Goal: Information Seeking & Learning: Understand process/instructions

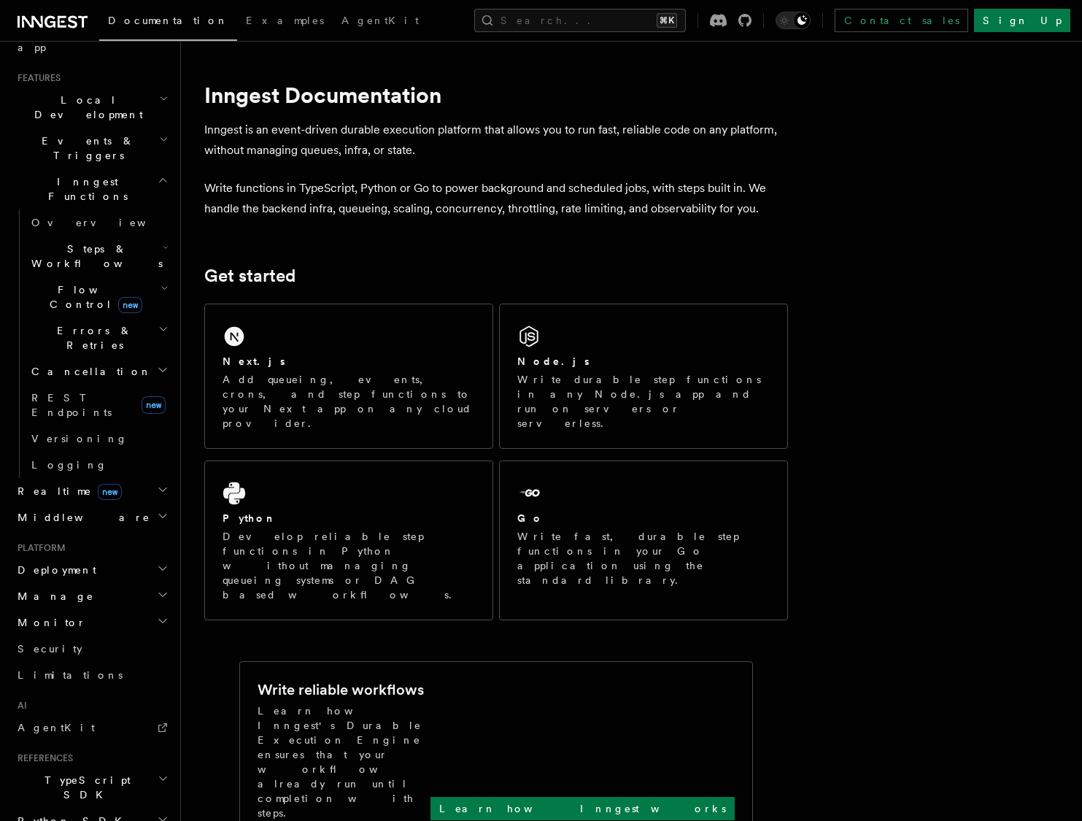
scroll to position [376, 0]
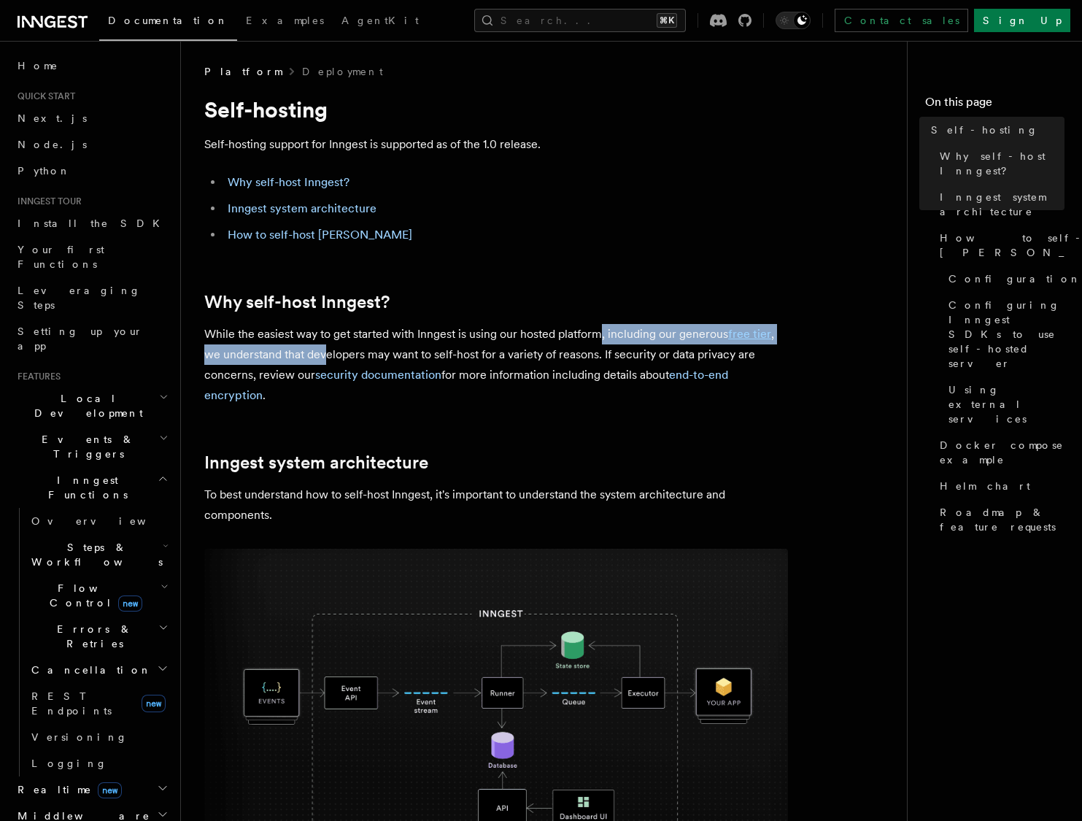
drag, startPoint x: 600, startPoint y: 333, endPoint x: 326, endPoint y: 357, distance: 274.7
click at [326, 357] on p "While the easiest way to get started with Inngest is using our hosted platform,…" at bounding box center [496, 365] width 584 height 82
click at [368, 357] on p "While the easiest way to get started with Inngest is using our hosted platform,…" at bounding box center [496, 365] width 584 height 82
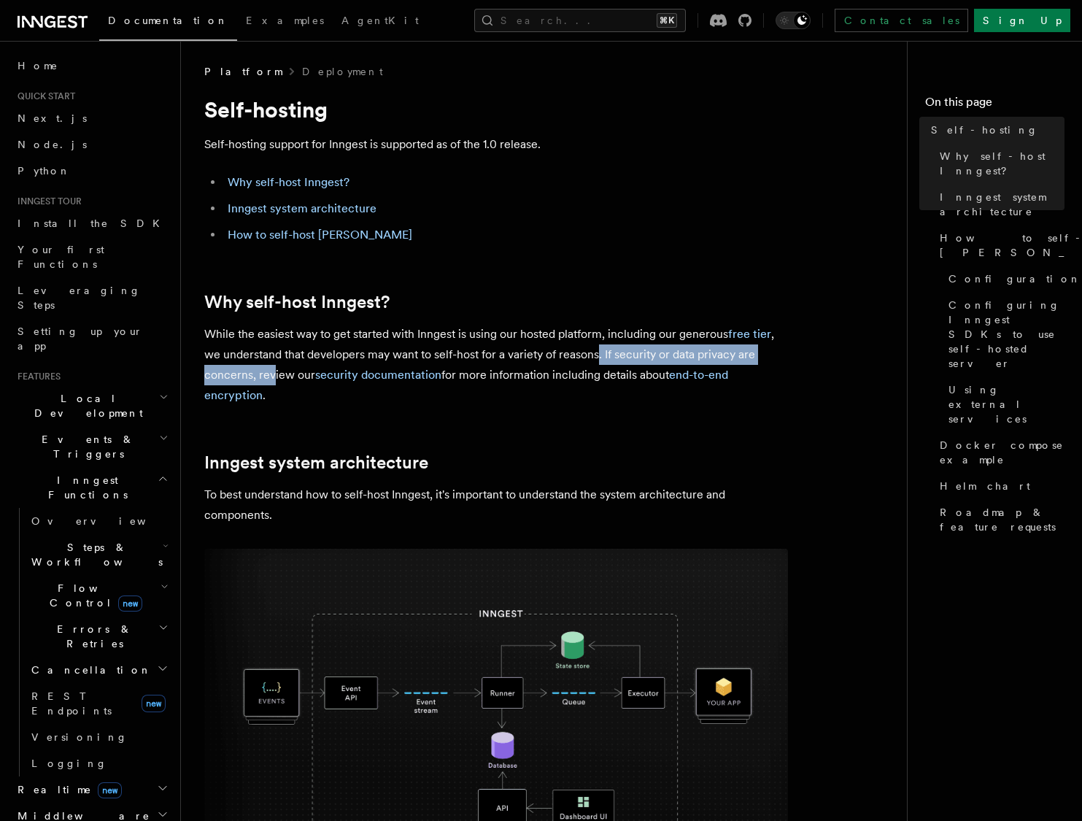
drag, startPoint x: 598, startPoint y: 356, endPoint x: 271, endPoint y: 368, distance: 327.1
click at [271, 368] on p "While the easiest way to get started with Inngest is using our hosted platform,…" at bounding box center [496, 365] width 584 height 82
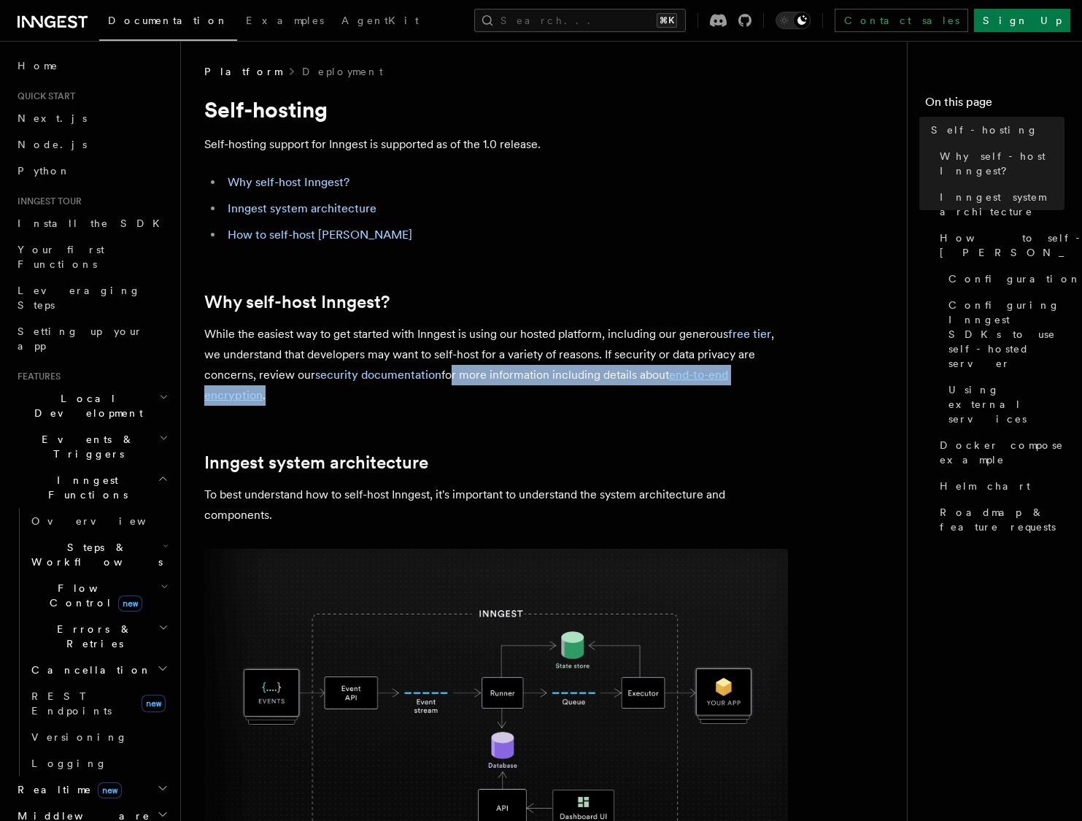
drag, startPoint x: 447, startPoint y: 371, endPoint x: 445, endPoint y: 400, distance: 29.2
click at [445, 400] on p "While the easiest way to get started with Inngest is using our hosted platform,…" at bounding box center [496, 365] width 584 height 82
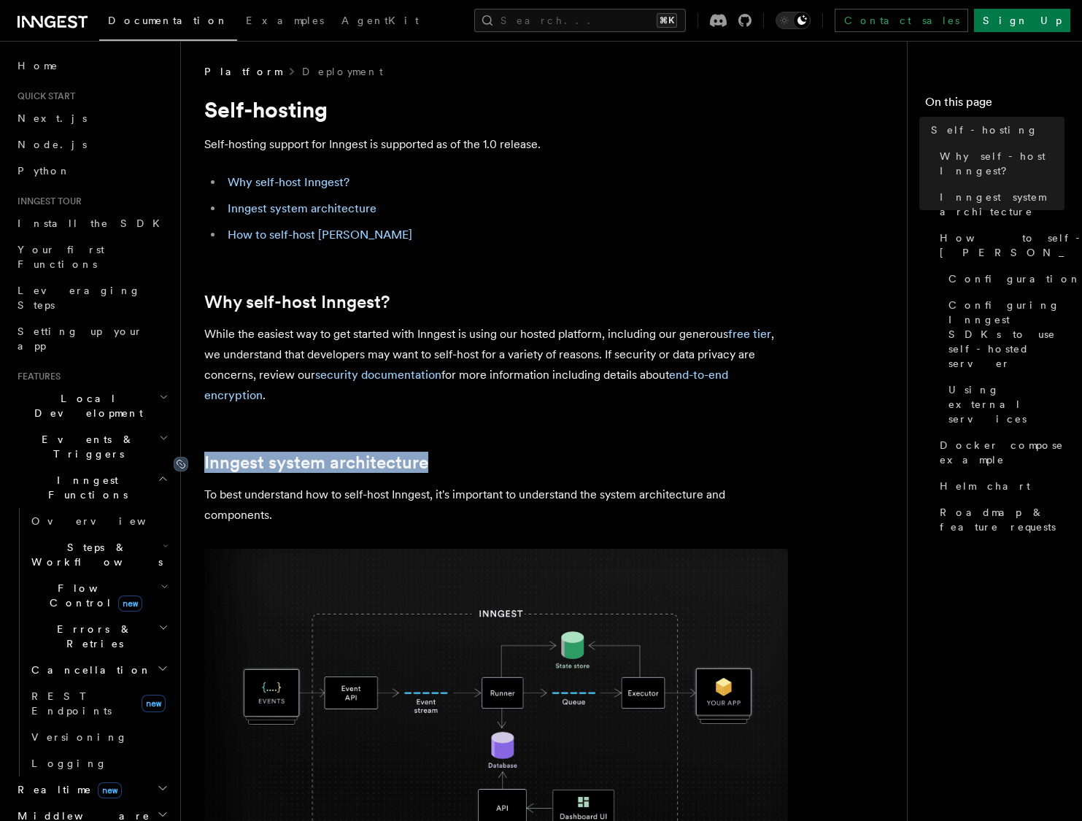
drag, startPoint x: 465, startPoint y: 467, endPoint x: 182, endPoint y: 470, distance: 283.1
click at [204, 469] on h2 "Inngest system architecture" at bounding box center [496, 462] width 584 height 20
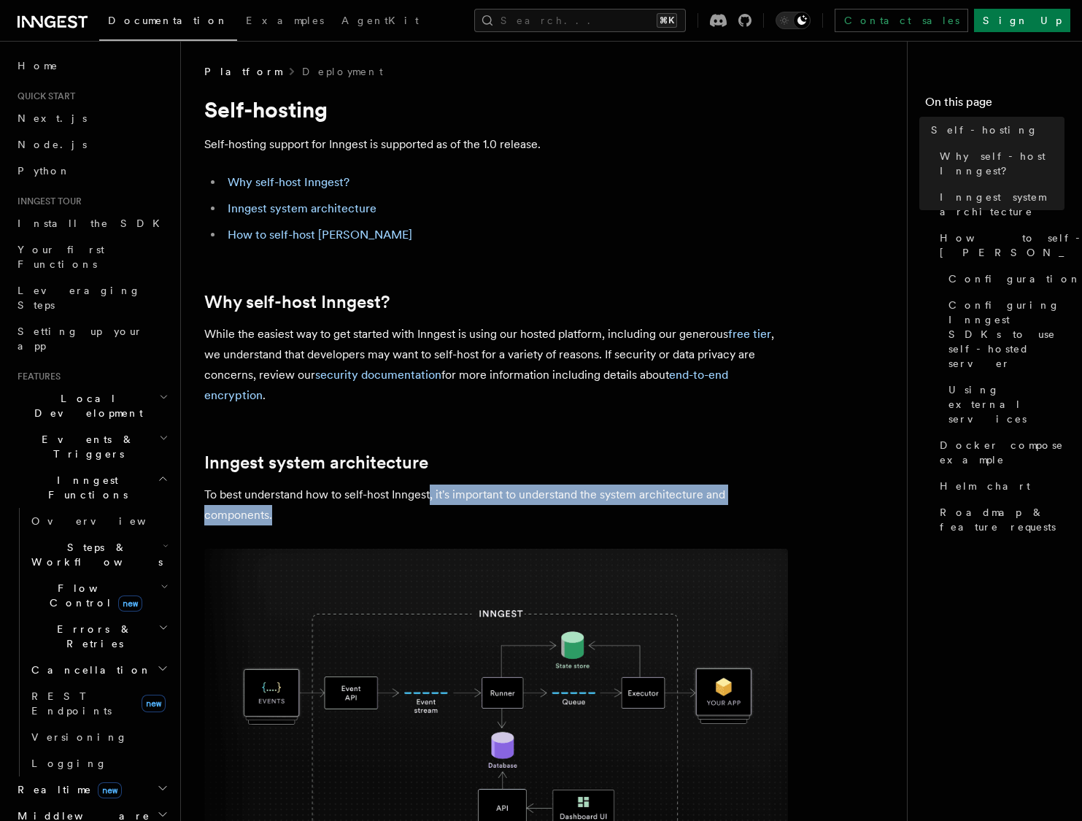
drag, startPoint x: 432, startPoint y: 491, endPoint x: 429, endPoint y: 506, distance: 15.6
click at [429, 506] on p "To best understand how to self-host Inngest, it's important to understand the s…" at bounding box center [496, 504] width 584 height 41
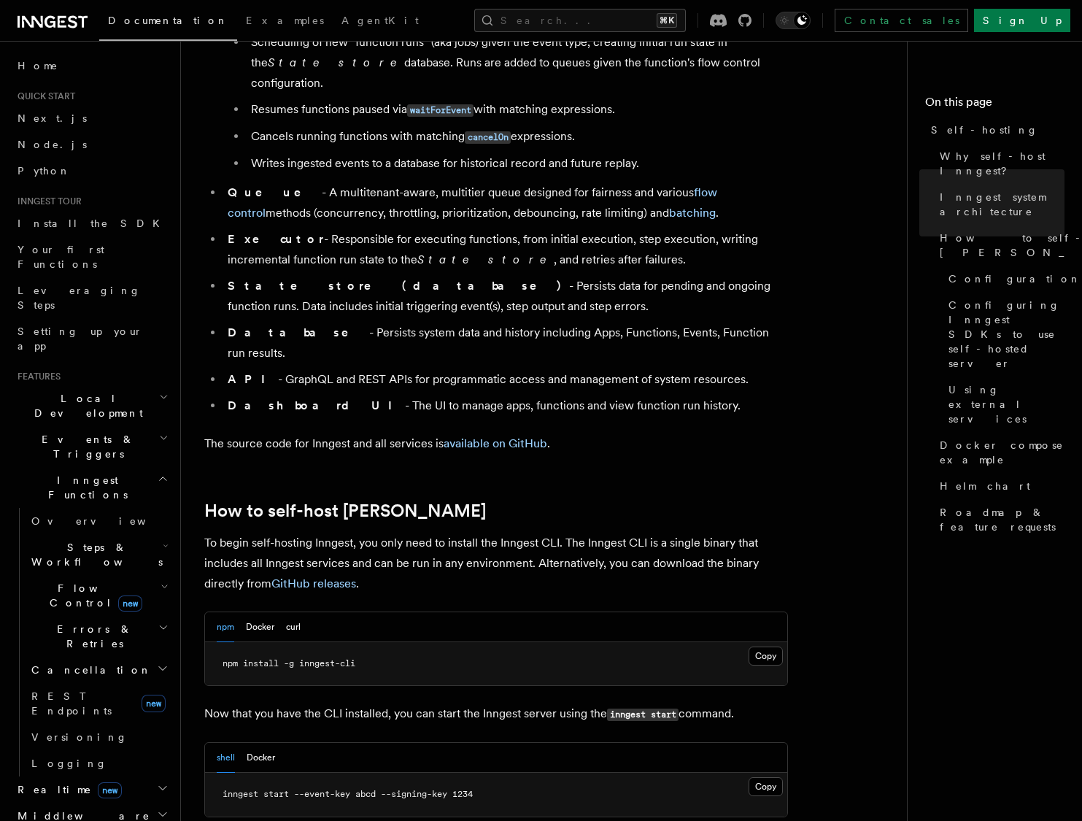
scroll to position [1081, 0]
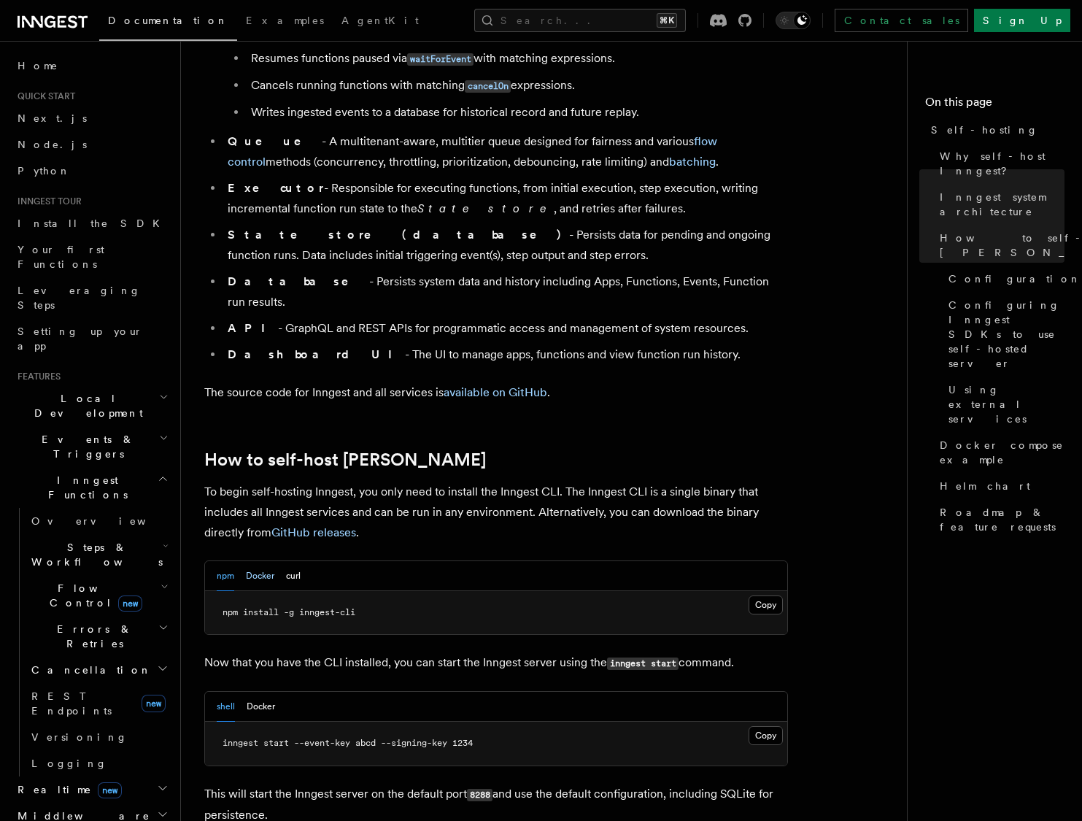
click at [274, 561] on button "Docker" at bounding box center [260, 576] width 28 height 30
drag, startPoint x: 286, startPoint y: 575, endPoint x: 493, endPoint y: 573, distance: 207.2
click at [493, 591] on pre "docker pull inngest/inngest" at bounding box center [496, 613] width 582 height 44
click at [425, 652] on p "Now that you have the CLI installed, you can start the Inngest server using the…" at bounding box center [496, 662] width 584 height 21
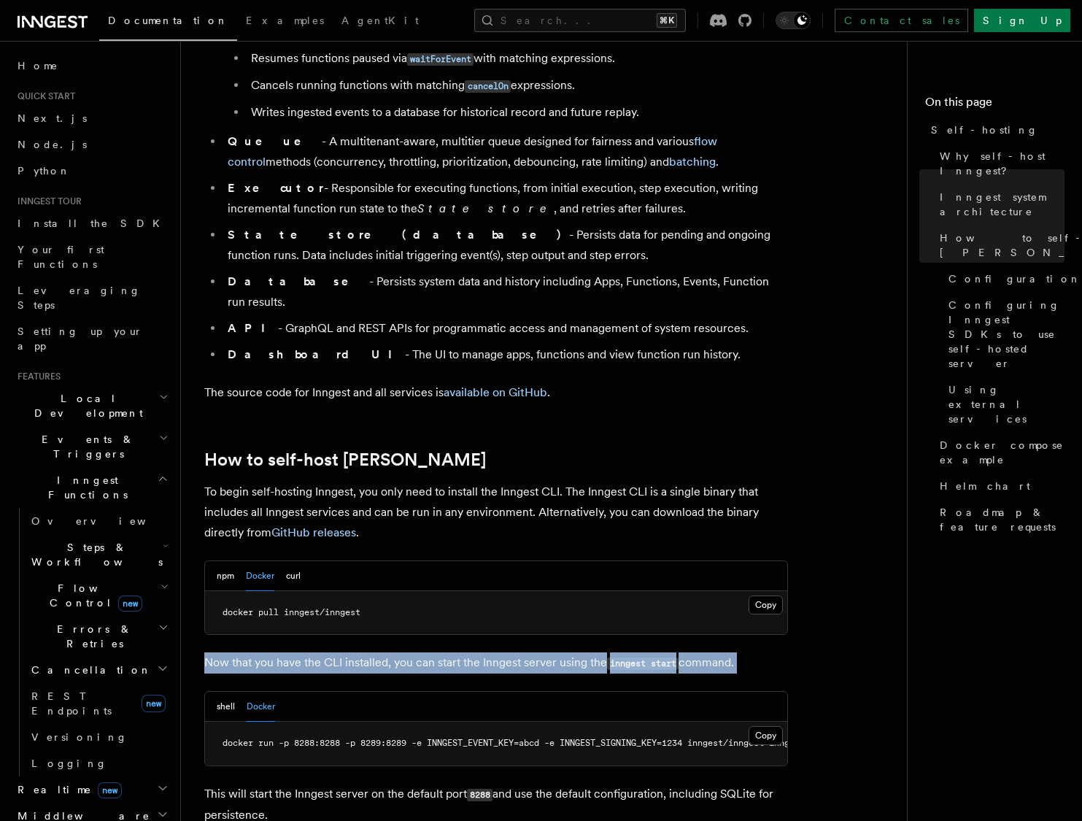
click at [425, 652] on p "Now that you have the CLI installed, you can start the Inngest server using the…" at bounding box center [496, 662] width 584 height 21
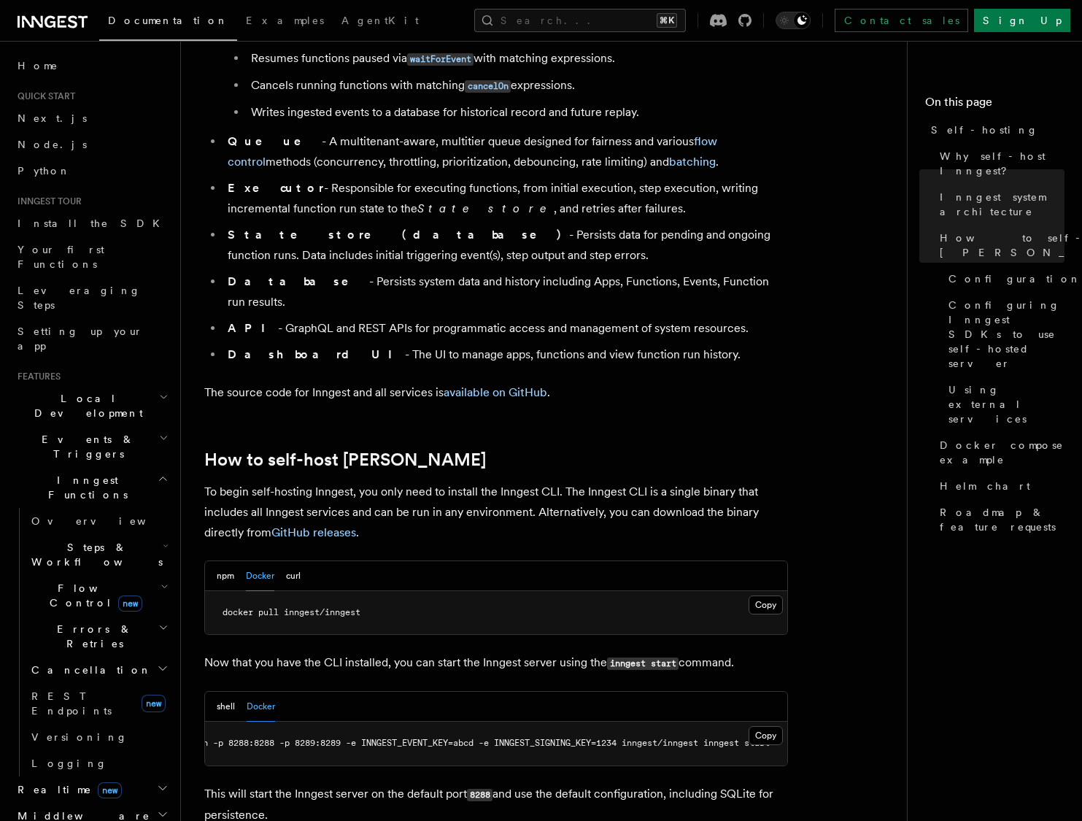
click at [474, 789] on code "8288" at bounding box center [480, 795] width 26 height 12
drag, startPoint x: 663, startPoint y: 756, endPoint x: 662, endPoint y: 767, distance: 11.0
click at [662, 784] on p "This will start the Inngest server on the default port 8288 and use the default…" at bounding box center [496, 805] width 584 height 42
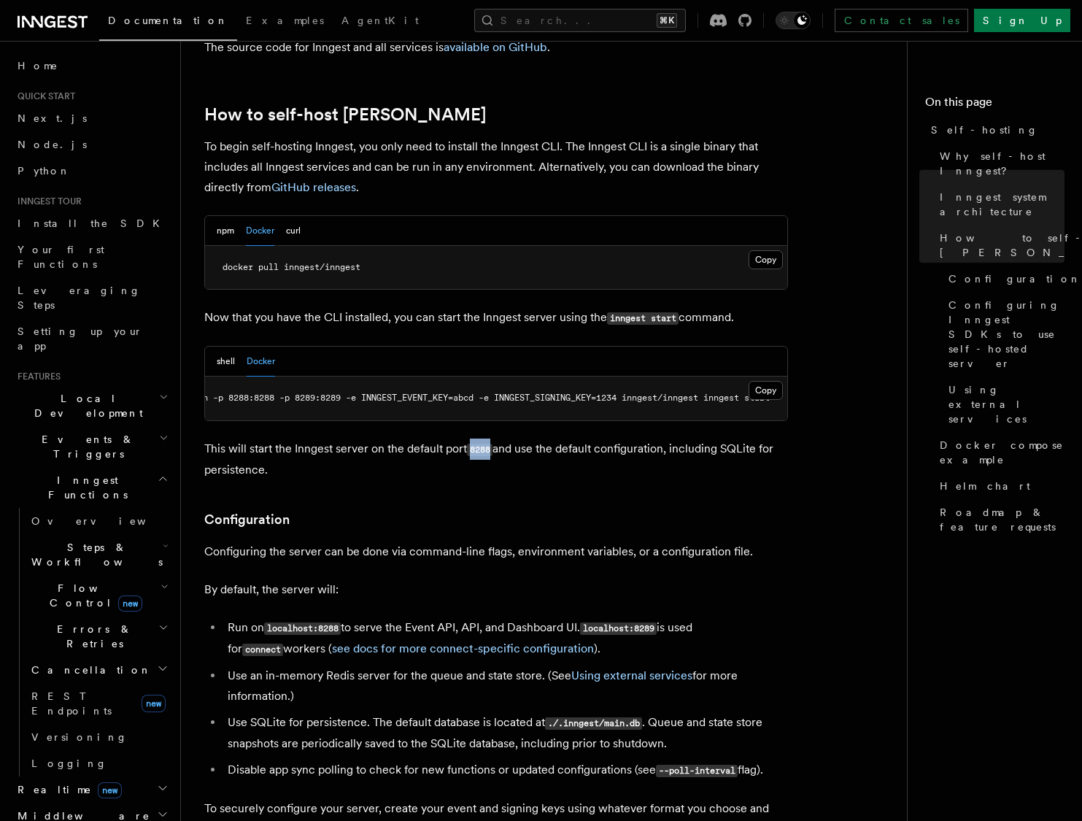
scroll to position [1427, 0]
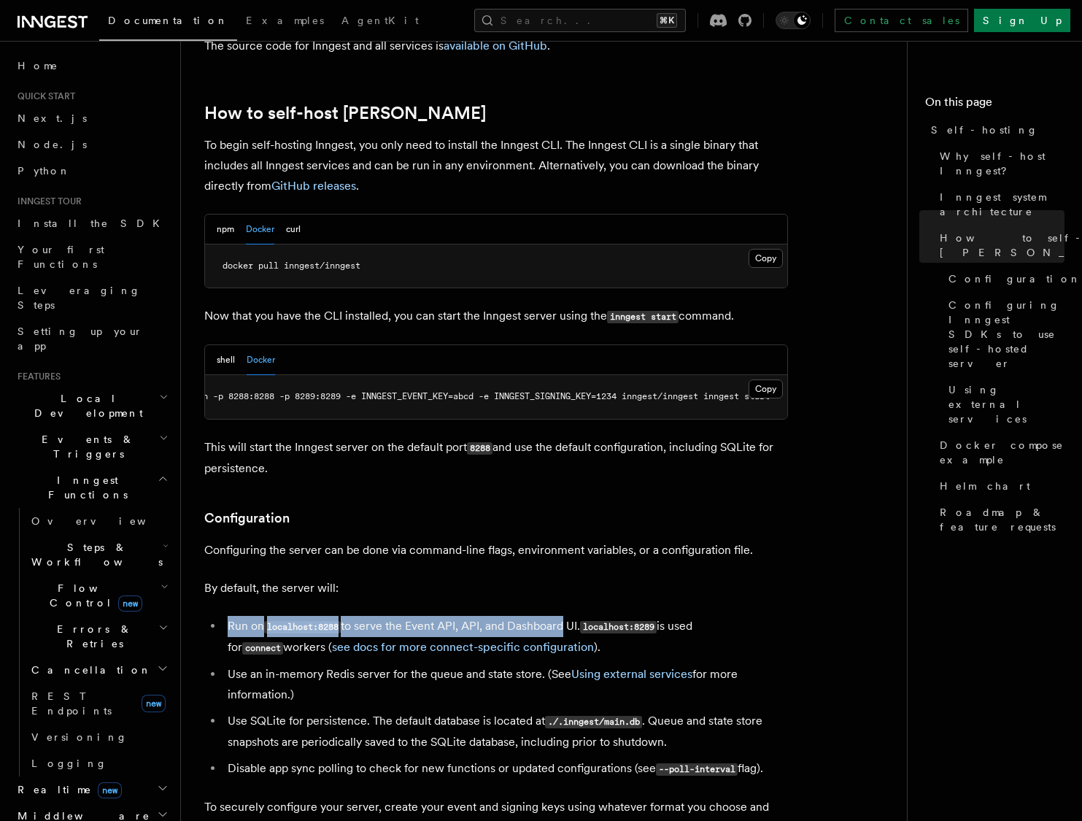
drag, startPoint x: 229, startPoint y: 588, endPoint x: 566, endPoint y: 582, distance: 337.2
click at [566, 616] on li "Run on localhost:8288 to serve the Event API, API, and Dashboard UI. localhost:…" at bounding box center [505, 637] width 565 height 42
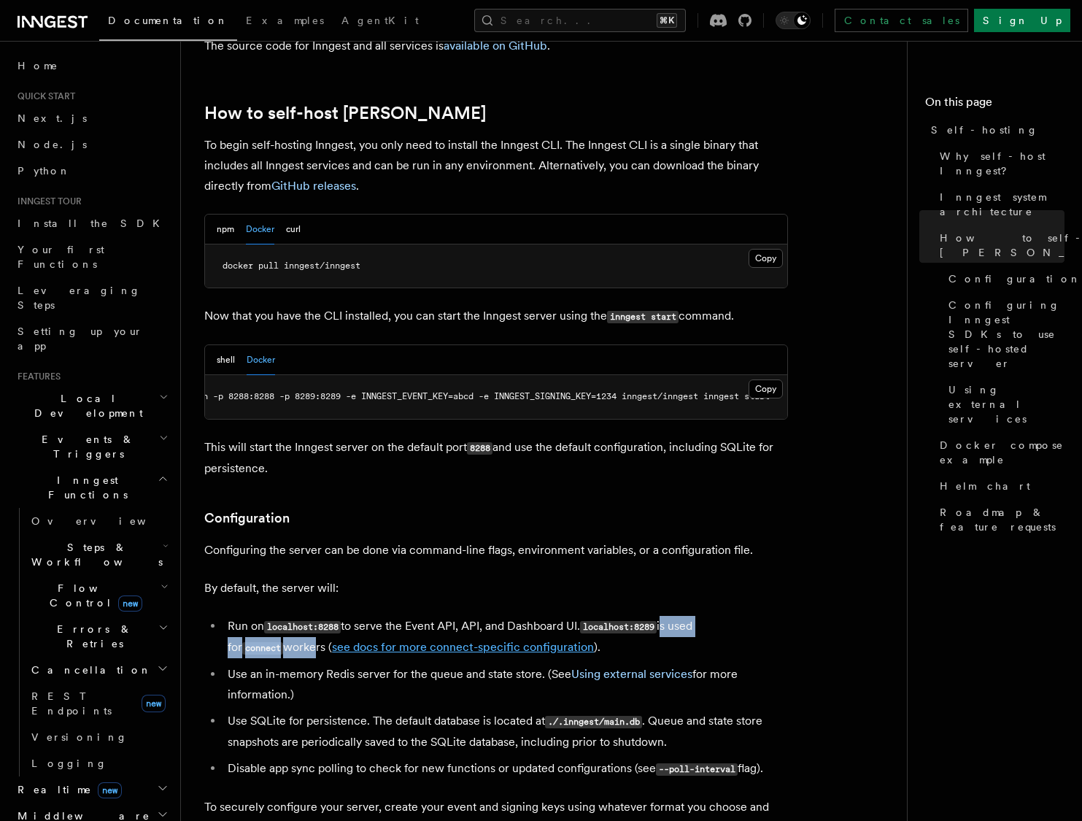
drag, startPoint x: 671, startPoint y: 588, endPoint x: 336, endPoint y: 609, distance: 334.8
click at [252, 616] on li "Run on localhost:8288 to serve the Event API, API, and Dashboard UI. localhost:…" at bounding box center [505, 637] width 565 height 42
click at [541, 616] on li "Run on localhost:8288 to serve the Event API, API, and Dashboard UI. localhost:…" at bounding box center [505, 637] width 565 height 42
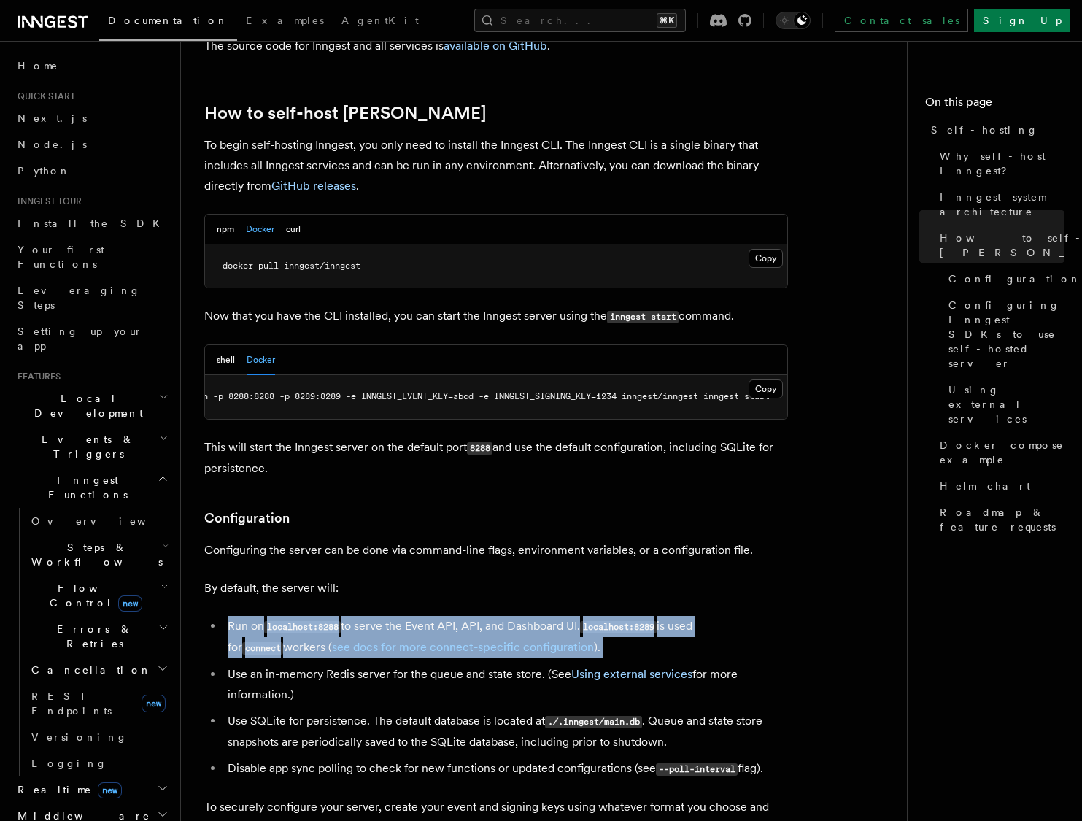
click at [541, 616] on li "Run on localhost:8288 to serve the Event API, API, and Dashboard UI. localhost:…" at bounding box center [505, 637] width 565 height 42
drag, startPoint x: 538, startPoint y: 634, endPoint x: 538, endPoint y: 644, distance: 9.5
click at [538, 664] on li "Use an in-memory Redis server for the queue and state store. (See Using externa…" at bounding box center [505, 684] width 565 height 41
click at [590, 664] on li "Use an in-memory Redis server for the queue and state store. (See Using externa…" at bounding box center [505, 684] width 565 height 41
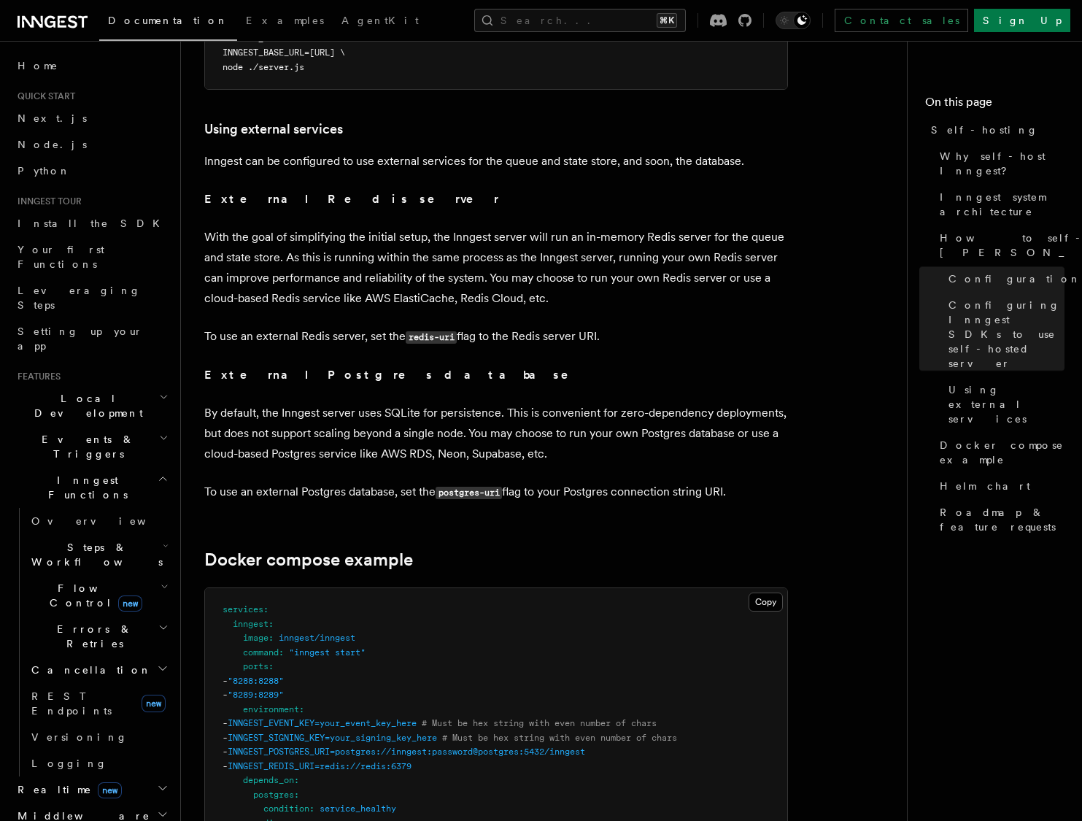
scroll to position [3441, 0]
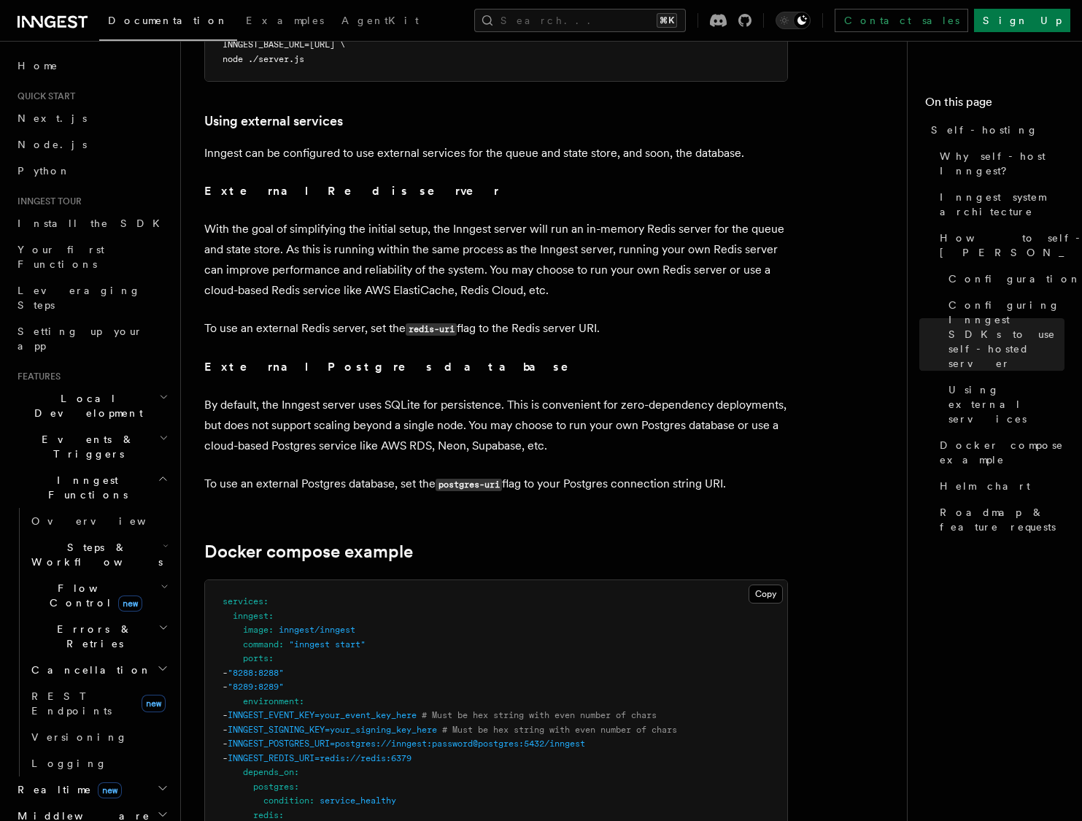
click at [428, 143] on p "Inngest can be configured to use external services for the queue and state stor…" at bounding box center [496, 153] width 584 height 20
drag, startPoint x: 622, startPoint y: 115, endPoint x: 770, endPoint y: 122, distance: 148.3
click at [770, 143] on p "Inngest can be configured to use external services for the queue and state stor…" at bounding box center [496, 153] width 584 height 20
drag, startPoint x: 377, startPoint y: 366, endPoint x: 503, endPoint y: 364, distance: 125.5
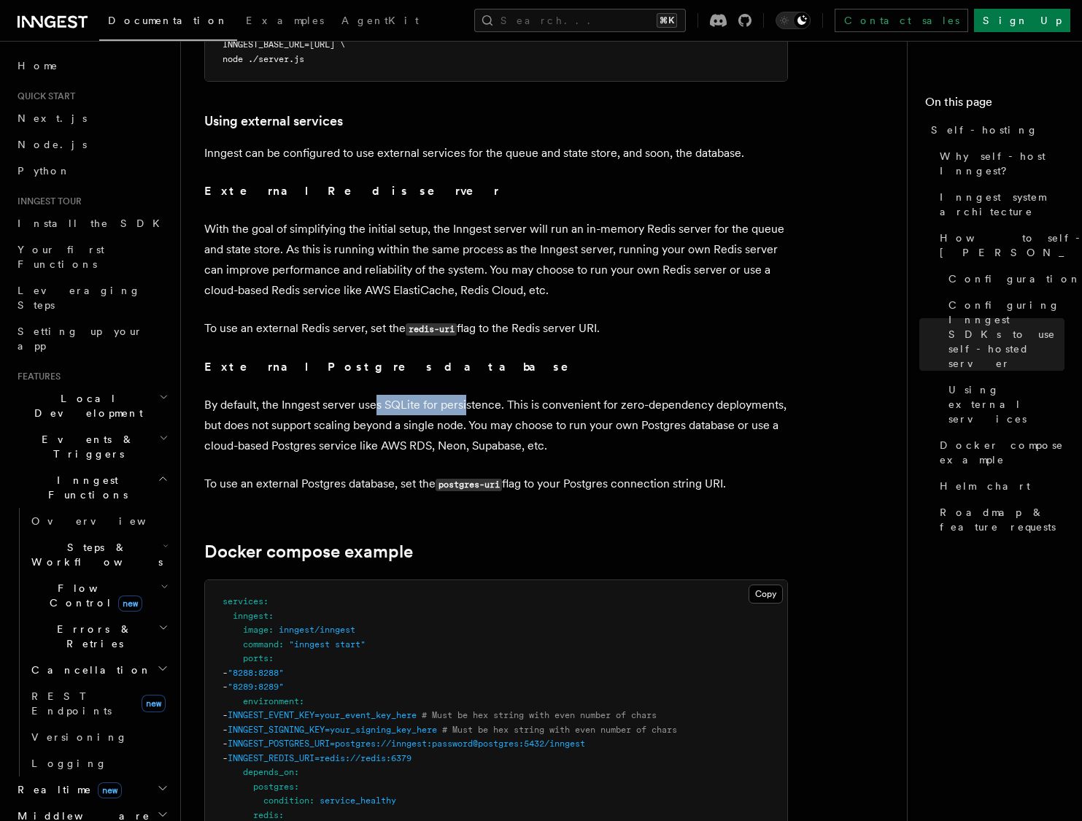
click at [468, 395] on p "By default, the Inngest server uses SQLite for persistence. This is convenient …" at bounding box center [496, 425] width 584 height 61
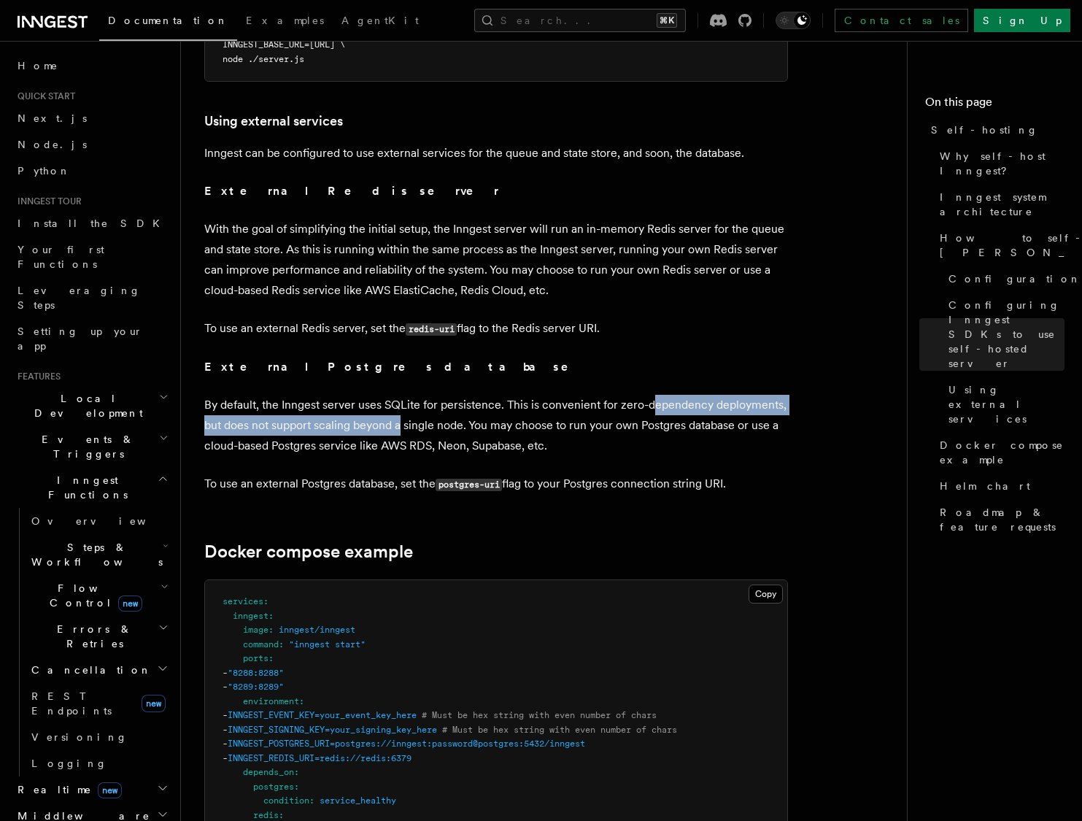
drag, startPoint x: 649, startPoint y: 365, endPoint x: 403, endPoint y: 386, distance: 247.5
click at [403, 395] on p "By default, the Inngest server uses SQLite for persistence. This is convenient …" at bounding box center [496, 425] width 584 height 61
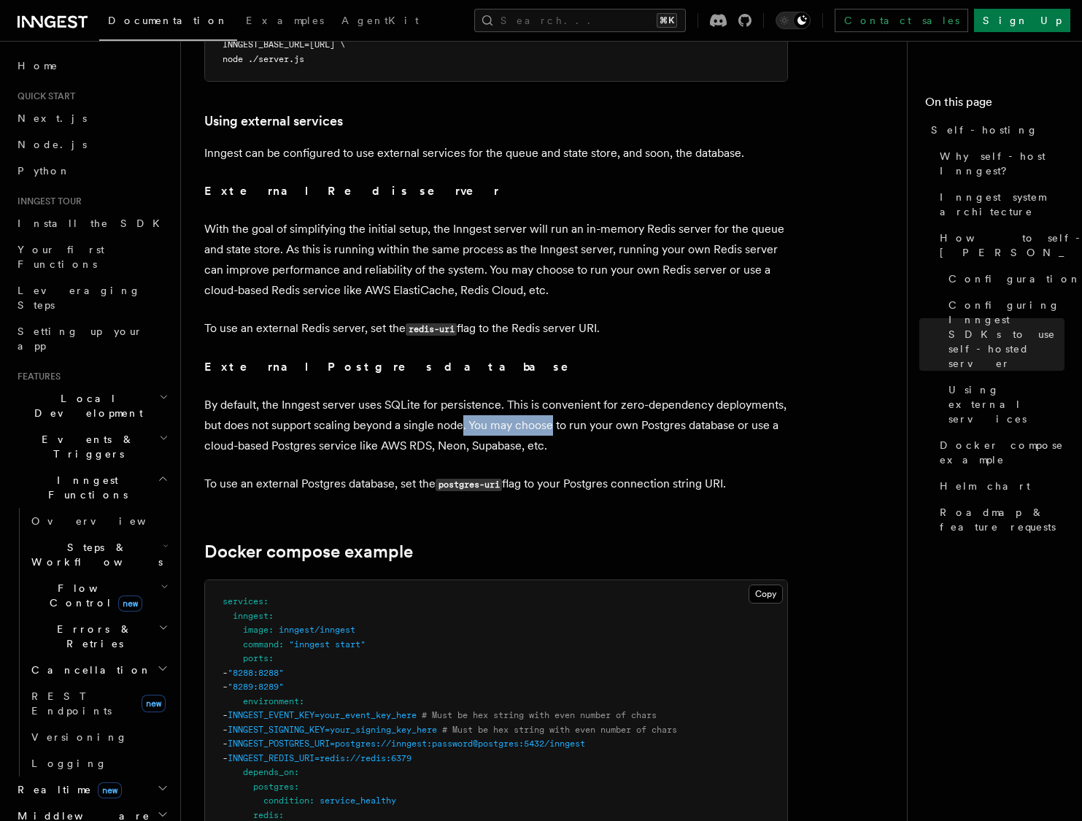
drag, startPoint x: 464, startPoint y: 385, endPoint x: 553, endPoint y: 386, distance: 89.0
click at [553, 395] on p "By default, the Inngest server uses SQLite for persistence. This is convenient …" at bounding box center [496, 425] width 584 height 61
click at [322, 406] on p "By default, the Inngest server uses SQLite for persistence. This is convenient …" at bounding box center [496, 425] width 584 height 61
drag, startPoint x: 430, startPoint y: 405, endPoint x: 553, endPoint y: 403, distance: 122.6
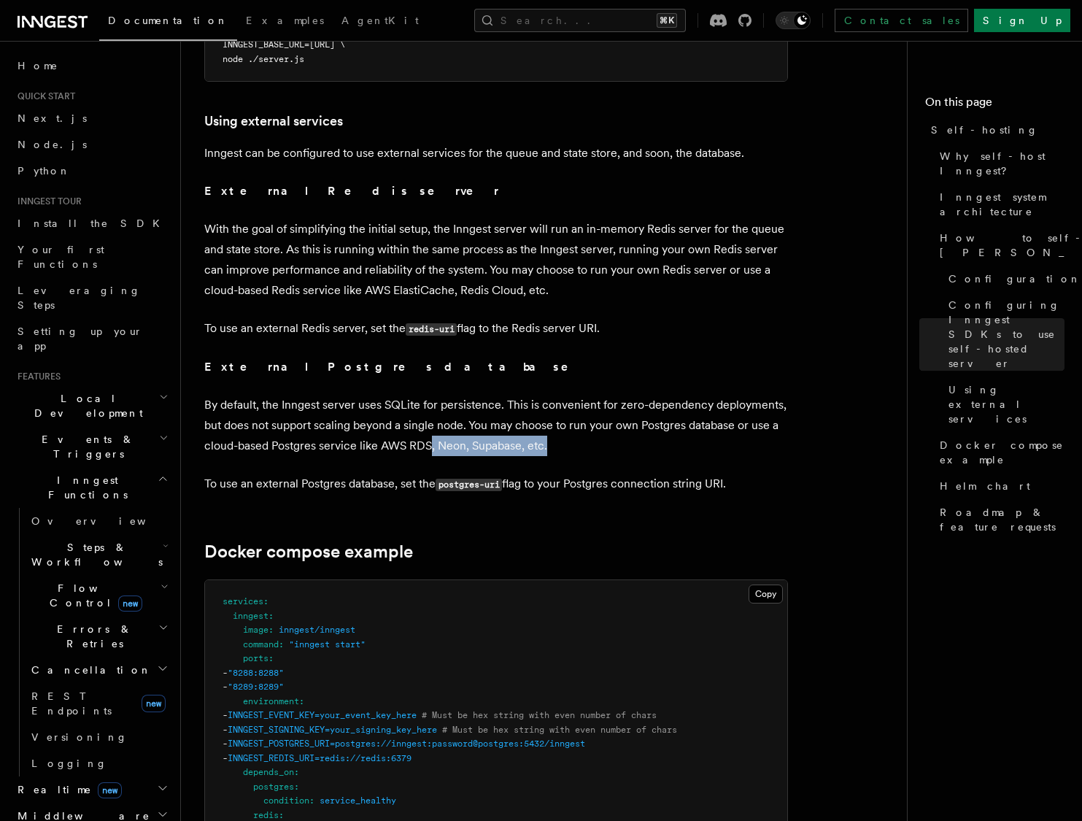
click at [553, 403] on p "By default, the Inngest server uses SQLite for persistence. This is convenient …" at bounding box center [496, 425] width 584 height 61
click at [246, 474] on p "To use an external Postgres database, set the postgres-uri flag to your Postgre…" at bounding box center [496, 484] width 584 height 21
drag, startPoint x: 385, startPoint y: 444, endPoint x: 426, endPoint y: 444, distance: 40.9
click at [426, 474] on p "To use an external Postgres database, set the postgres-uri flag to your Postgre…" at bounding box center [496, 484] width 584 height 21
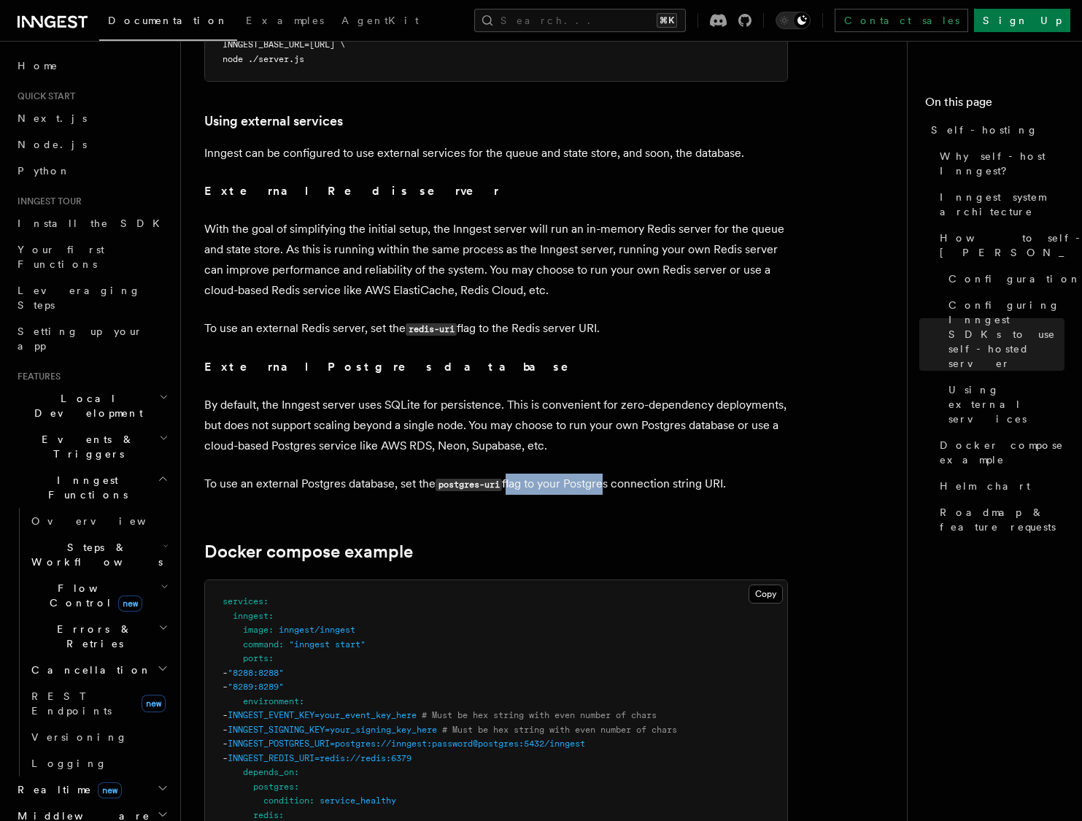
drag, startPoint x: 509, startPoint y: 446, endPoint x: 606, endPoint y: 452, distance: 97.2
click at [607, 474] on p "To use an external Postgres database, set the postgres-uri flag to your Postgre…" at bounding box center [496, 484] width 584 height 21
click at [673, 474] on p "To use an external Postgres database, set the postgres-uri flag to your Postgre…" at bounding box center [496, 484] width 584 height 21
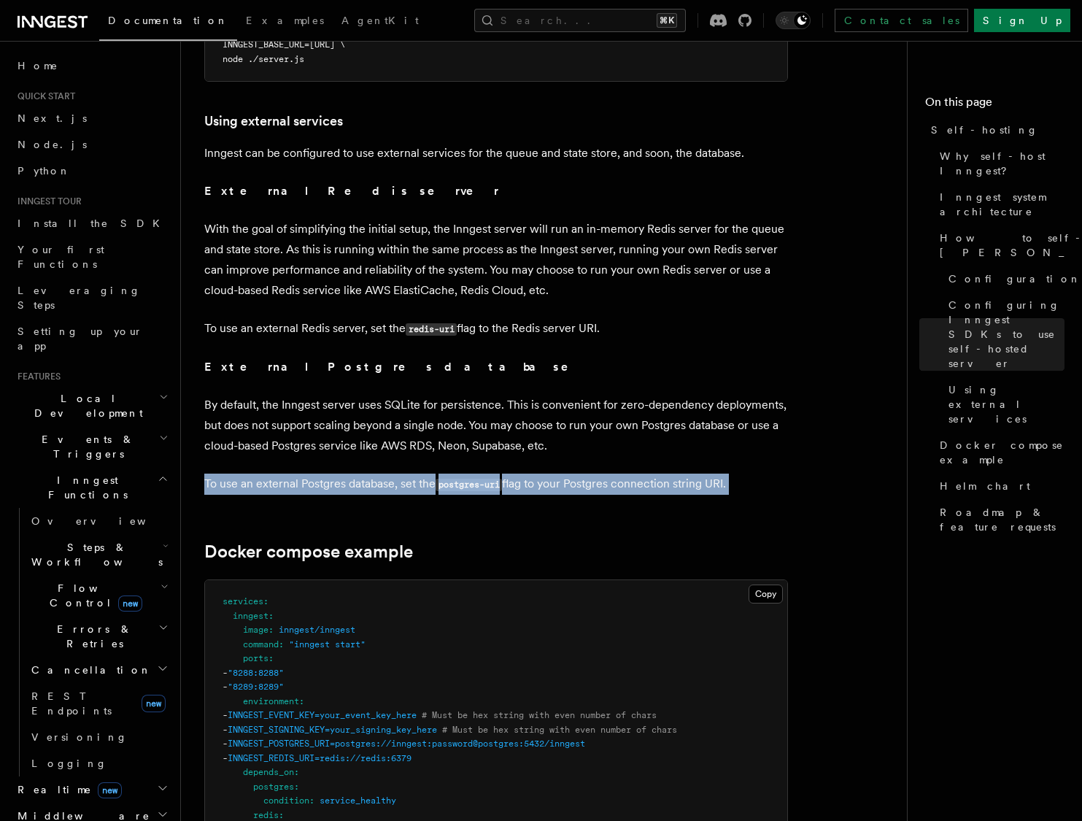
click at [673, 474] on p "To use an external Postgres database, set the postgres-uri flag to your Postgre…" at bounding box center [496, 484] width 584 height 21
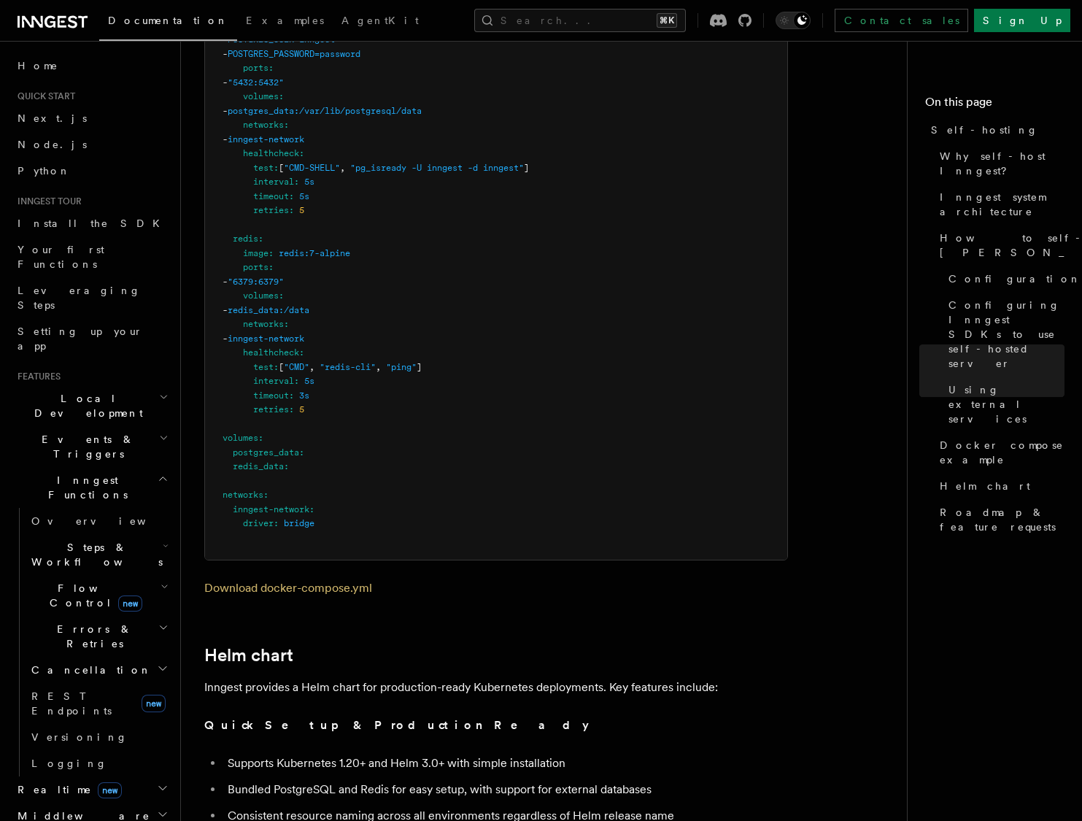
scroll to position [4379, 0]
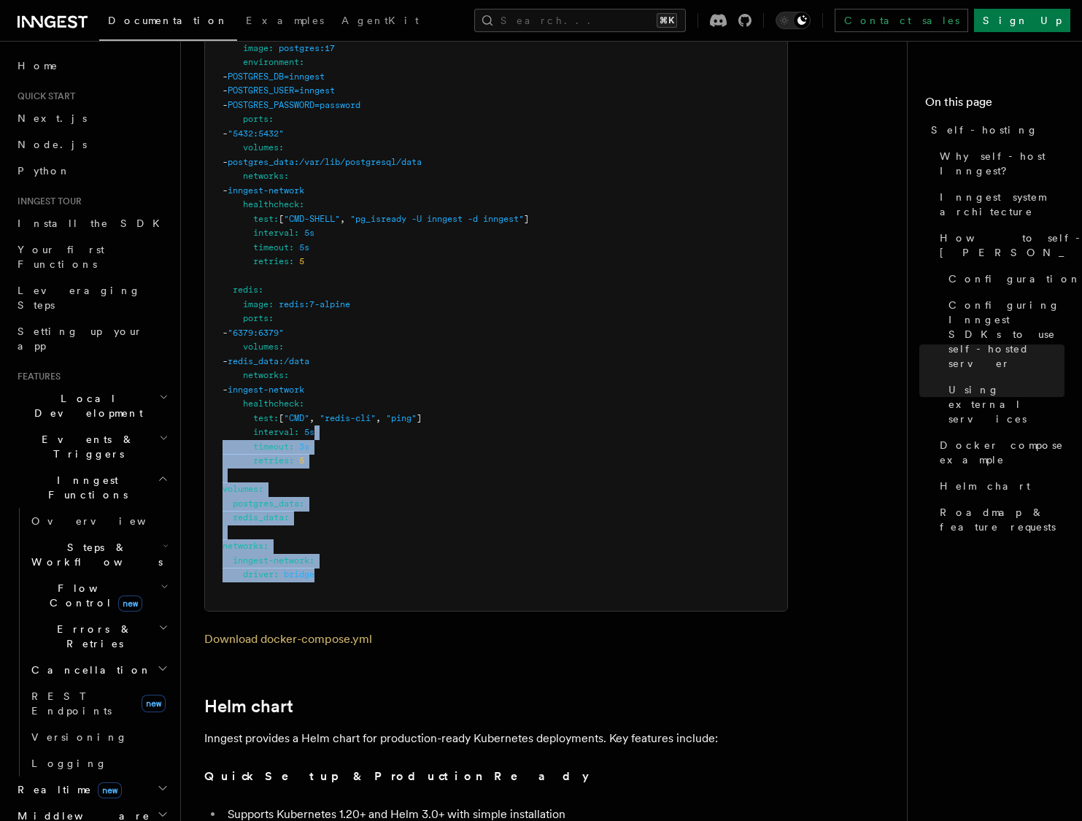
drag, startPoint x: 351, startPoint y: 526, endPoint x: 348, endPoint y: 398, distance: 127.7
click at [348, 398] on pre "services : inngest : image : inngest/inngest command : "inngest start" ports : …" at bounding box center [496, 126] width 582 height 968
click at [371, 406] on pre "services : inngest : image : inngest/inngest command : "inngest start" ports : …" at bounding box center [496, 126] width 582 height 968
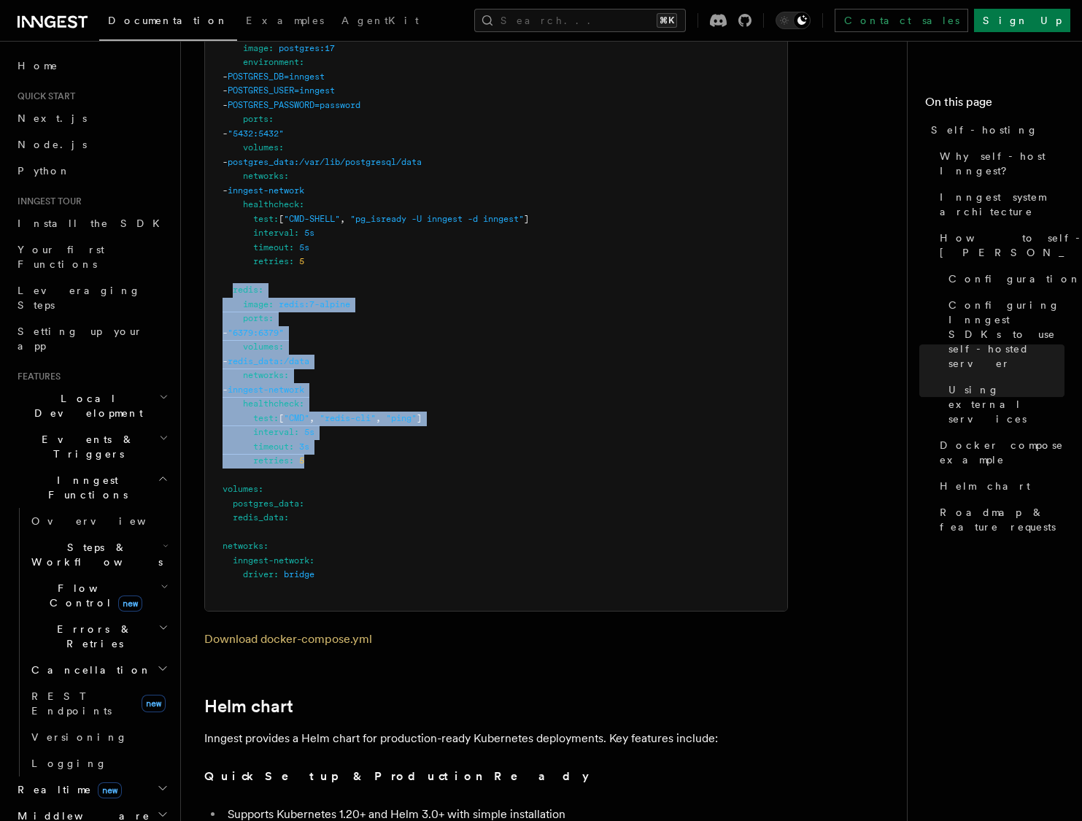
drag, startPoint x: 320, startPoint y: 418, endPoint x: 234, endPoint y: 255, distance: 184.1
click at [234, 255] on pre "services : inngest : image : inngest/inngest command : "inngest start" ports : …" at bounding box center [496, 126] width 582 height 968
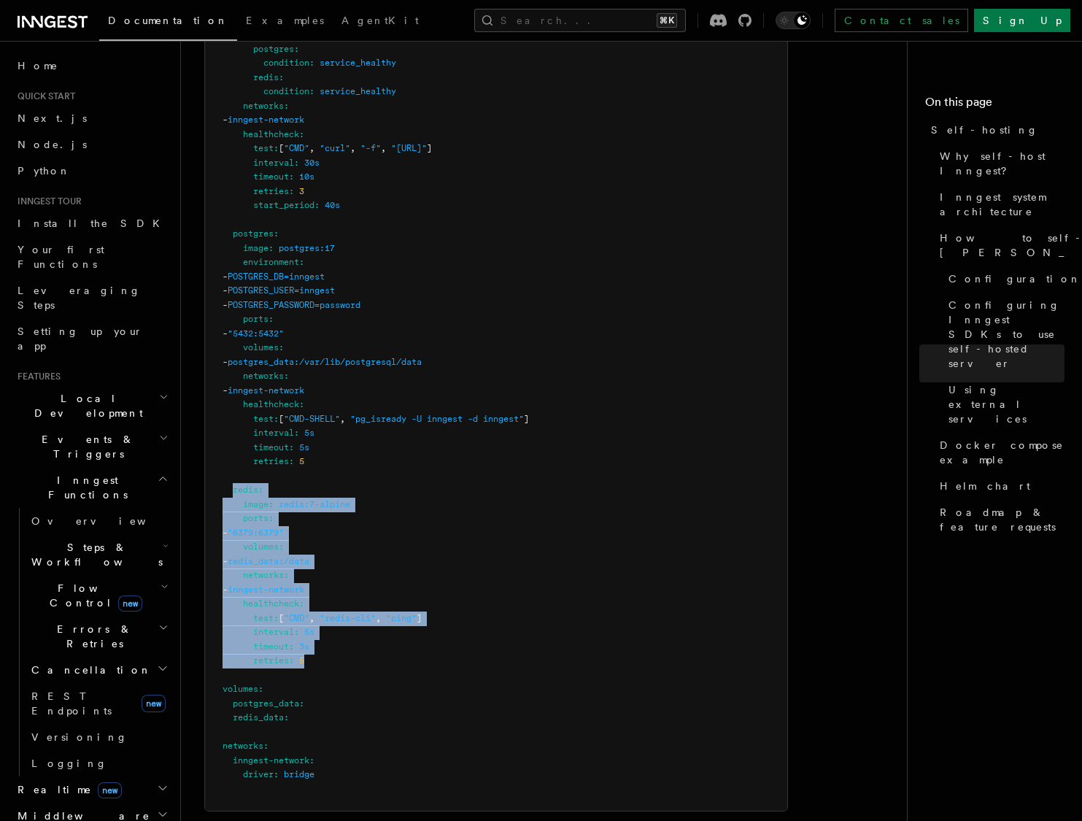
scroll to position [4177, 0]
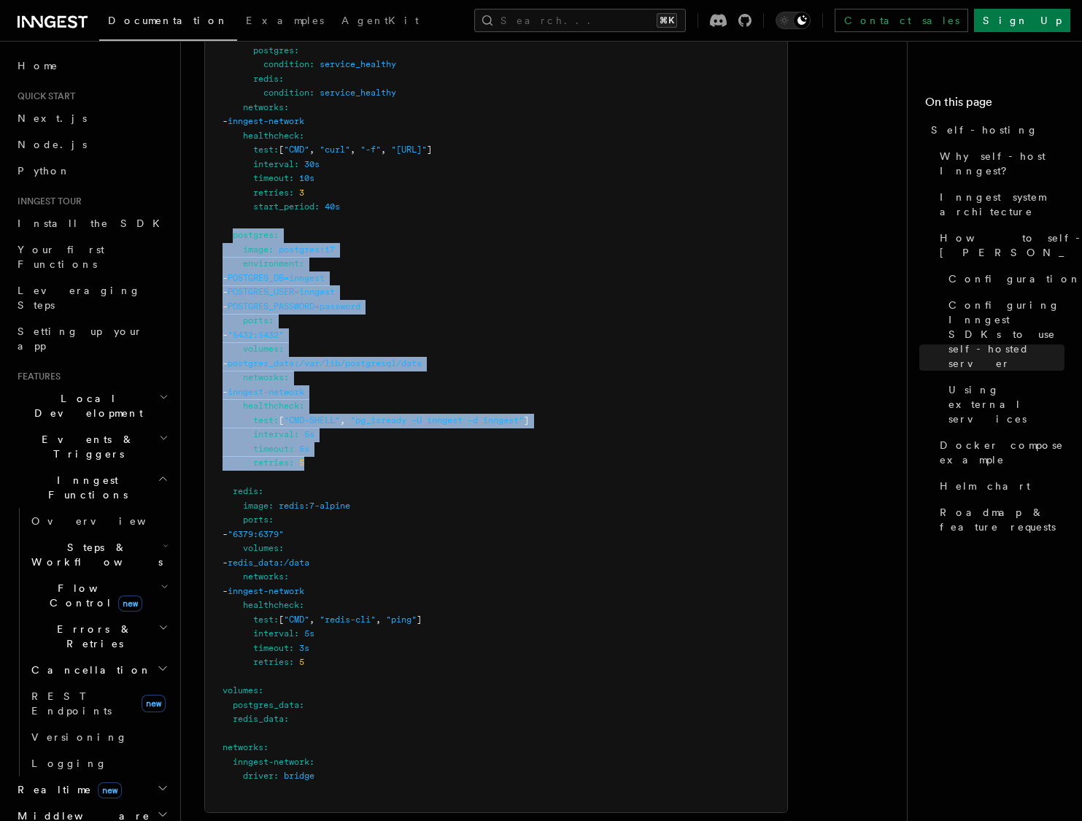
drag, startPoint x: 231, startPoint y: 195, endPoint x: 319, endPoint y: 417, distance: 238.5
click at [319, 417] on pre "services : inngest : image : inngest/inngest command : "inngest start" ports : …" at bounding box center [496, 328] width 582 height 968
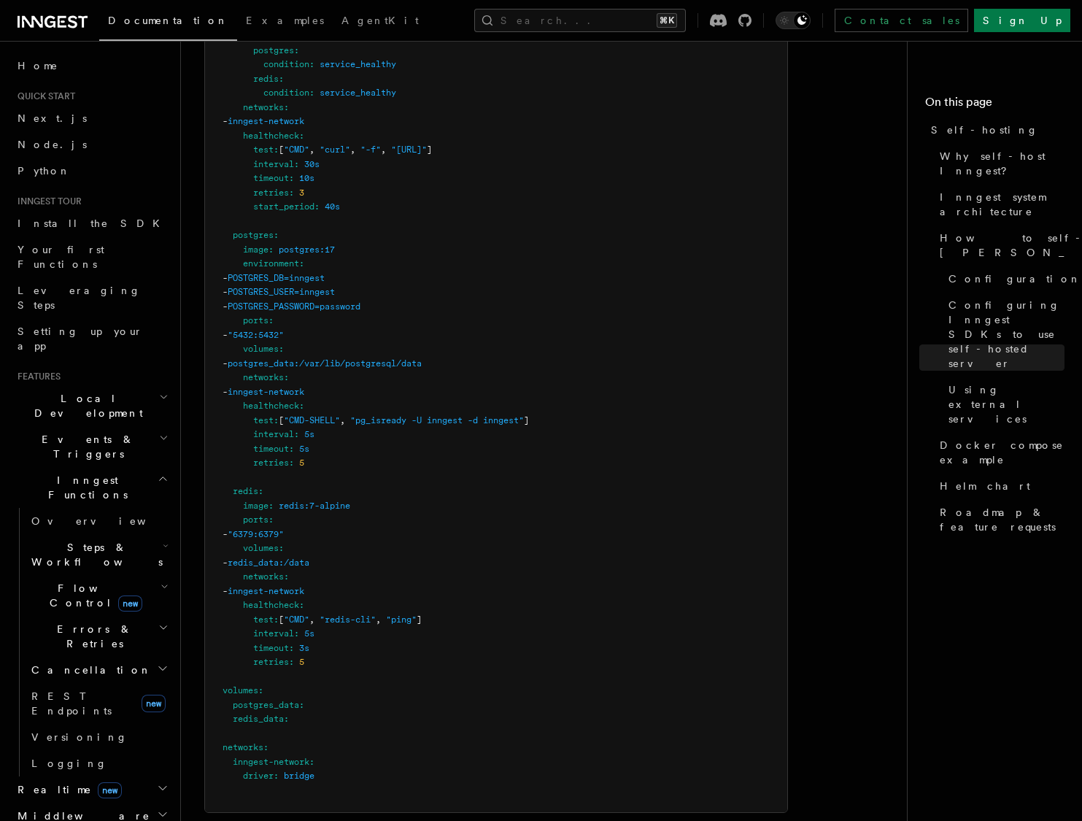
click at [333, 417] on pre "services : inngest : image : inngest/inngest command : "inngest start" ports : …" at bounding box center [496, 328] width 582 height 968
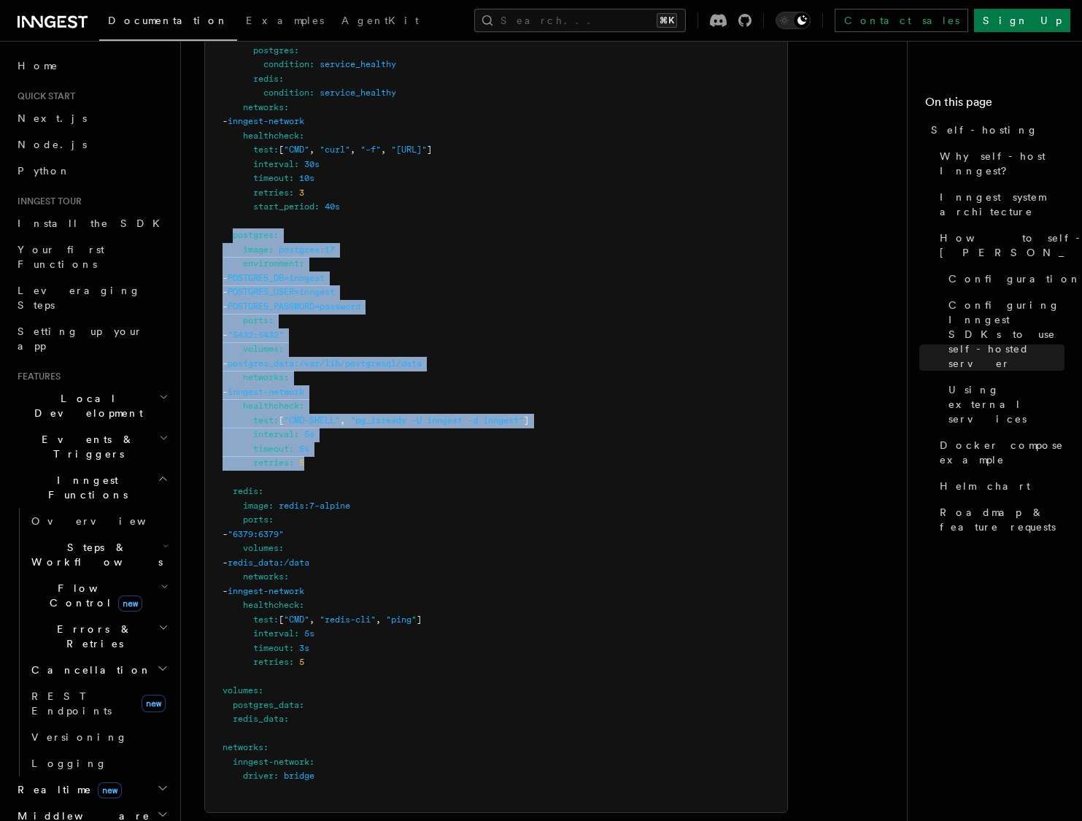
drag, startPoint x: 330, startPoint y: 419, endPoint x: 235, endPoint y: 191, distance: 246.6
click at [235, 191] on pre "services : inngest : image : inngest/inngest command : "inngest start" ports : …" at bounding box center [496, 328] width 582 height 968
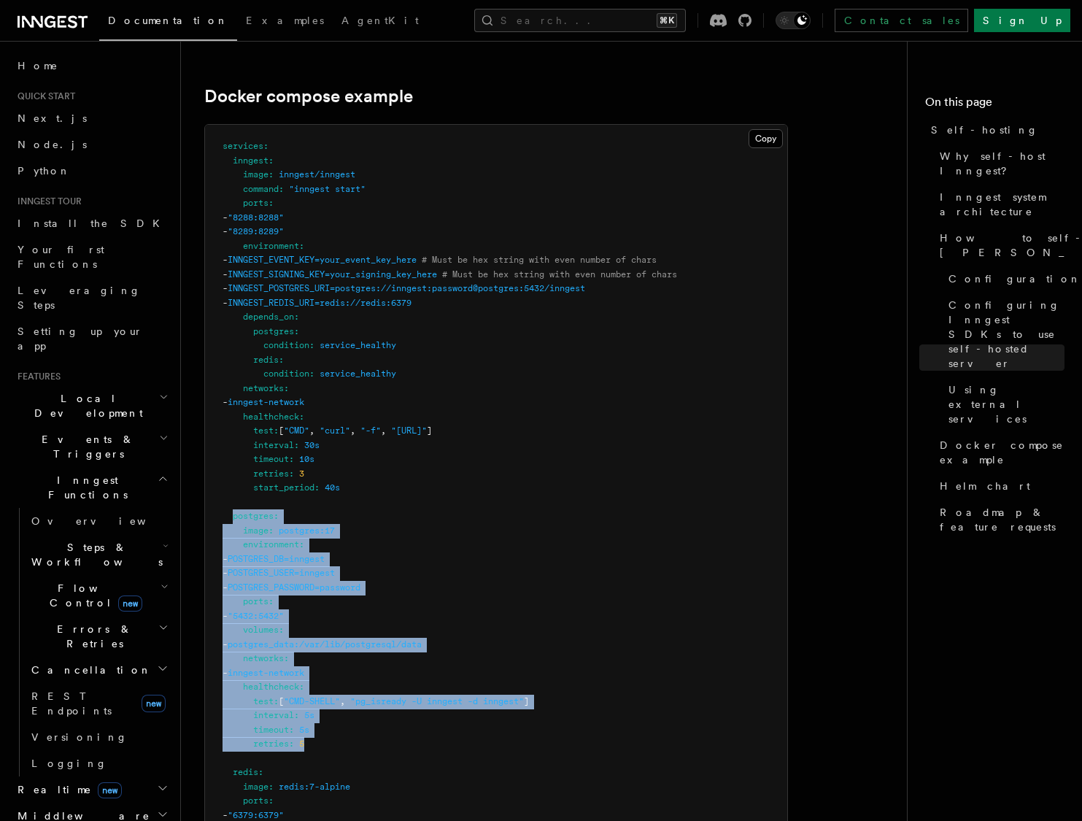
scroll to position [3893, 0]
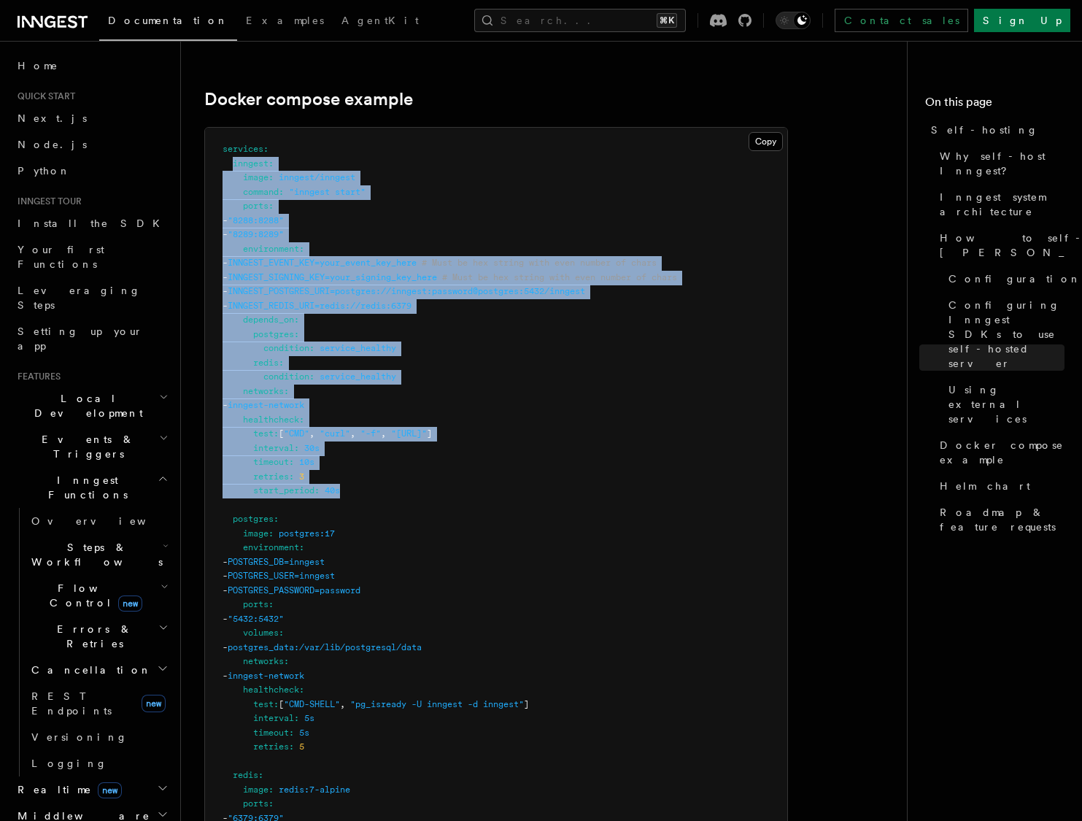
drag, startPoint x: 233, startPoint y: 125, endPoint x: 370, endPoint y: 454, distance: 356.5
click at [369, 455] on pre "services : inngest : image : inngest/inngest command : "inngest start" ports : …" at bounding box center [496, 612] width 582 height 968
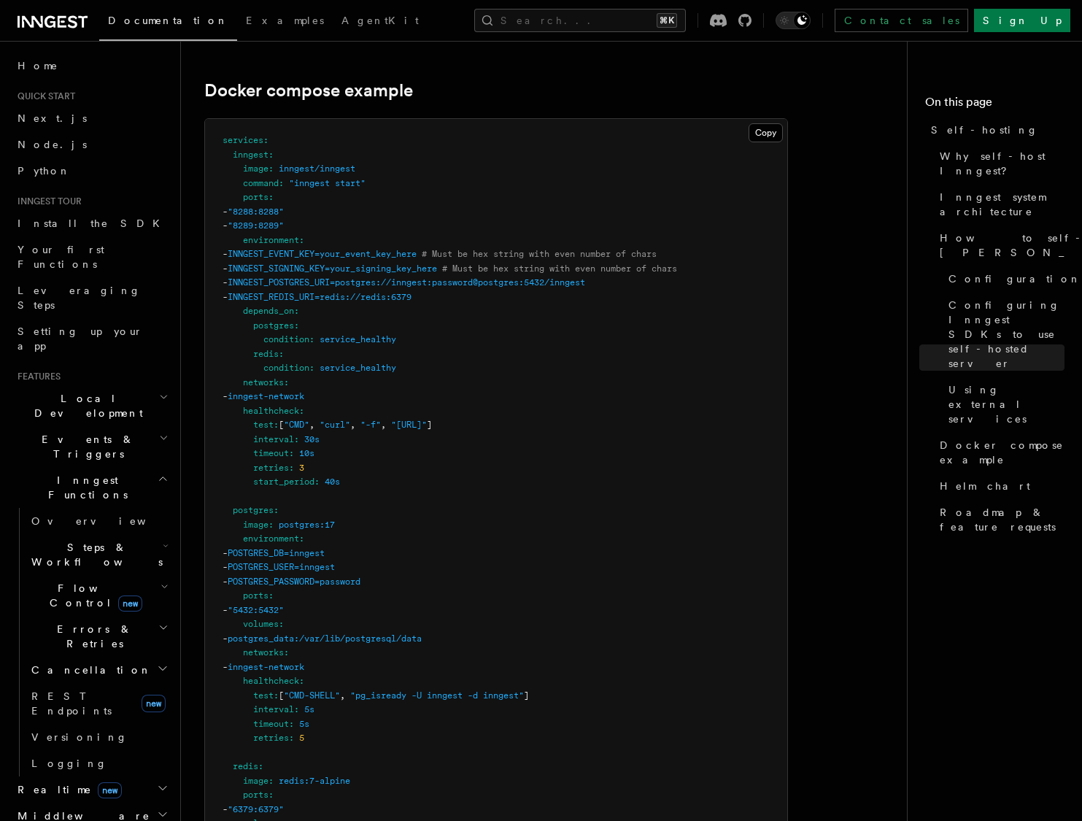
click at [377, 444] on pre "services : inngest : image : inngest/inngest command : "inngest start" ports : …" at bounding box center [496, 603] width 582 height 968
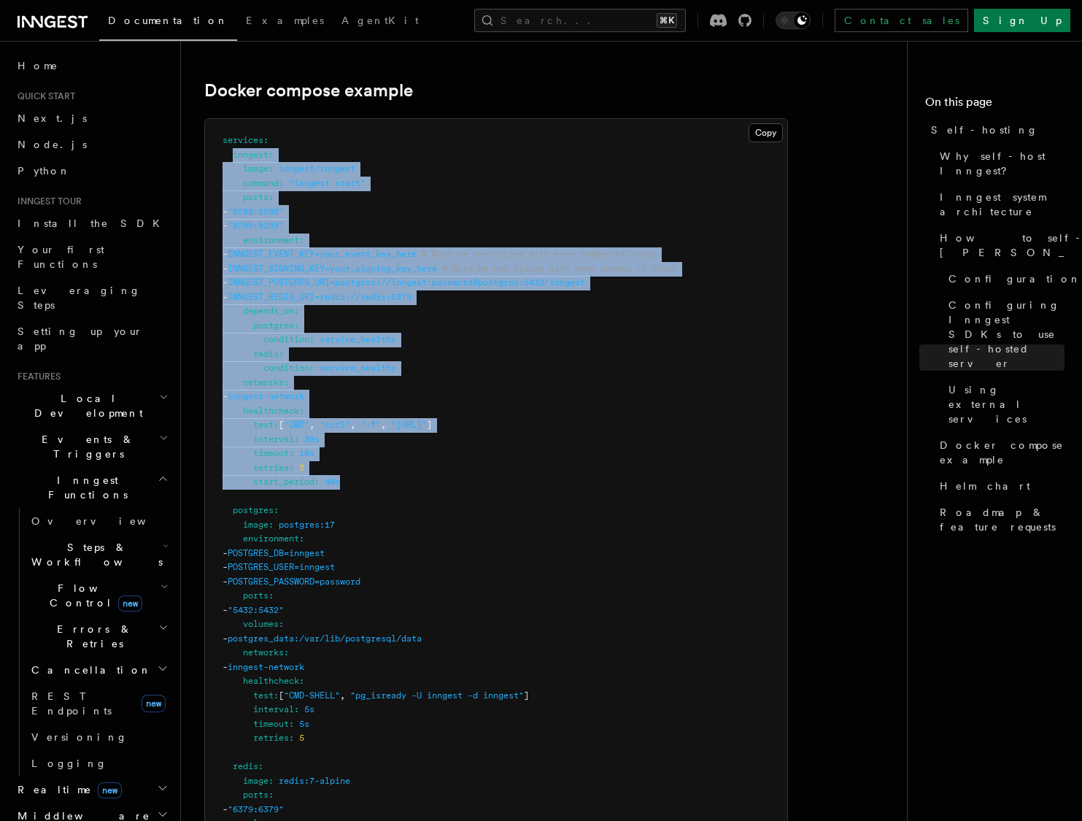
drag, startPoint x: 365, startPoint y: 444, endPoint x: 236, endPoint y: 131, distance: 337.9
click at [231, 120] on pre "services : inngest : image : inngest/inngest command : "inngest start" ports : …" at bounding box center [496, 603] width 582 height 968
click at [348, 191] on pre "services : inngest : image : inngest/inngest command : "inngest start" ports : …" at bounding box center [496, 603] width 582 height 968
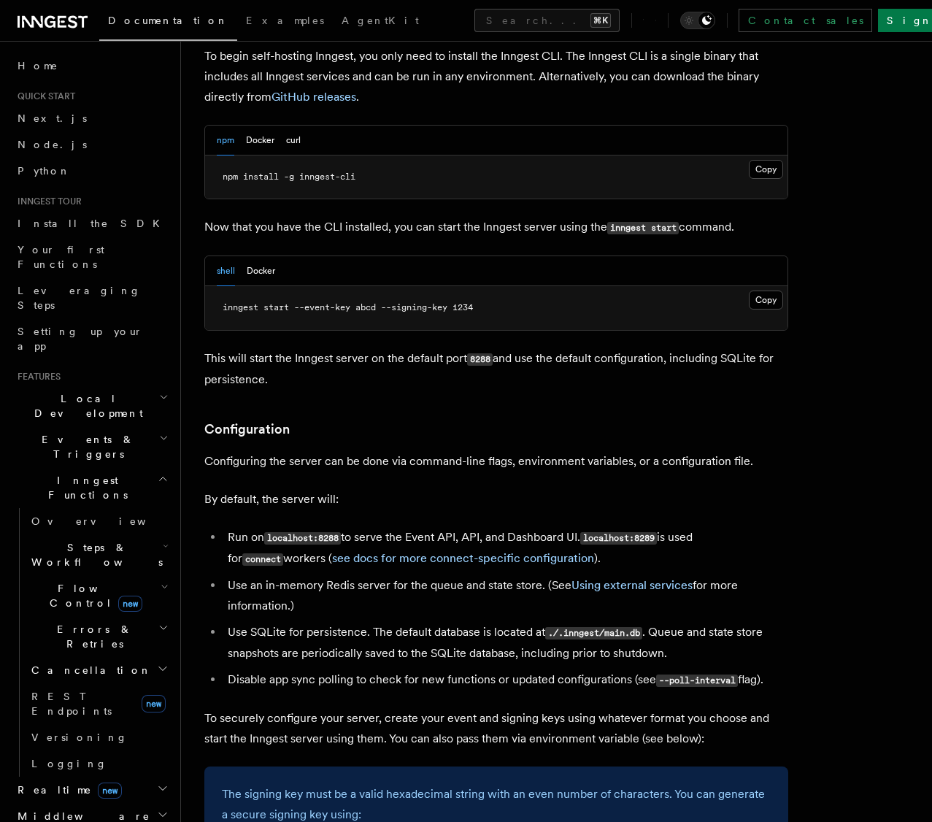
scroll to position [0, 0]
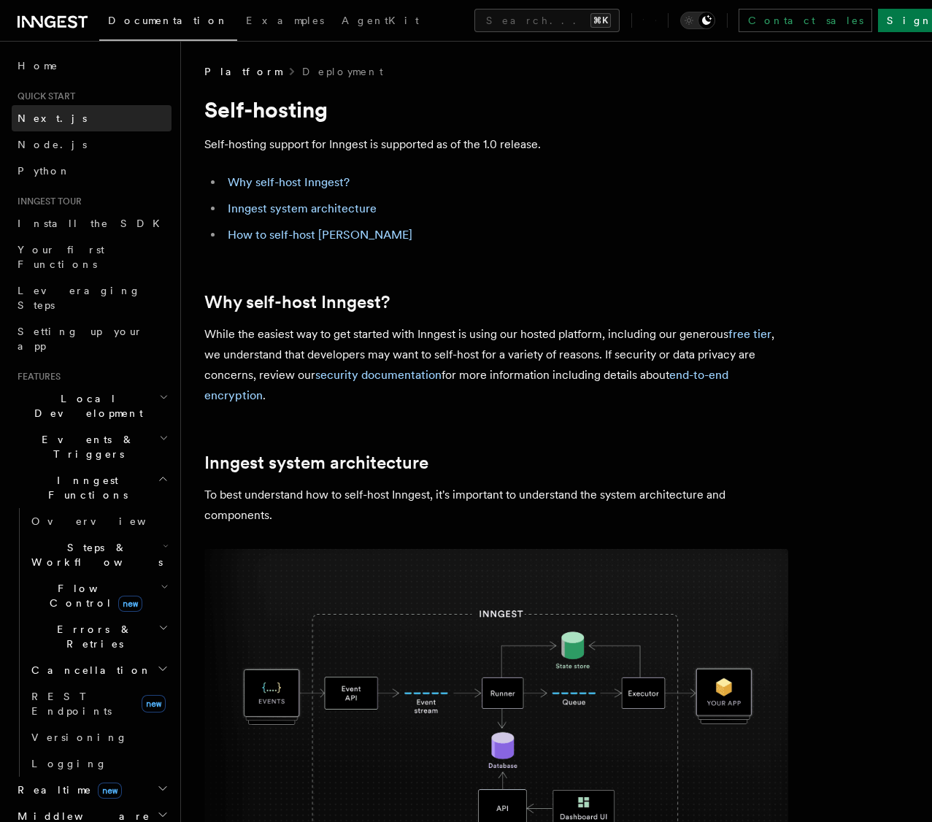
click at [93, 120] on link "Next.js" at bounding box center [92, 118] width 160 height 26
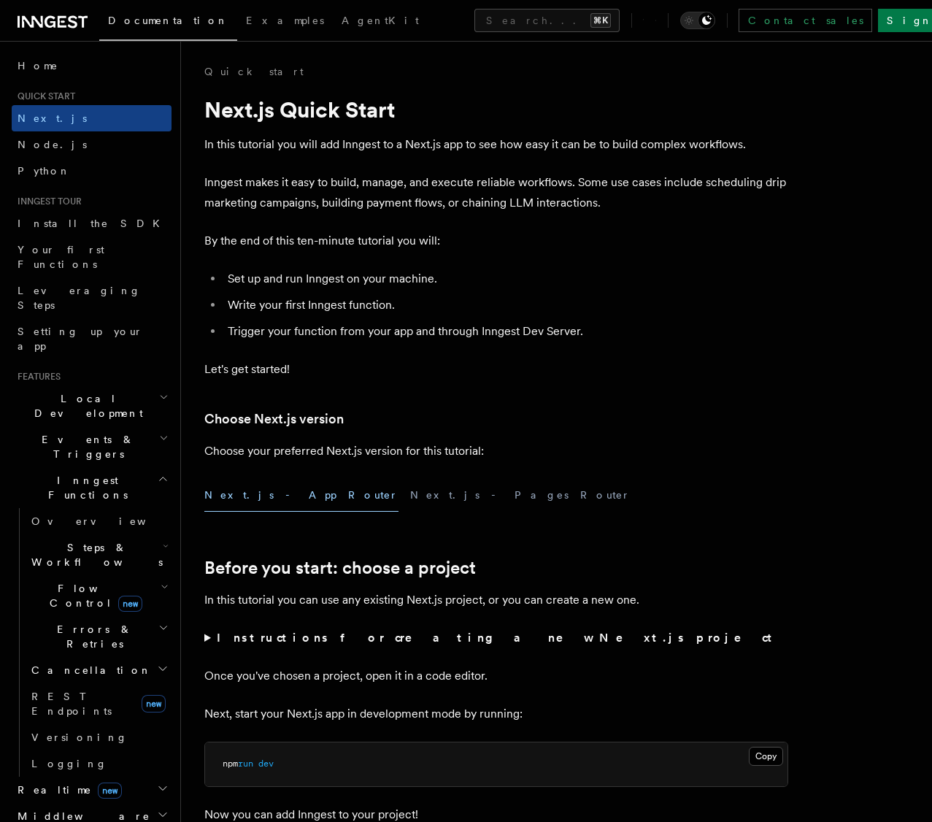
click at [360, 147] on p "In this tutorial you will add Inngest to a Next.js app to see how easy it can b…" at bounding box center [496, 144] width 584 height 20
click at [511, 143] on p "In this tutorial you will add Inngest to a Next.js app to see how easy it can b…" at bounding box center [496, 144] width 584 height 20
click at [590, 145] on p "In this tutorial you will add Inngest to a Next.js app to see how easy it can b…" at bounding box center [496, 144] width 584 height 20
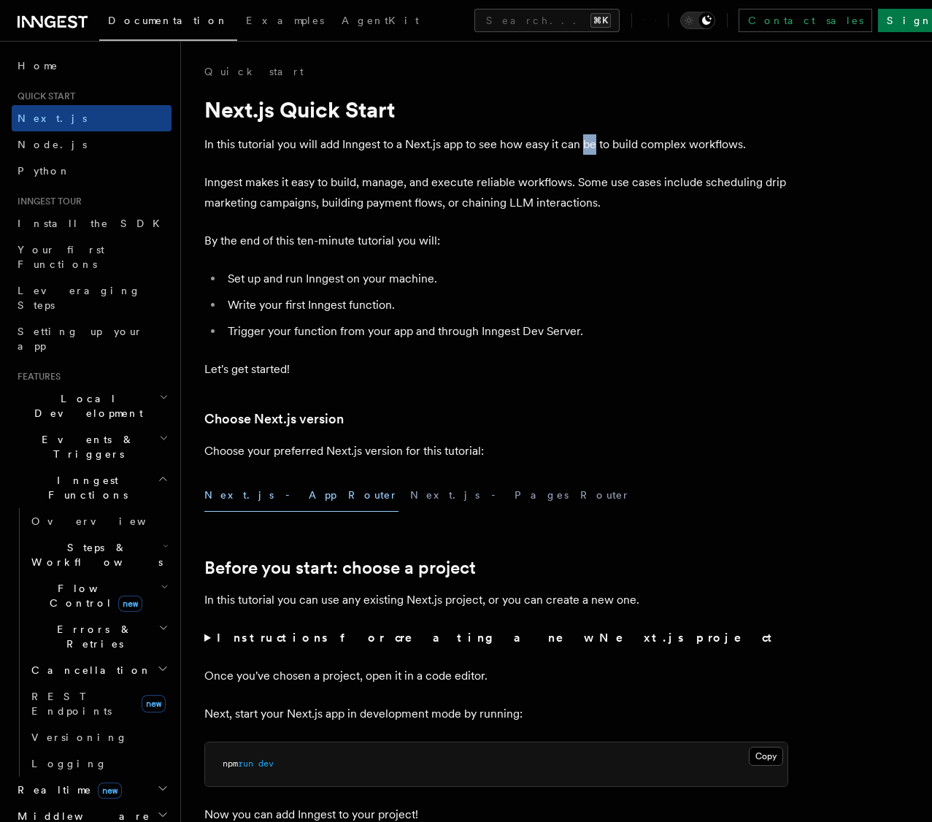
click at [590, 145] on p "In this tutorial you will add Inngest to a Next.js app to see how easy it can b…" at bounding box center [496, 144] width 584 height 20
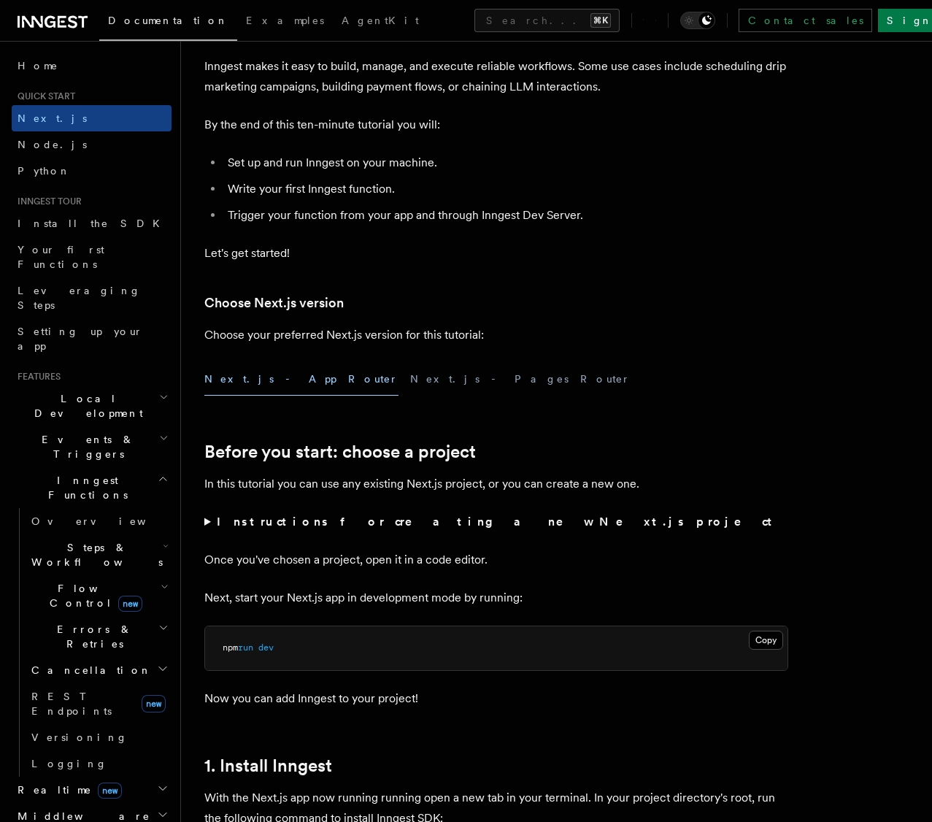
scroll to position [167, 0]
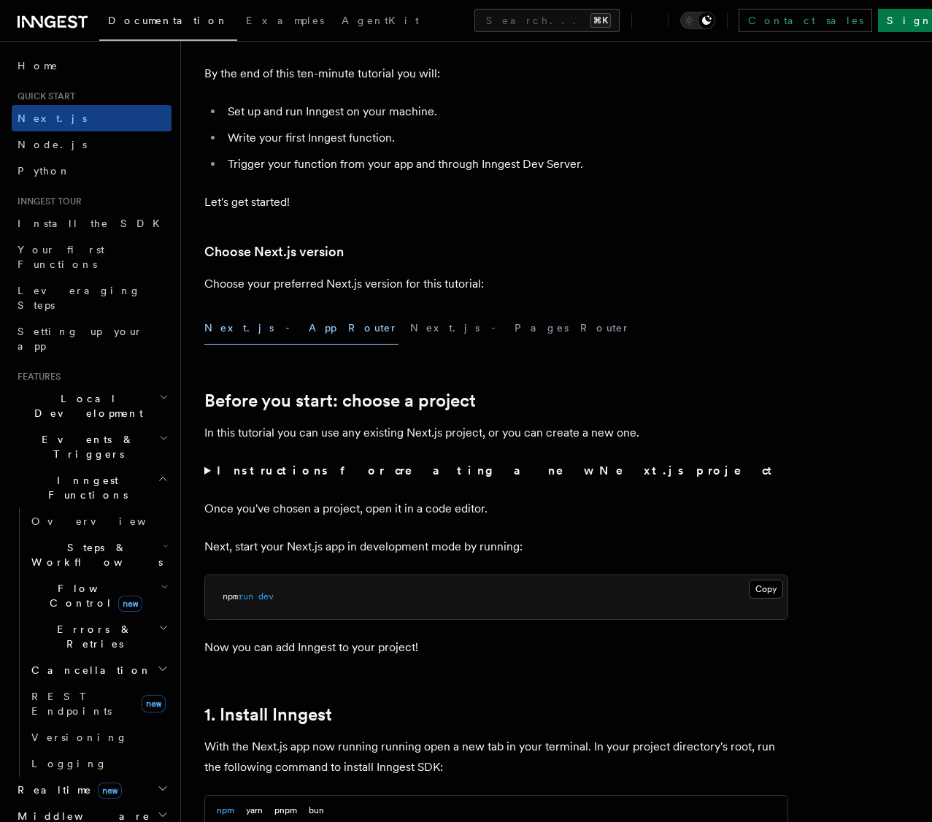
click at [206, 470] on summary "Instructions for creating a new Next.js project" at bounding box center [496, 470] width 584 height 20
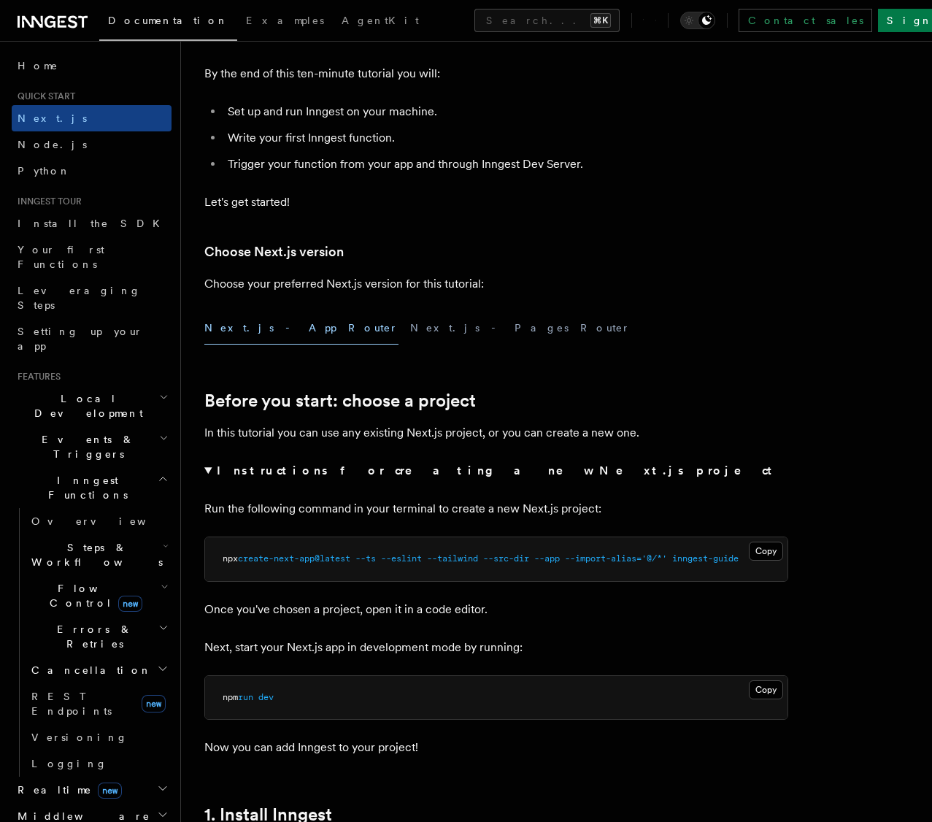
click at [732, 560] on span "inngest-guide" at bounding box center [705, 558] width 66 height 10
copy span "guide"
click at [265, 617] on p "Once you've chosen a project, open it in a code editor." at bounding box center [496, 609] width 584 height 20
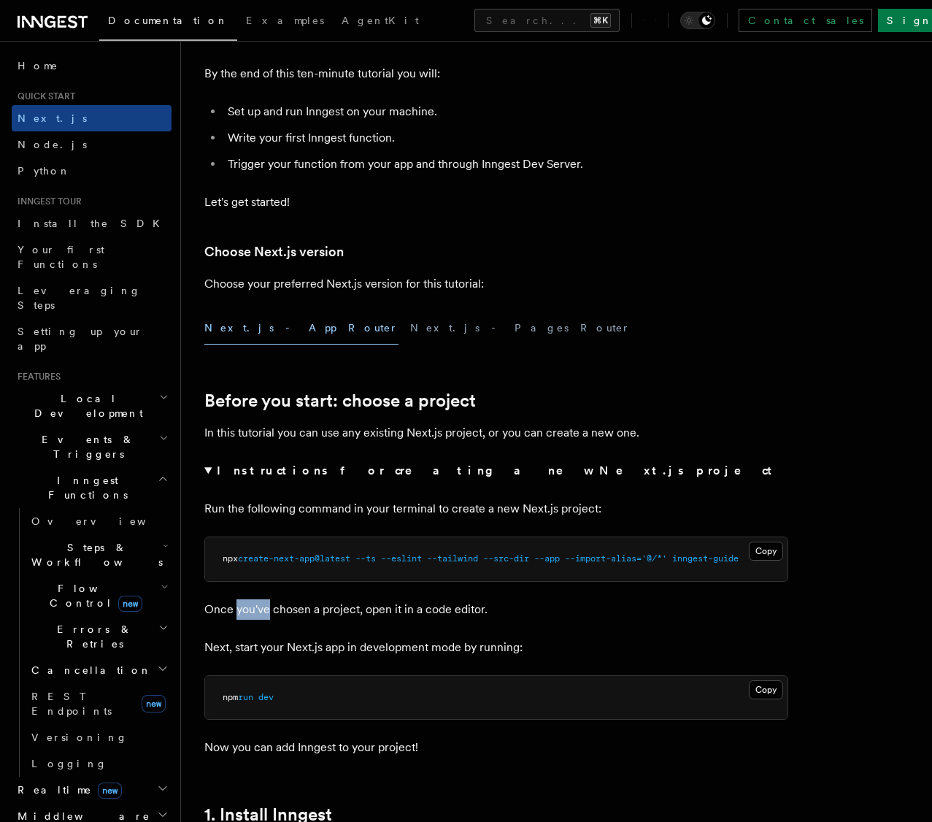
click at [265, 617] on p "Once you've chosen a project, open it in a code editor." at bounding box center [496, 609] width 584 height 20
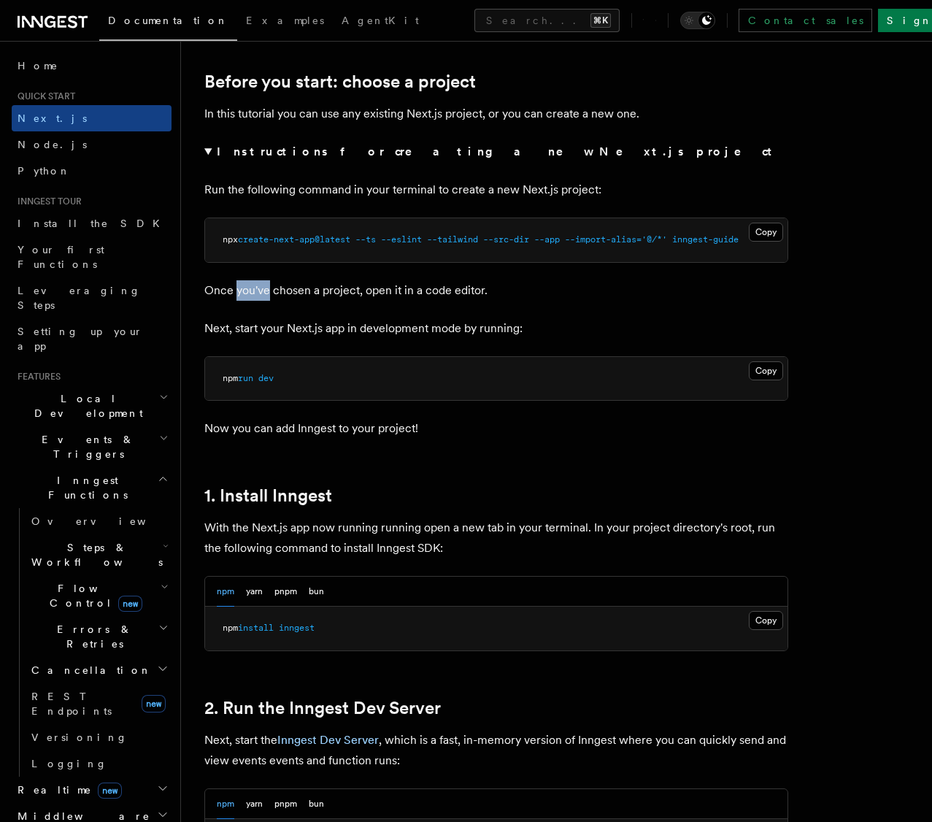
scroll to position [512, 0]
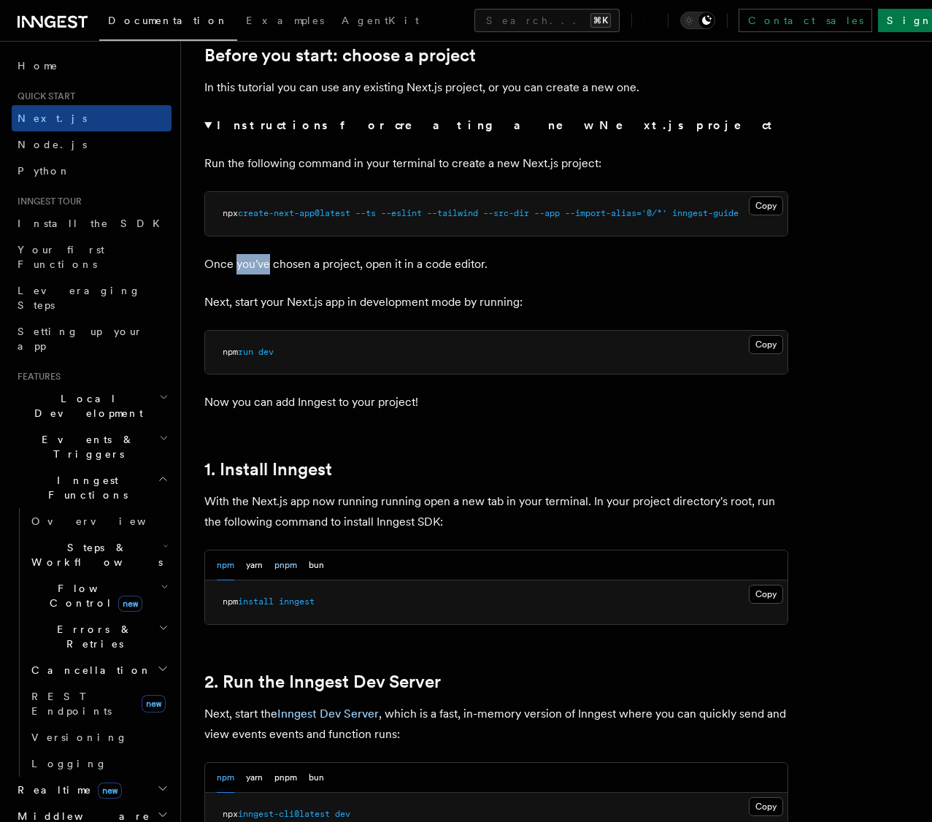
click at [279, 563] on button "pnpm" at bounding box center [285, 565] width 23 height 30
drag, startPoint x: 760, startPoint y: 594, endPoint x: 789, endPoint y: 596, distance: 29.3
click at [760, 594] on button "Copy Copied" at bounding box center [766, 593] width 34 height 19
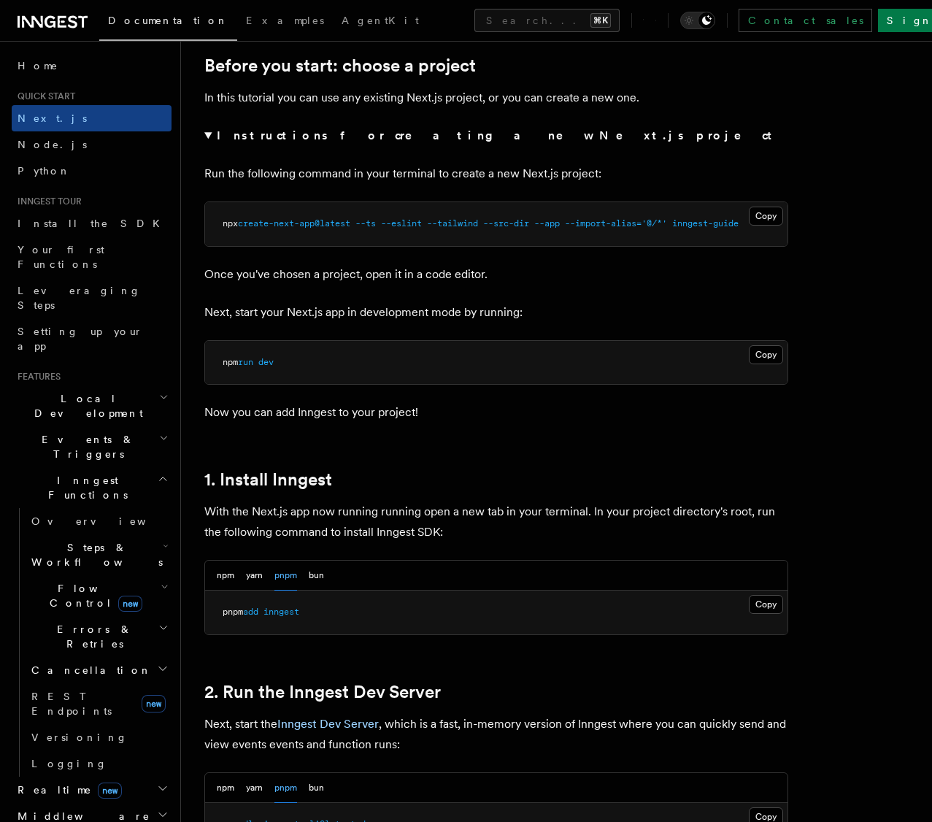
scroll to position [517, 0]
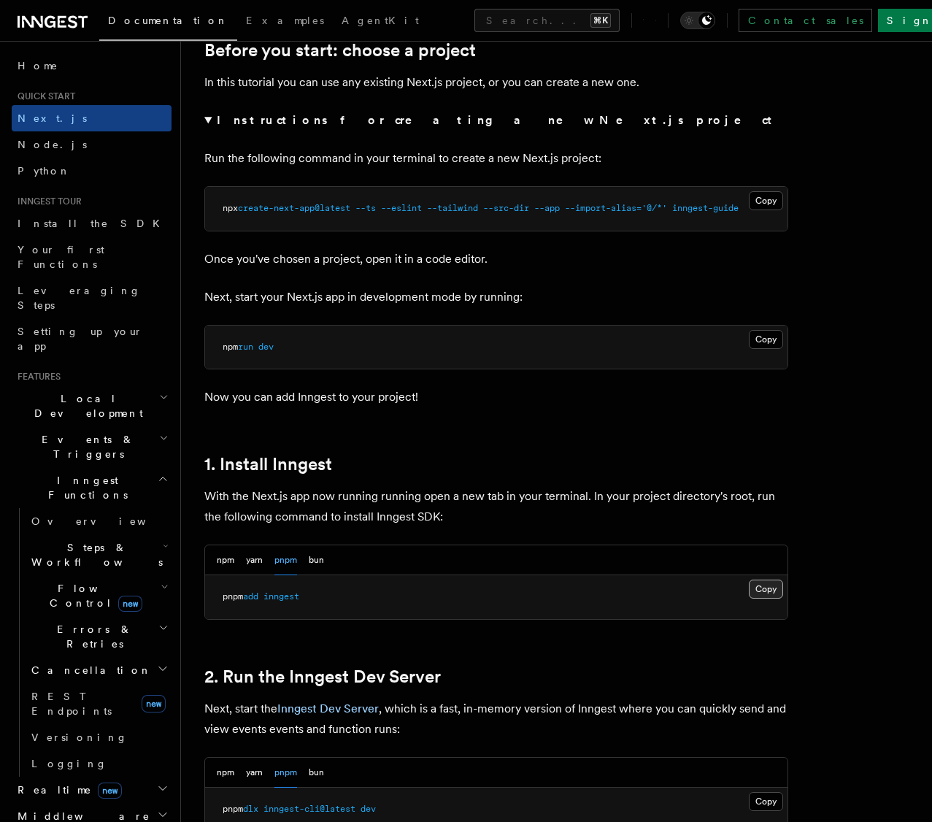
click at [768, 595] on button "Copy Copied" at bounding box center [766, 588] width 34 height 19
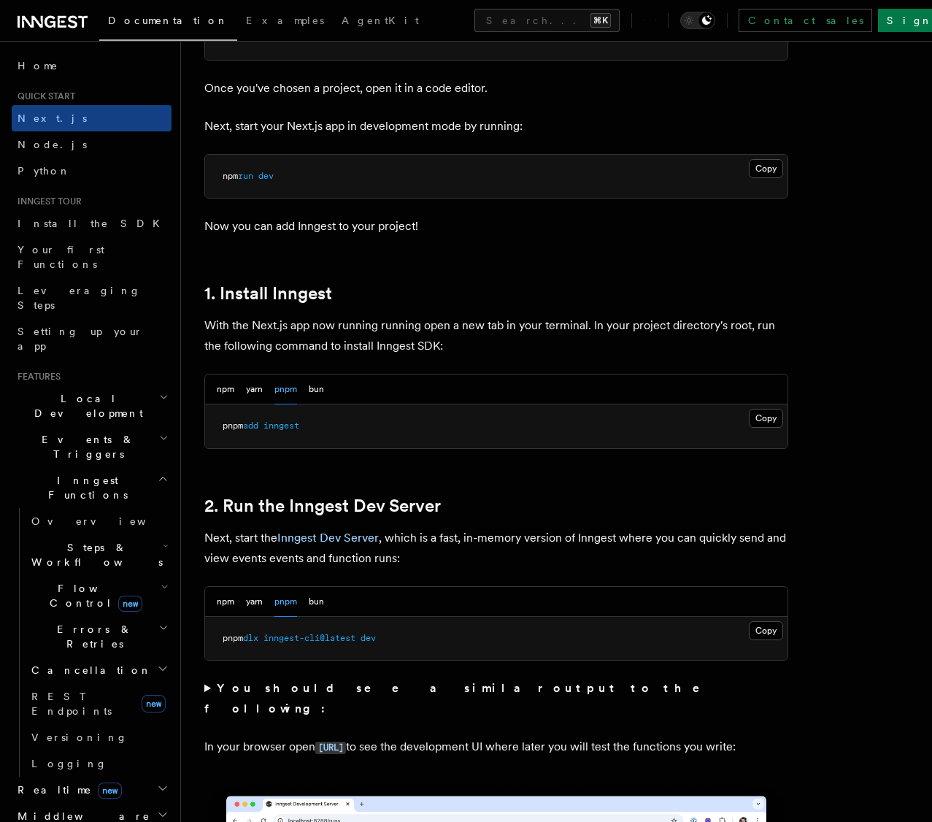
scroll to position [690, 0]
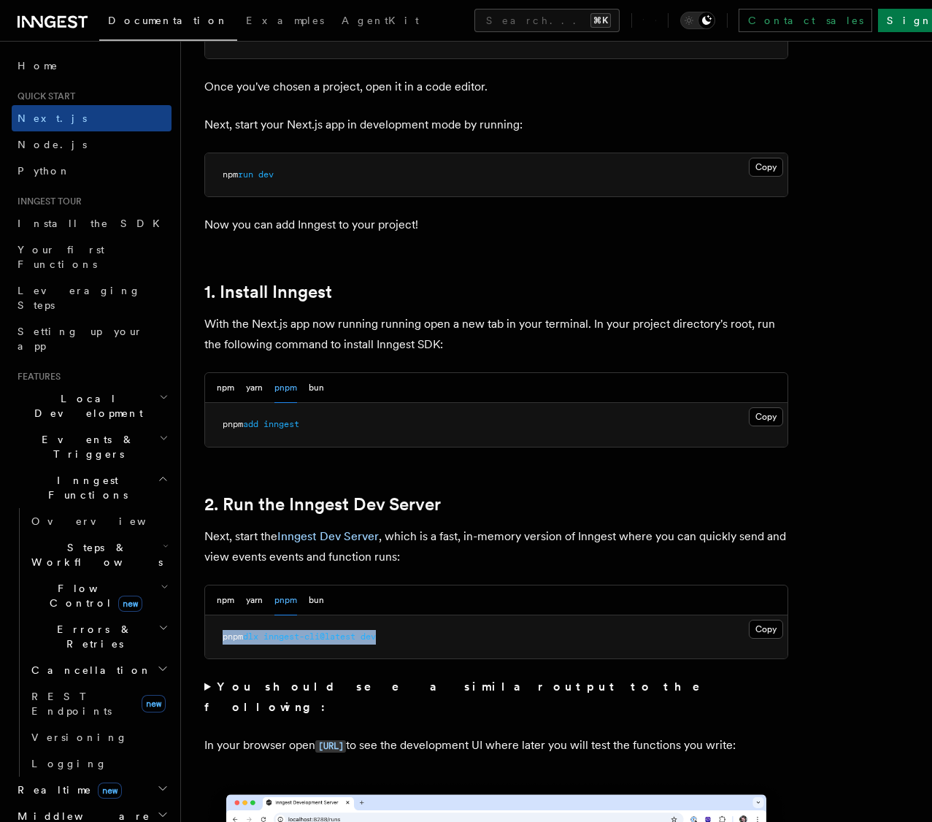
drag, startPoint x: 412, startPoint y: 642, endPoint x: 224, endPoint y: 641, distance: 187.5
click at [224, 641] on pre "pnpm dlx inngest-cli@latest dev" at bounding box center [496, 637] width 582 height 44
copy span "pnpm dlx inngest-cli@latest dev"
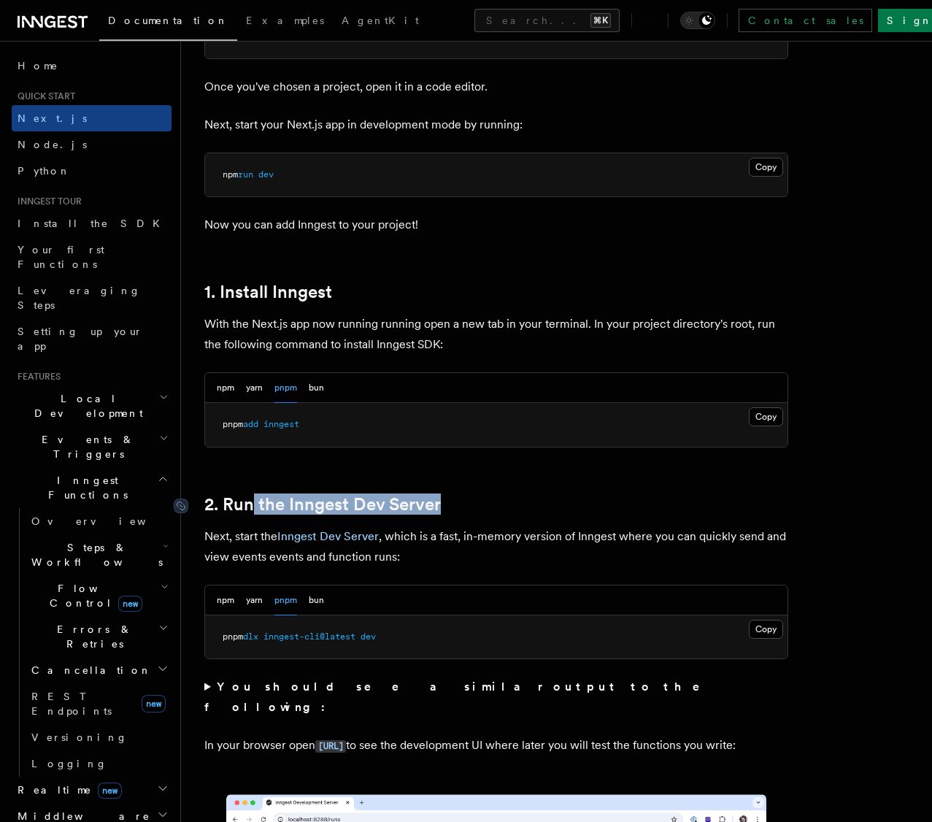
drag, startPoint x: 285, startPoint y: 503, endPoint x: 254, endPoint y: 503, distance: 31.4
click at [252, 503] on h2 "2. Run the Inngest Dev Server" at bounding box center [496, 504] width 584 height 20
click at [525, 502] on h2 "2. Run the Inngest Dev Server" at bounding box center [496, 504] width 584 height 20
drag, startPoint x: 512, startPoint y: 504, endPoint x: 228, endPoint y: 503, distance: 284.6
click at [228, 503] on h2 "2. Run the Inngest Dev Server" at bounding box center [496, 504] width 584 height 20
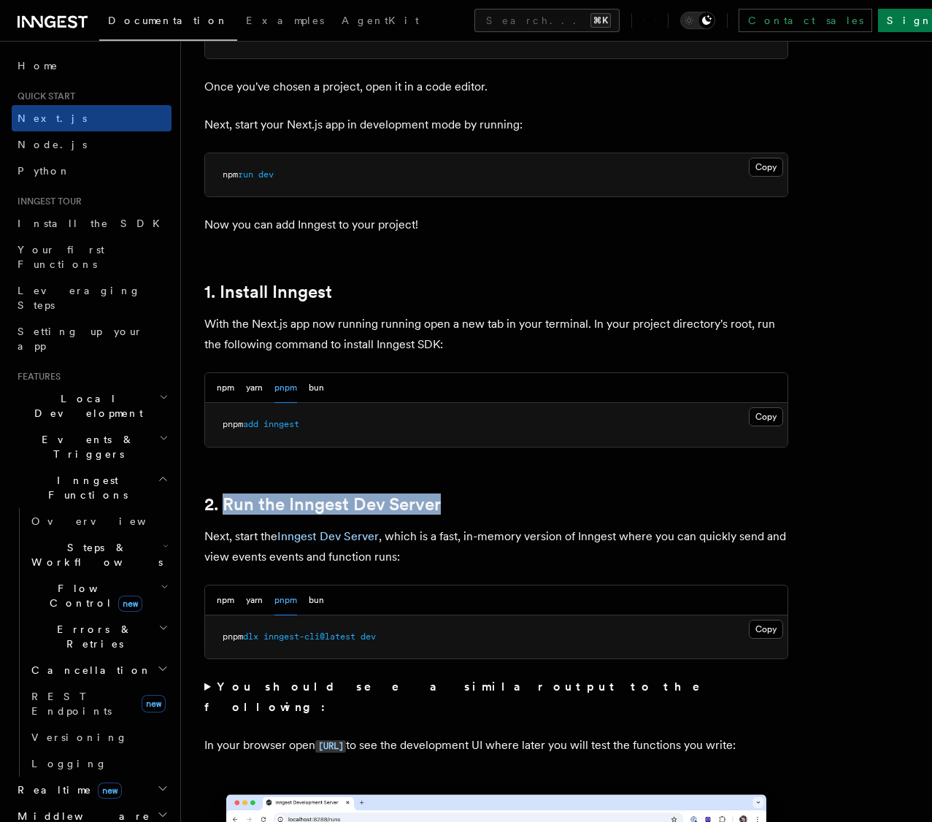
copy link "Run the Inngest Dev Server"
click at [376, 636] on span "dev" at bounding box center [367, 636] width 15 height 10
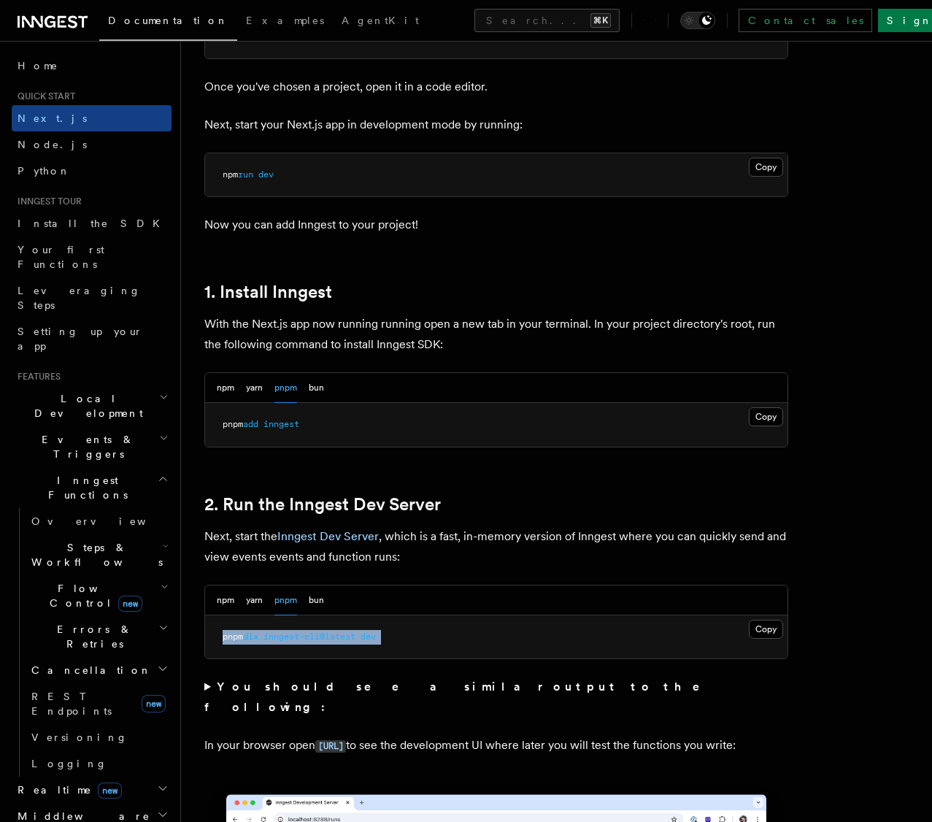
click at [376, 636] on span "dev" at bounding box center [367, 636] width 15 height 10
copy div "pnpm dlx inngest-cli@latest dev"
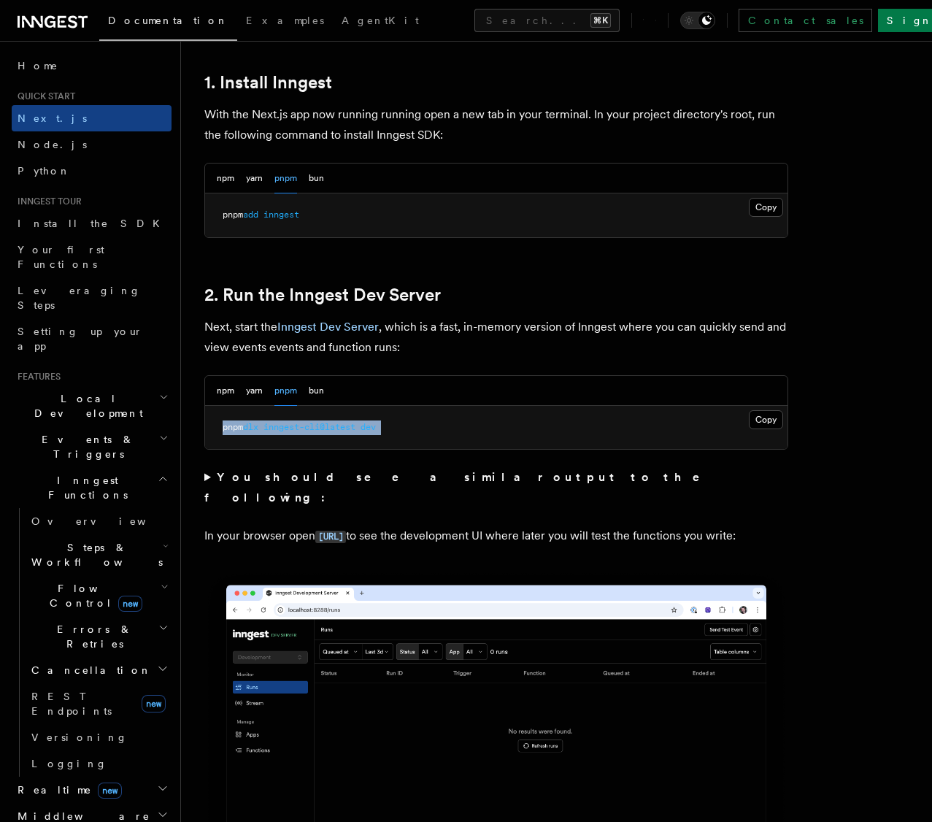
scroll to position [903, 0]
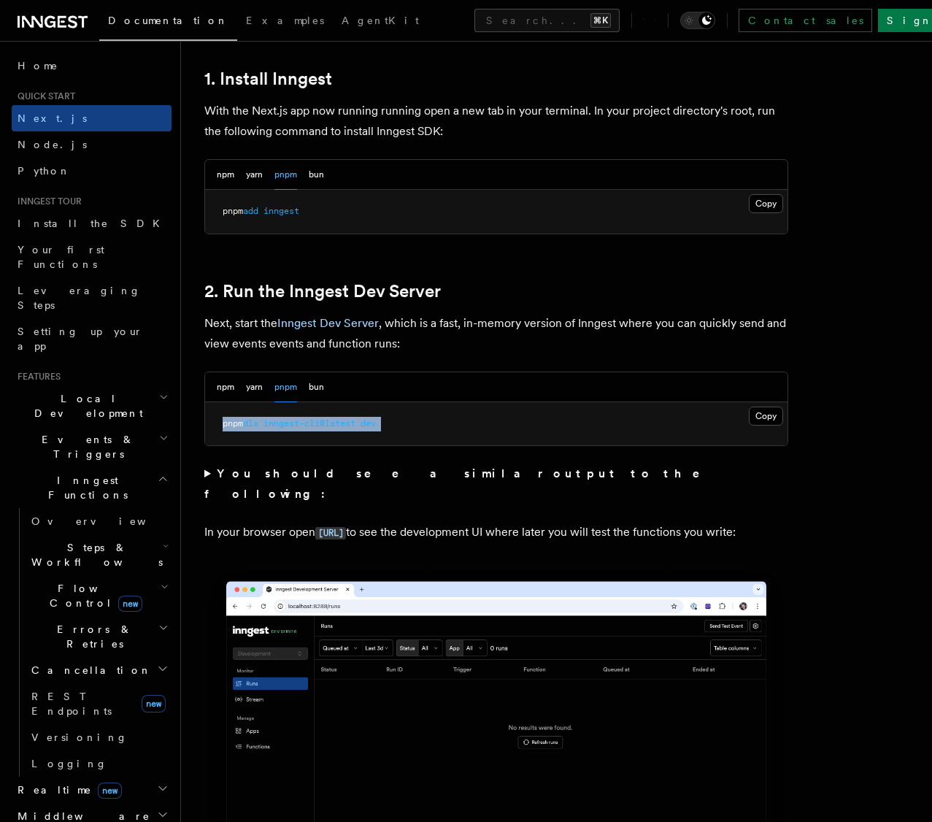
click at [562, 428] on pre "pnpm dlx inngest-cli@latest dev" at bounding box center [496, 424] width 582 height 44
drag, startPoint x: 562, startPoint y: 428, endPoint x: 454, endPoint y: 422, distance: 108.1
click at [561, 428] on pre "pnpm dlx inngest-cli@latest dev" at bounding box center [496, 424] width 582 height 44
click at [341, 433] on pre "pnpm dlx inngest-cli@latest dev" at bounding box center [496, 424] width 582 height 44
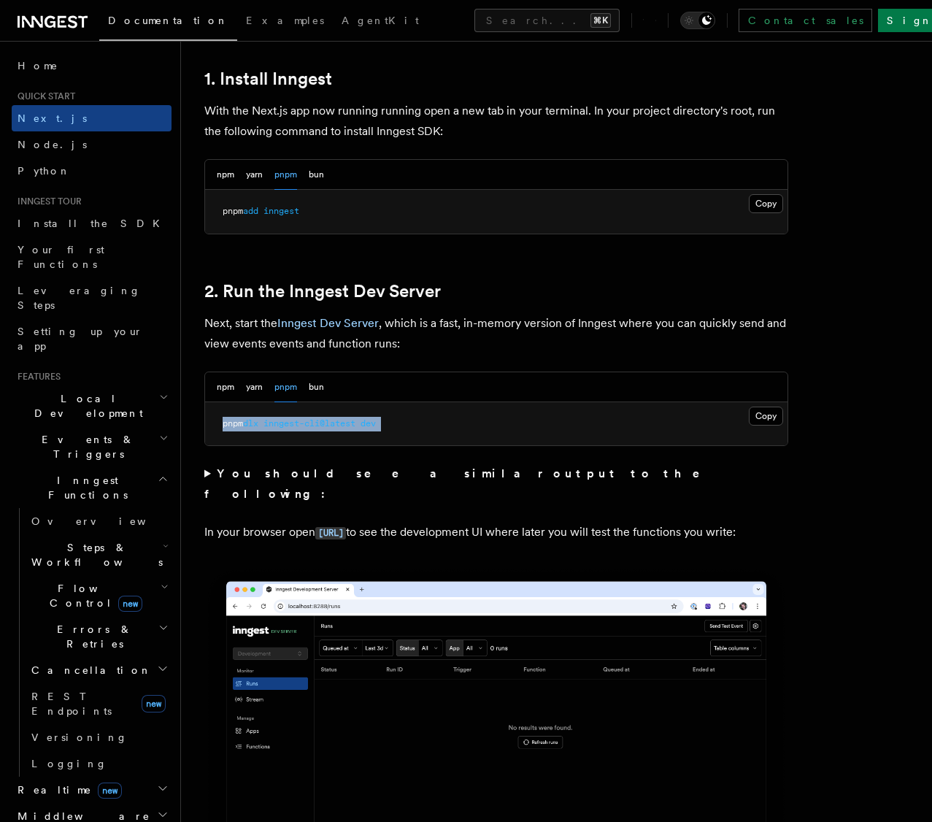
drag, startPoint x: 406, startPoint y: 433, endPoint x: 221, endPoint y: 429, distance: 185.4
click at [221, 428] on pre "pnpm dlx inngest-cli@latest dev" at bounding box center [496, 424] width 582 height 44
copy div "pnpm dlx inngest-cli@latest dev"
click at [209, 476] on summary "You should see a similar output to the following:" at bounding box center [496, 483] width 584 height 41
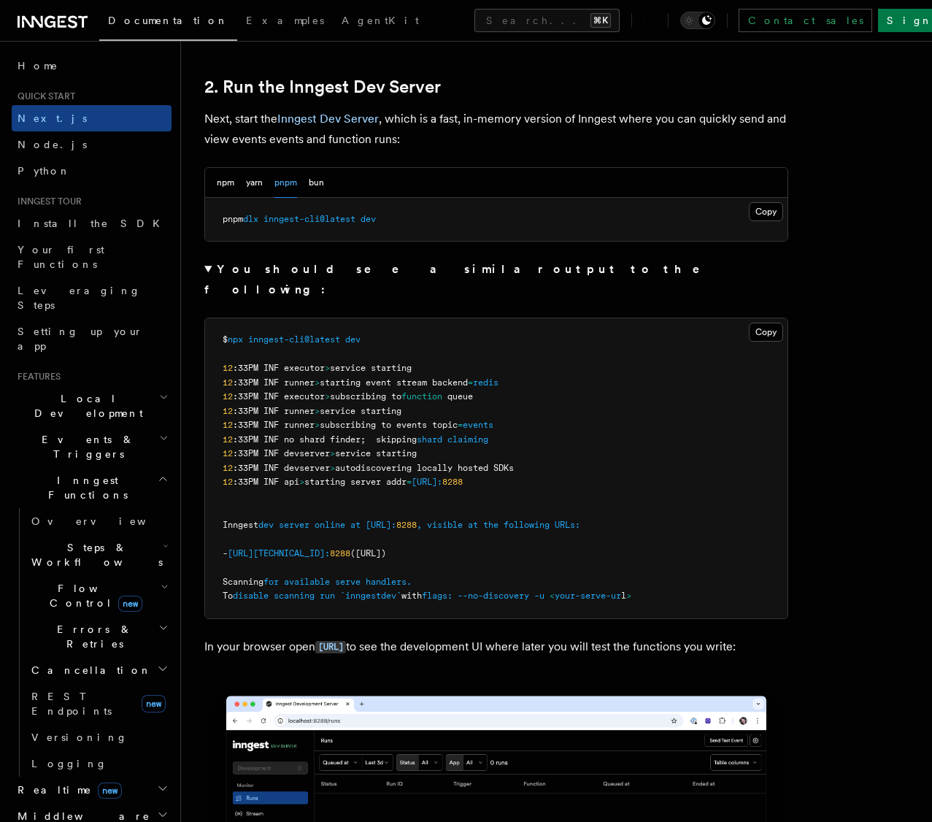
scroll to position [1110, 0]
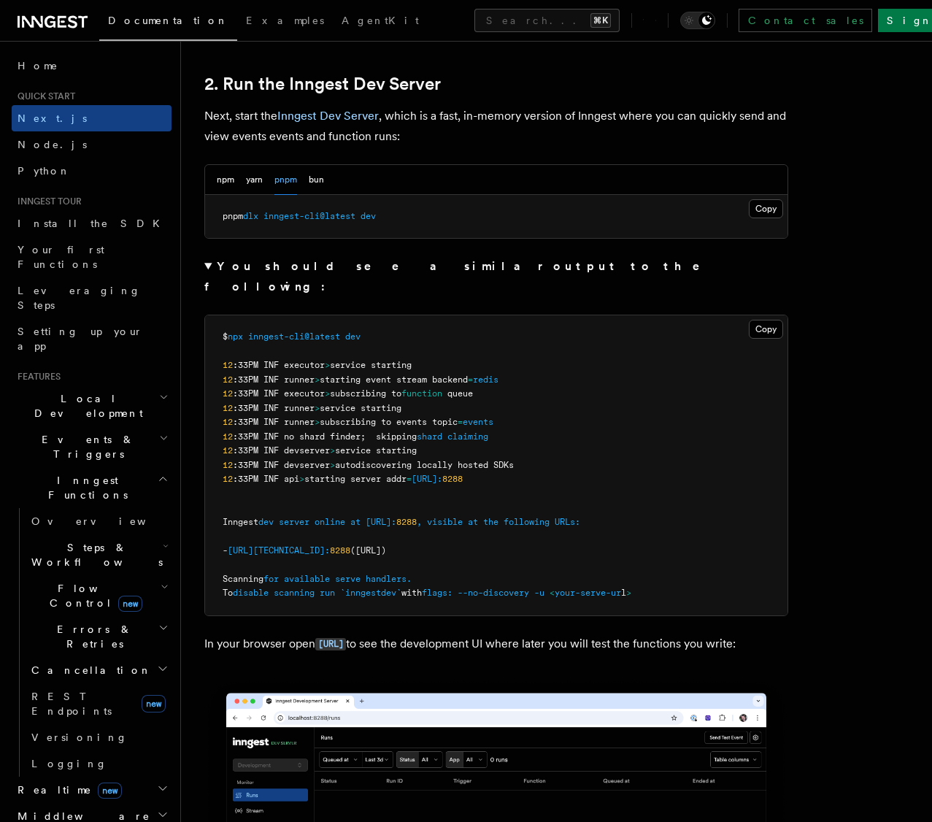
click at [499, 633] on p "In your browser open http://localhost:8288 to see the development UI where late…" at bounding box center [496, 643] width 584 height 21
click at [576, 633] on p "In your browser open http://localhost:8288 to see the development UI where late…" at bounding box center [496, 643] width 584 height 21
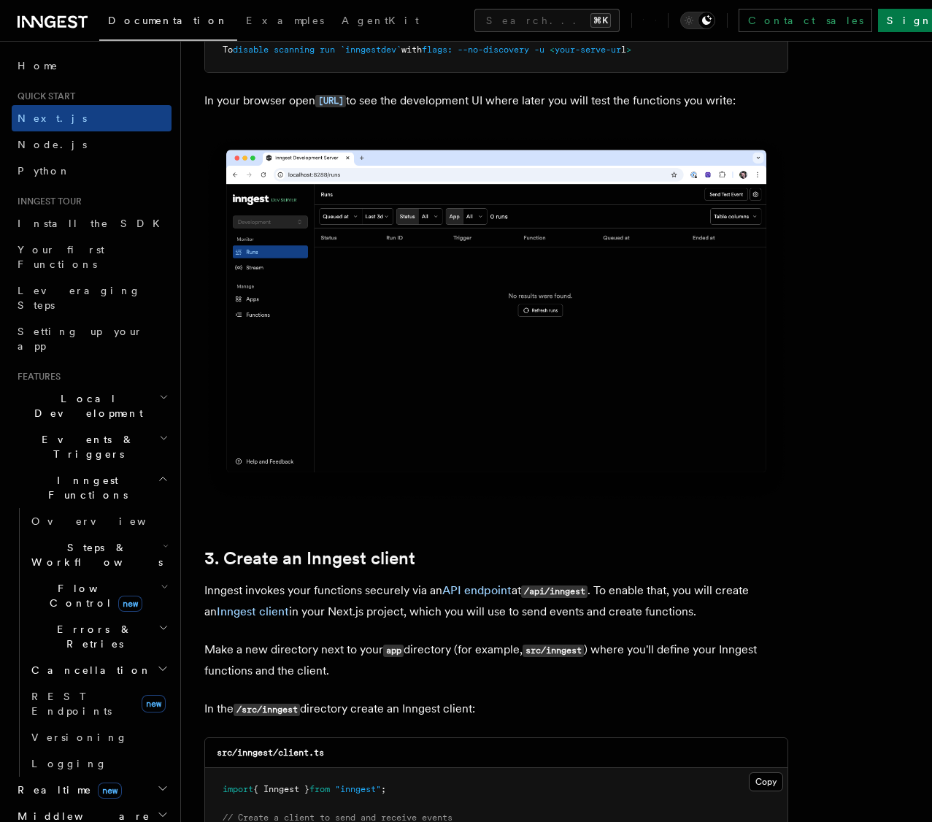
scroll to position [1693, 0]
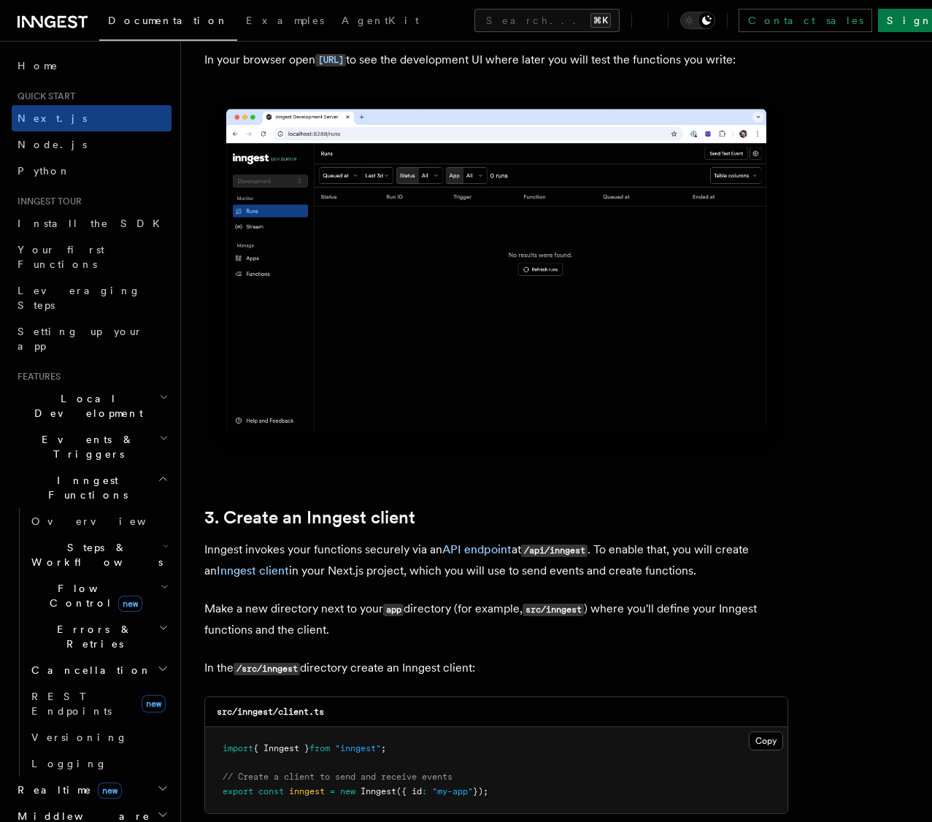
click at [261, 550] on p "Inngest invokes your functions securely via an API endpoint at /api/inngest . T…" at bounding box center [496, 560] width 584 height 42
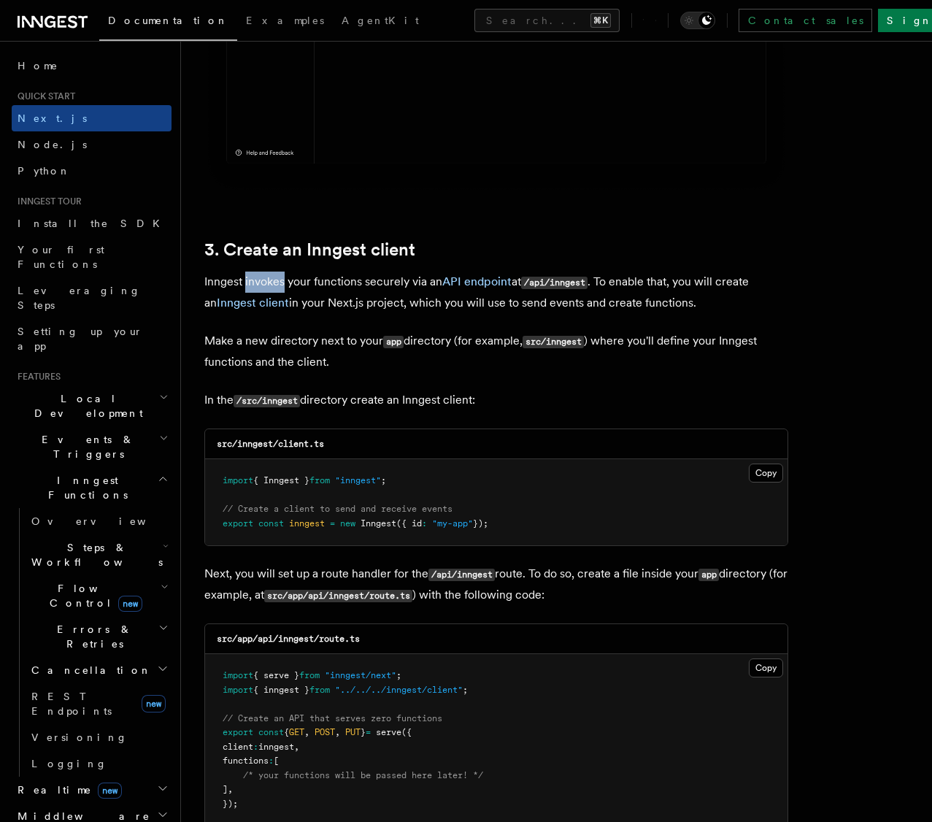
scroll to position [1959, 0]
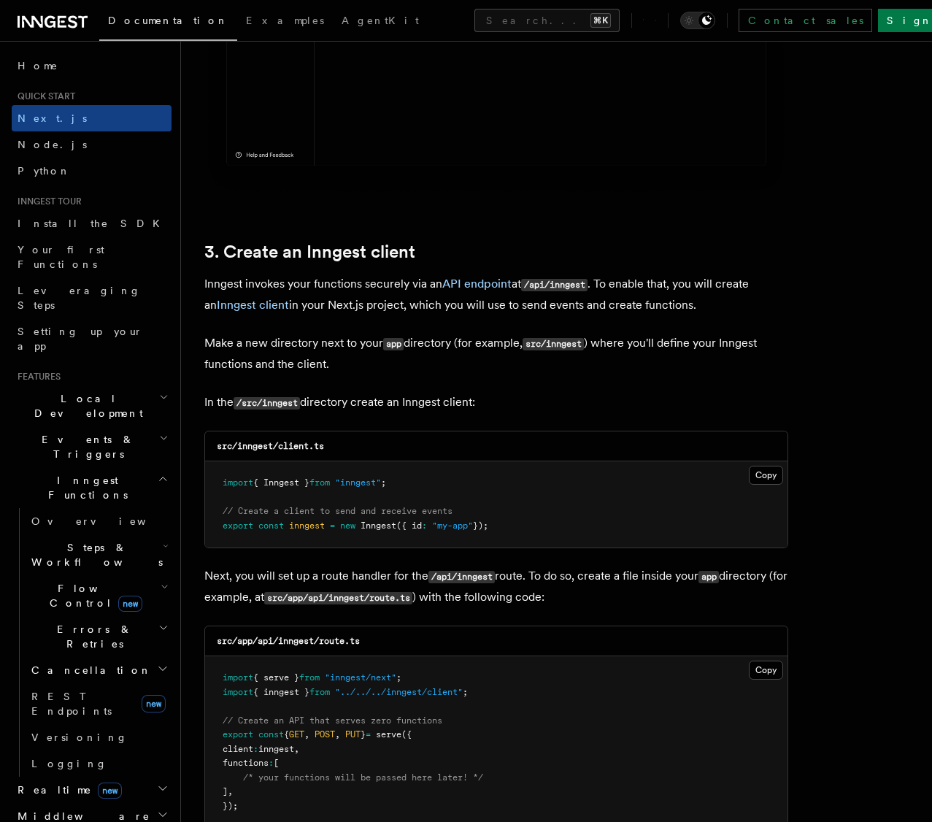
click at [371, 289] on p "Inngest invokes your functions securely via an API endpoint at /api/inngest . T…" at bounding box center [496, 295] width 584 height 42
click at [533, 285] on code "/api/inngest" at bounding box center [554, 285] width 66 height 12
click at [582, 283] on code "/api/inngest" at bounding box center [554, 285] width 66 height 12
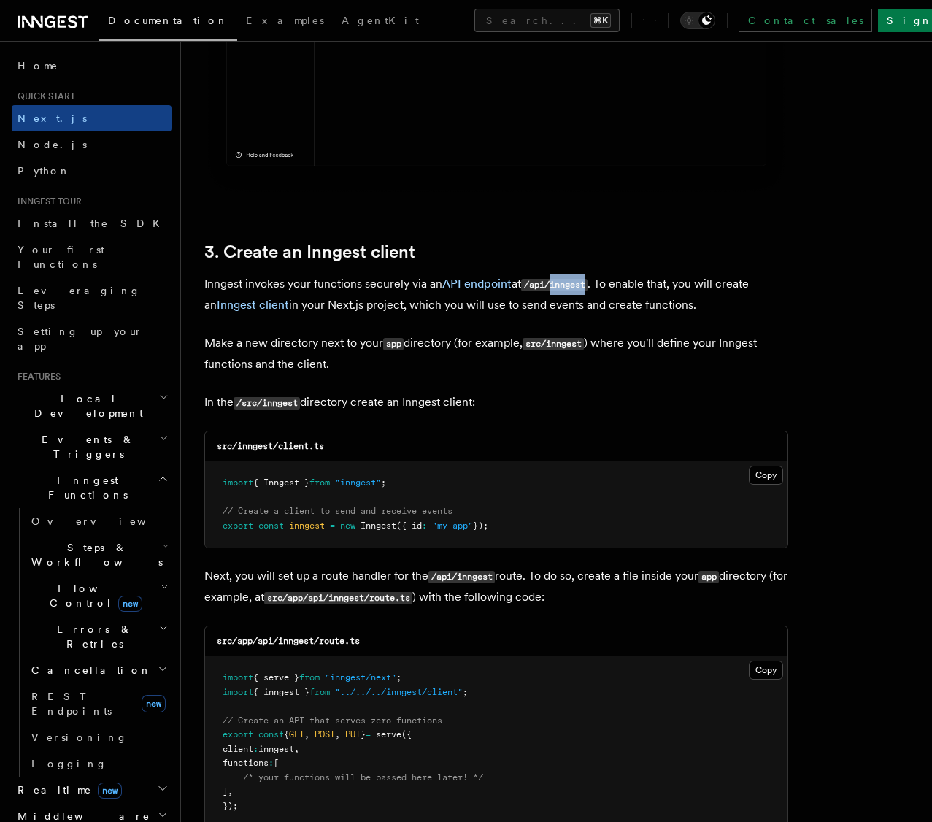
click at [582, 283] on code "/api/inngest" at bounding box center [554, 285] width 66 height 12
drag, startPoint x: 693, startPoint y: 283, endPoint x: 332, endPoint y: 301, distance: 361.6
click at [332, 301] on p "Inngest invokes your functions securely via an API endpoint at /api/inngest . T…" at bounding box center [496, 295] width 584 height 42
click at [366, 306] on p "Inngest invokes your functions securely via an API endpoint at /api/inngest . T…" at bounding box center [496, 295] width 584 height 42
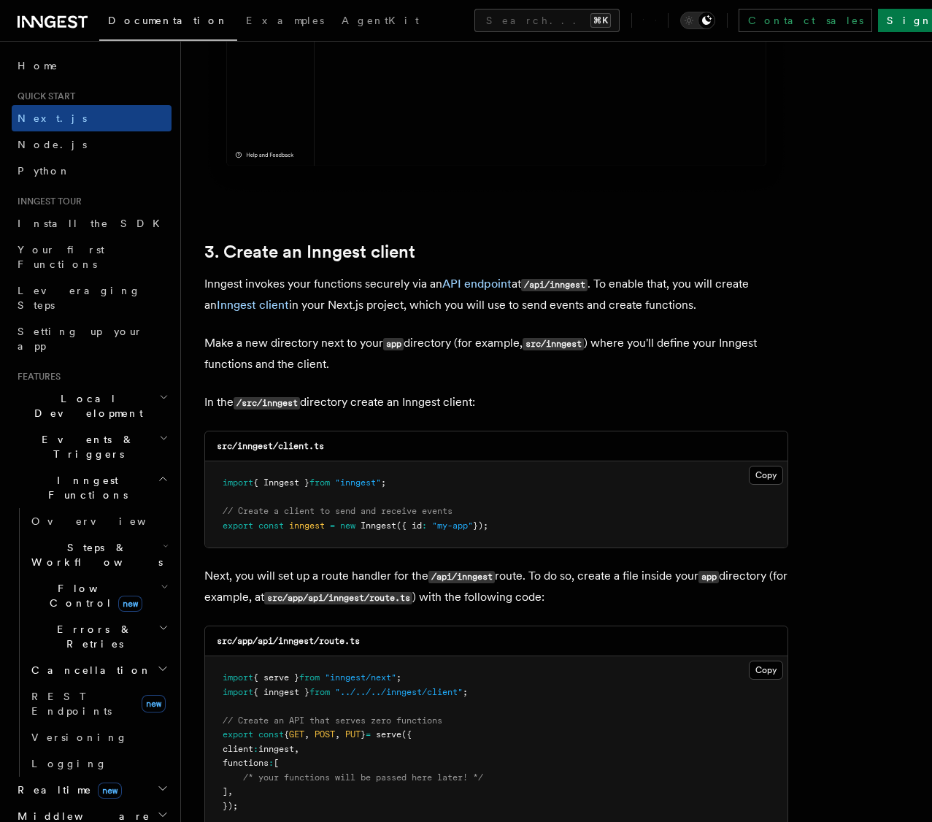
click at [552, 307] on p "Inngest invokes your functions securely via an API endpoint at /api/inngest . T…" at bounding box center [496, 295] width 584 height 42
click at [552, 308] on p "Inngest invokes your functions securely via an API endpoint at /api/inngest . T…" at bounding box center [496, 295] width 584 height 42
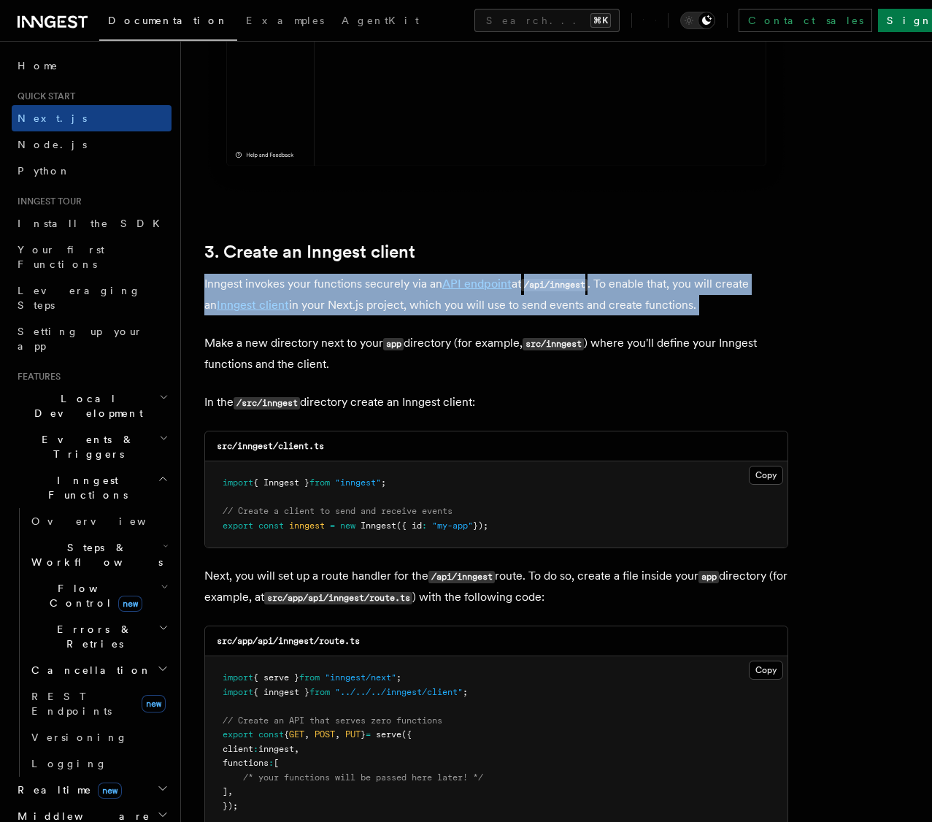
click at [552, 308] on p "Inngest invokes your functions securely via an API endpoint at /api/inngest . T…" at bounding box center [496, 295] width 584 height 42
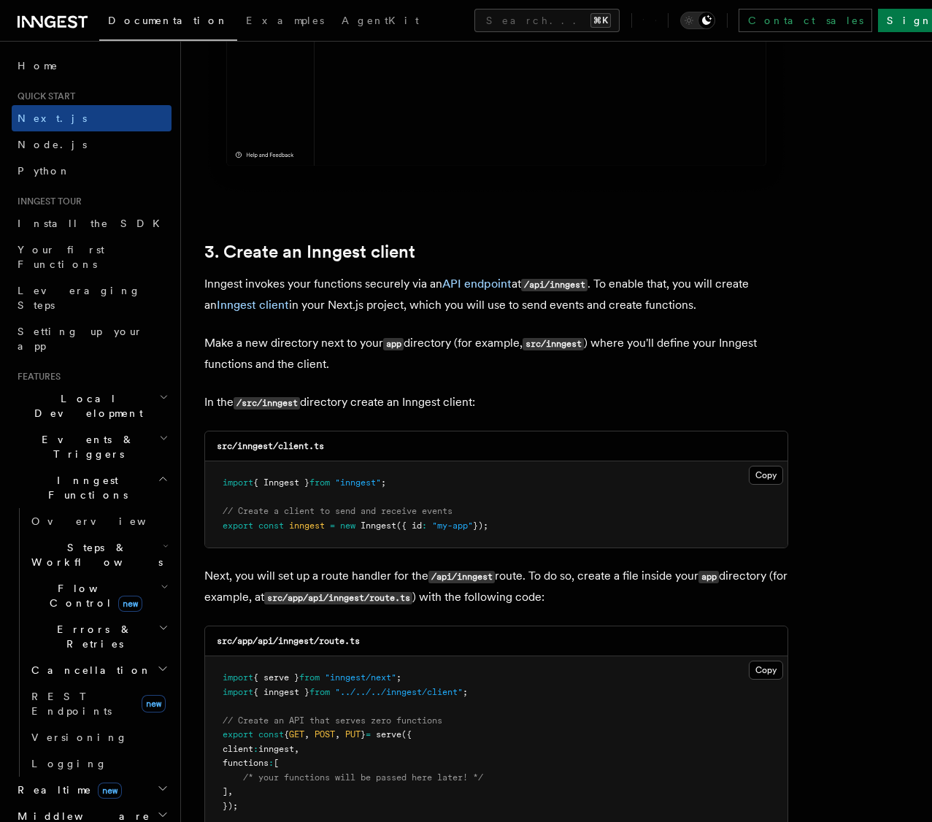
click at [275, 344] on p "Make a new directory next to your app directory (for example, src/inngest ) whe…" at bounding box center [496, 354] width 584 height 42
drag, startPoint x: 600, startPoint y: 285, endPoint x: 755, endPoint y: 299, distance: 156.1
click at [755, 299] on p "Inngest invokes your functions securely via an API endpoint at /api/inngest . T…" at bounding box center [496, 295] width 584 height 42
click at [681, 345] on p "Make a new directory next to your app directory (for example, src/inngest ) whe…" at bounding box center [496, 354] width 584 height 42
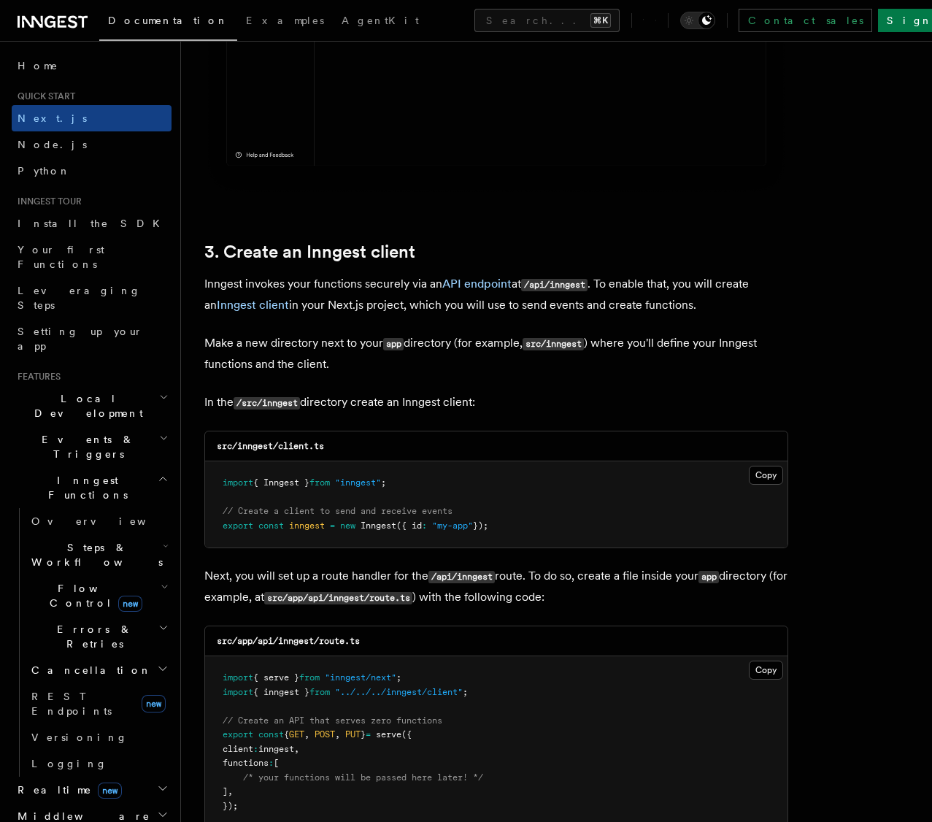
drag, startPoint x: 393, startPoint y: 301, endPoint x: 715, endPoint y: 301, distance: 322.5
click at [715, 301] on p "Inngest invokes your functions securely via an API endpoint at /api/inngest . T…" at bounding box center [496, 295] width 584 height 42
click at [364, 398] on p "In the /src/inngest directory create an Inngest client:" at bounding box center [496, 402] width 584 height 21
click at [756, 482] on button "Copy Copied" at bounding box center [766, 475] width 34 height 19
drag, startPoint x: 223, startPoint y: 482, endPoint x: 559, endPoint y: 522, distance: 338.7
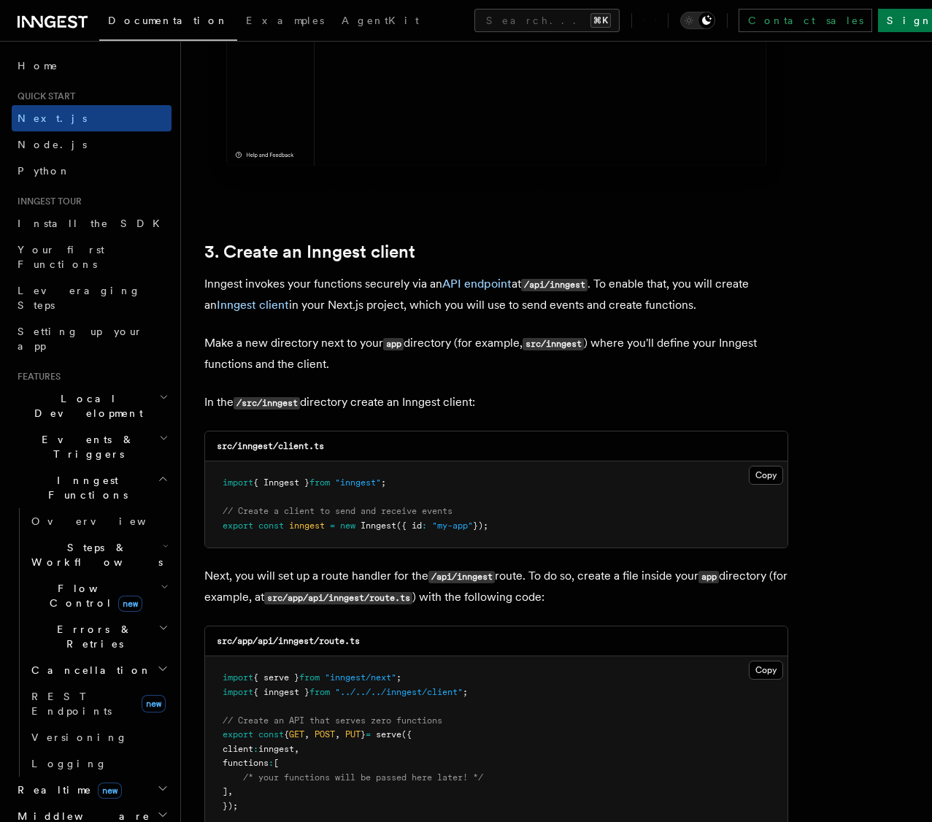
click at [559, 522] on pre "import { Inngest } from "inngest" ; // Create a client to send and receive even…" at bounding box center [496, 504] width 582 height 86
click at [275, 568] on p "Next, you will set up a route handler for the /api/inngest route. To do so, cre…" at bounding box center [496, 586] width 584 height 42
click at [336, 575] on p "Next, you will set up a route handler for the /api/inngest route. To do so, cre…" at bounding box center [496, 586] width 584 height 42
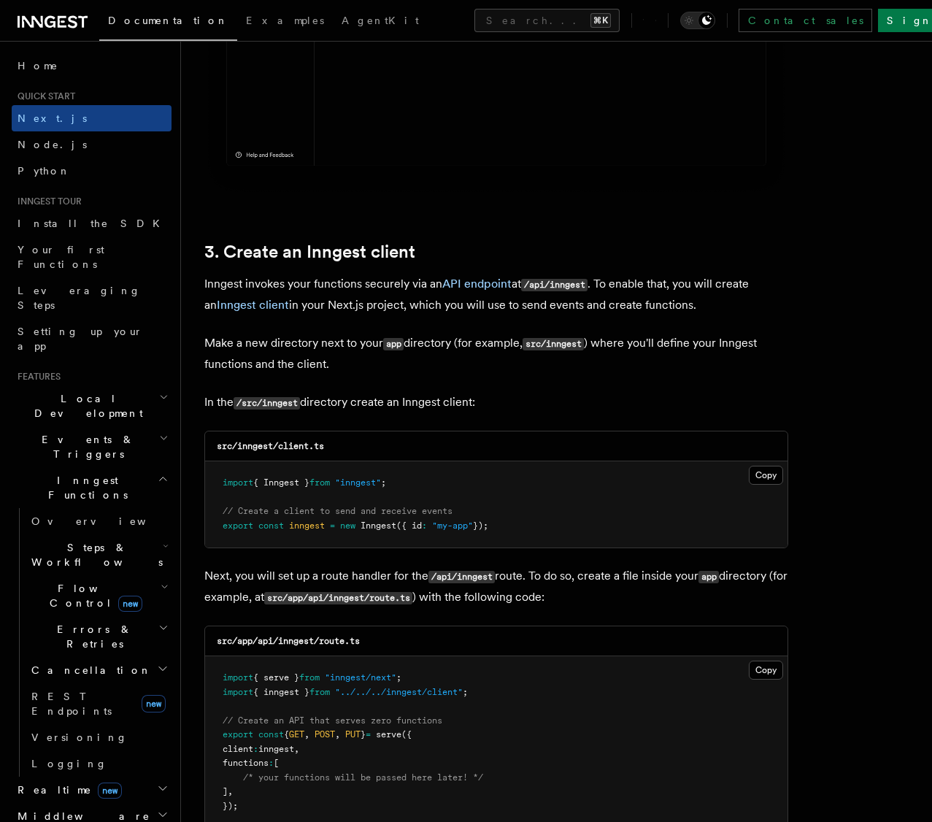
click at [380, 578] on p "Next, you will set up a route handler for the /api/inngest route. To do so, cre…" at bounding box center [496, 586] width 584 height 42
click at [444, 579] on code "/api/inngest" at bounding box center [461, 577] width 66 height 12
click at [471, 578] on code "/api/inngest" at bounding box center [461, 577] width 66 height 12
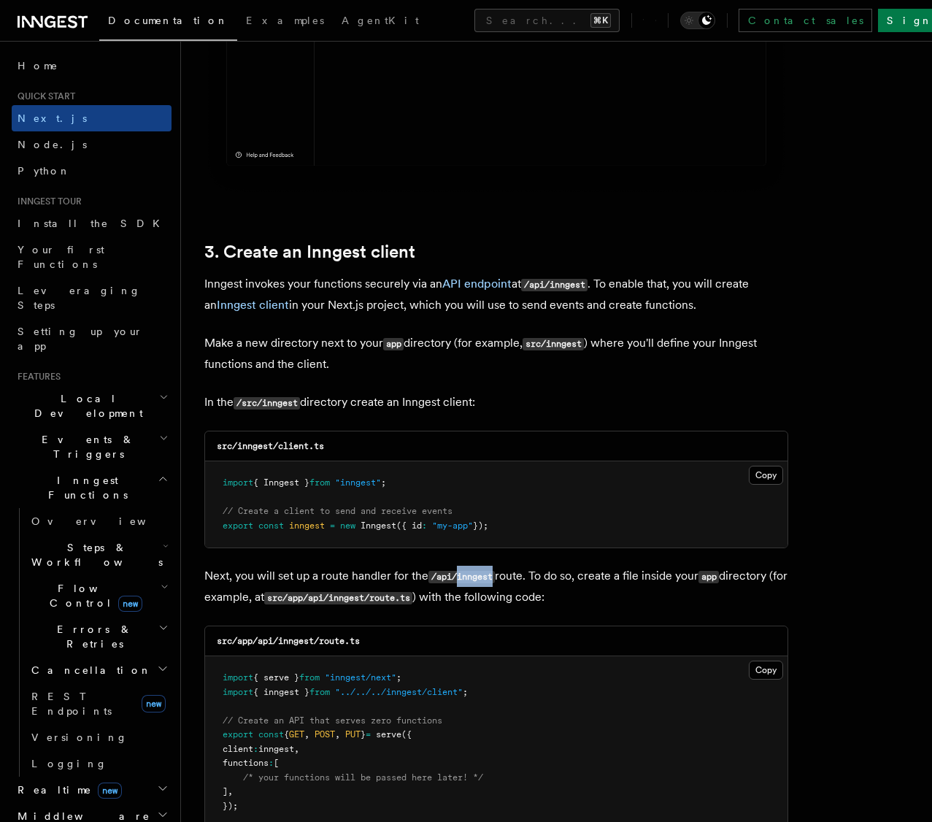
drag, startPoint x: 471, startPoint y: 578, endPoint x: 514, endPoint y: 579, distance: 43.8
click at [471, 578] on code "/api/inngest" at bounding box center [461, 577] width 66 height 12
drag, startPoint x: 532, startPoint y: 576, endPoint x: 598, endPoint y: 577, distance: 66.4
click at [598, 577] on p "Next, you will set up a route handler for the /api/inngest route. To do so, cre…" at bounding box center [496, 586] width 584 height 42
click at [623, 578] on p "Next, you will set up a route handler for the /api/inngest route. To do so, cre…" at bounding box center [496, 586] width 584 height 42
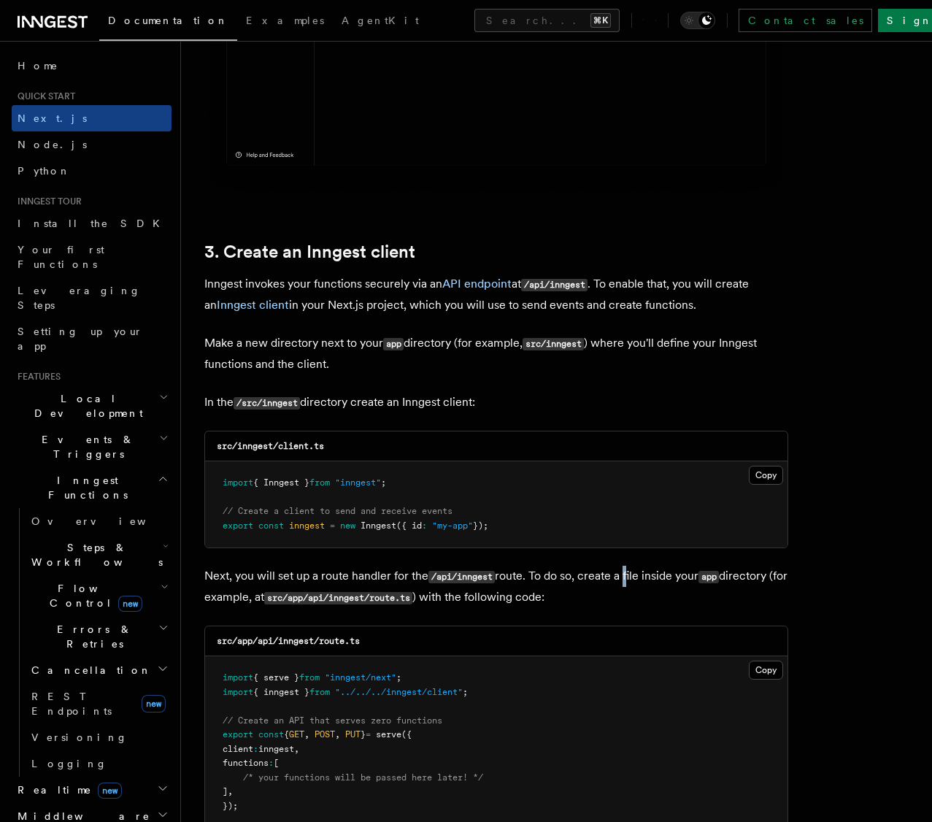
click at [623, 578] on p "Next, you will set up a route handler for the /api/inngest route. To do so, cre…" at bounding box center [496, 586] width 584 height 42
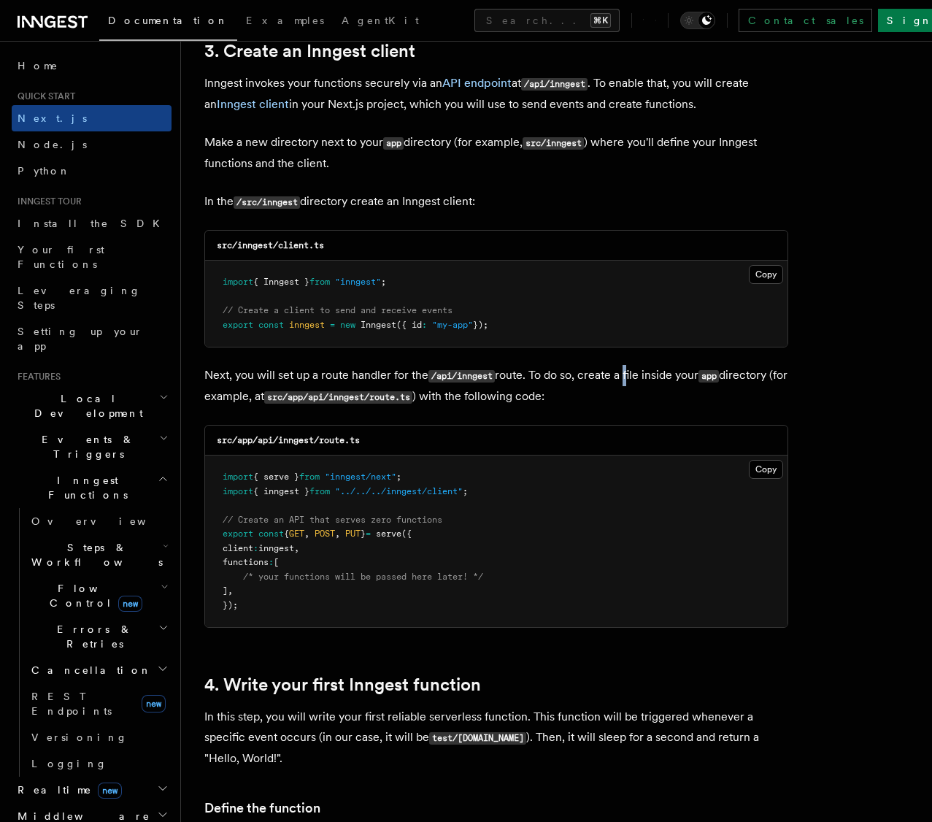
scroll to position [2161, 0]
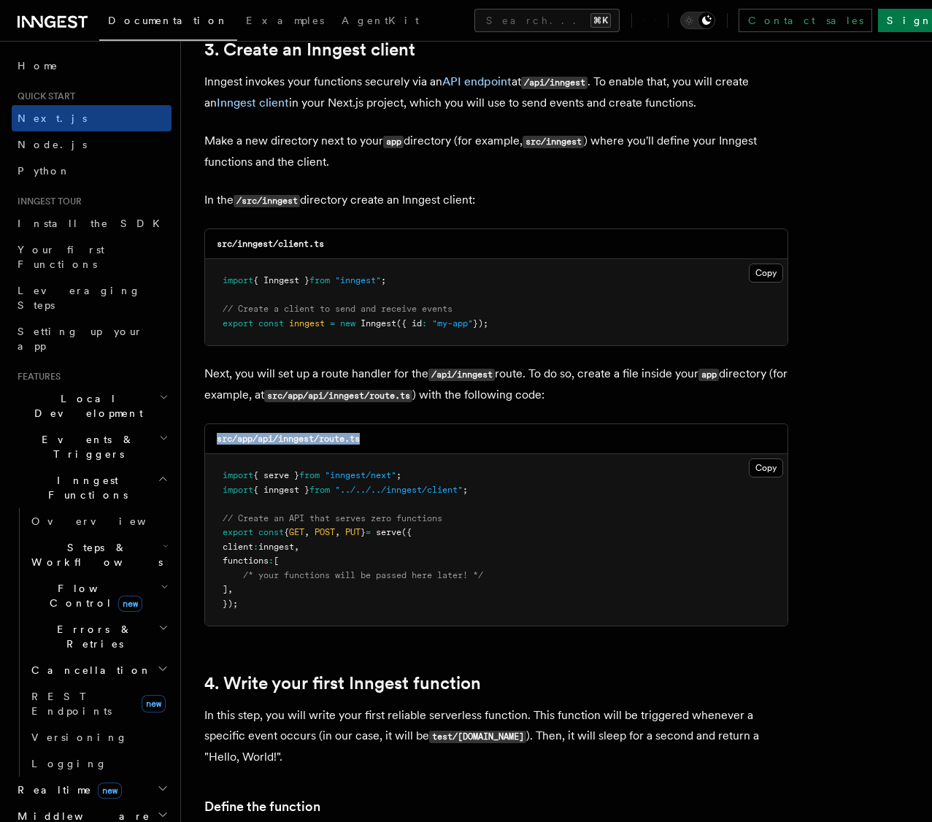
drag, startPoint x: 379, startPoint y: 440, endPoint x: 225, endPoint y: 436, distance: 154.0
click at [215, 436] on div "src/app/api/inngest/route.ts" at bounding box center [496, 439] width 582 height 30
copy code "src/app/api/inngest/route.ts"
click at [770, 467] on button "Copy Copied" at bounding box center [766, 467] width 34 height 19
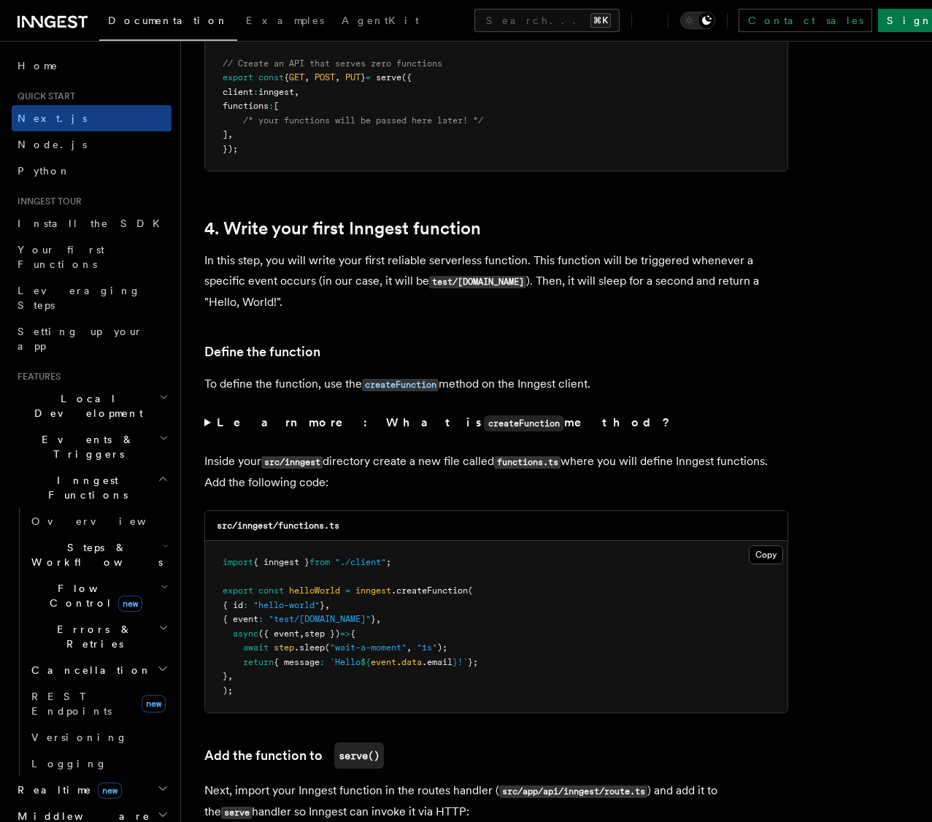
scroll to position [2619, 0]
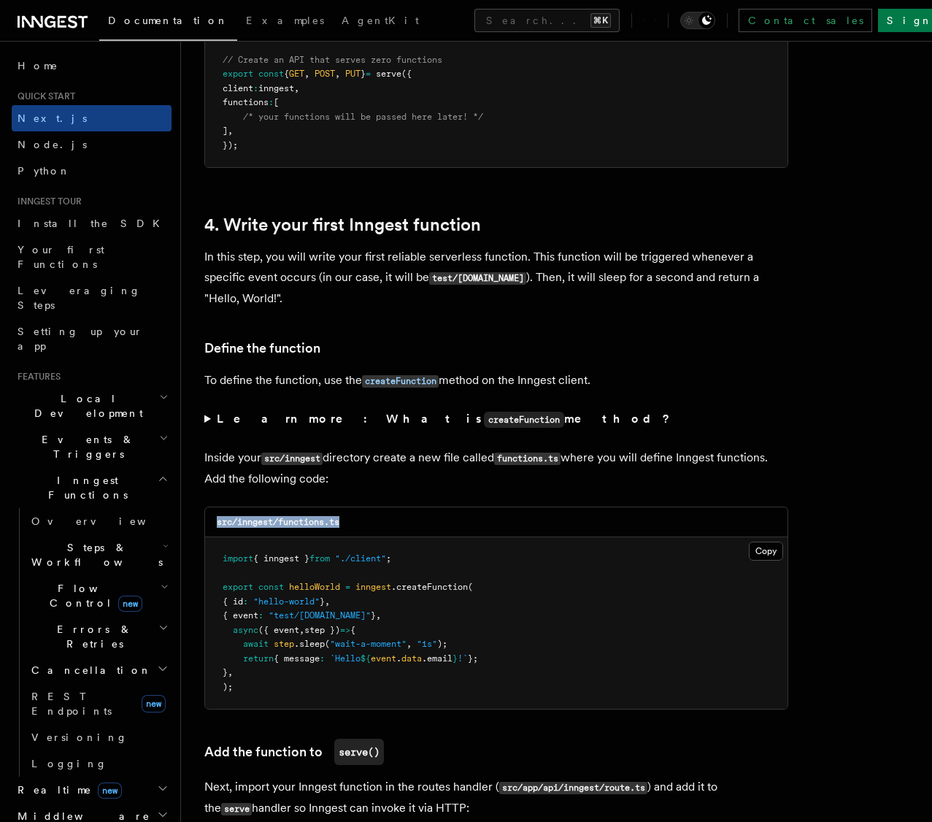
drag, startPoint x: 351, startPoint y: 522, endPoint x: 302, endPoint y: 507, distance: 51.0
click at [206, 522] on div "src/inngest/functions.ts" at bounding box center [496, 522] width 582 height 30
copy code "src/inngest/functions.ts"
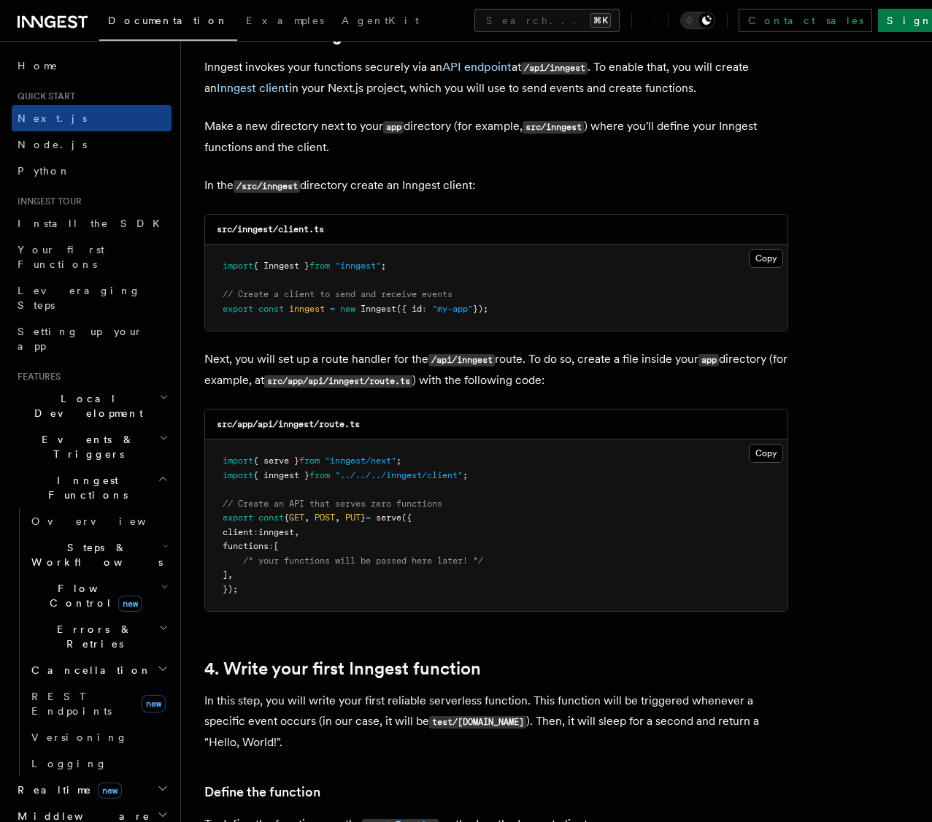
scroll to position [2172, 0]
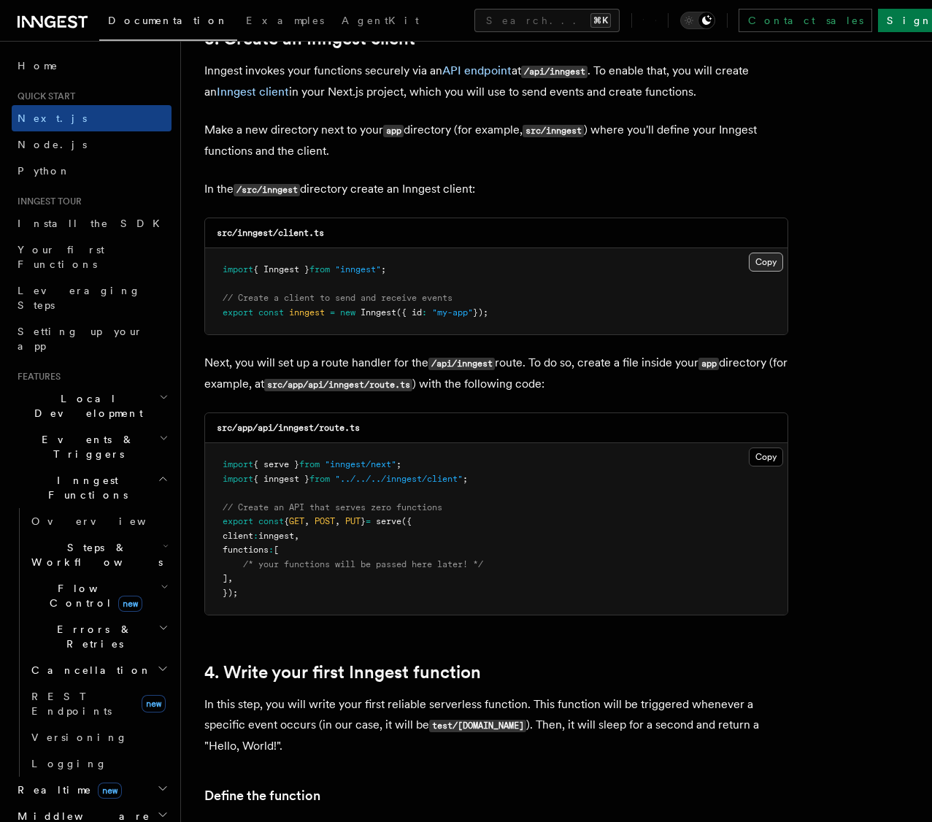
click at [765, 264] on button "Copy Copied" at bounding box center [766, 261] width 34 height 19
drag, startPoint x: 773, startPoint y: 457, endPoint x: 878, endPoint y: 430, distance: 108.5
click at [774, 456] on button "Copy Copied" at bounding box center [766, 456] width 34 height 19
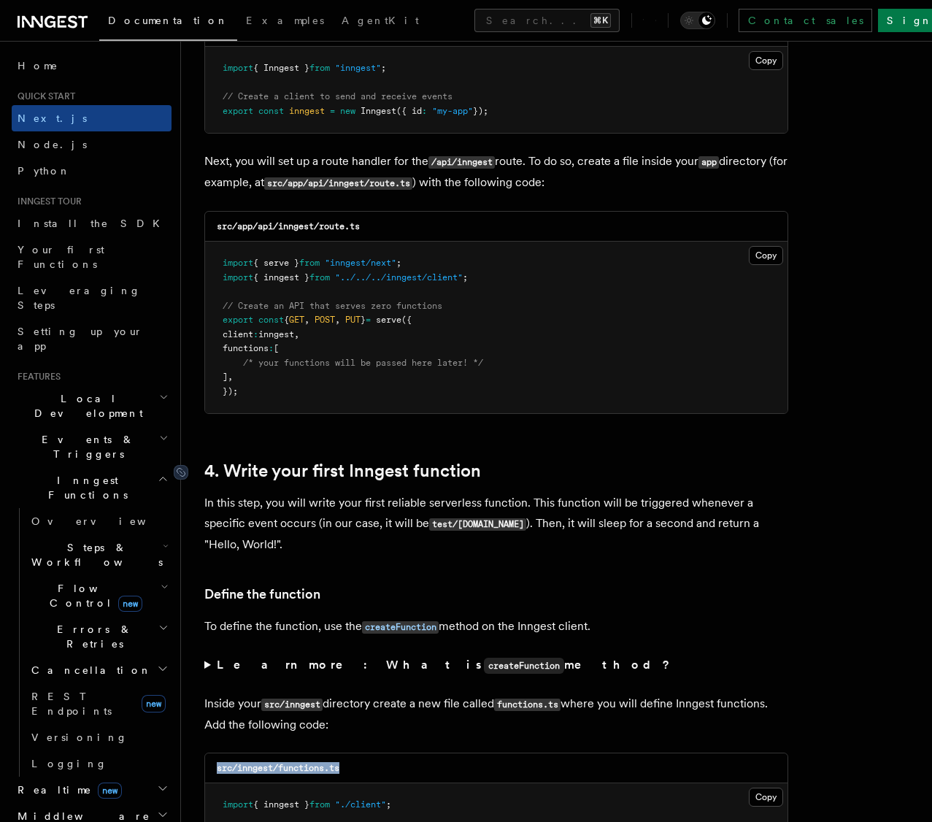
scroll to position [2376, 0]
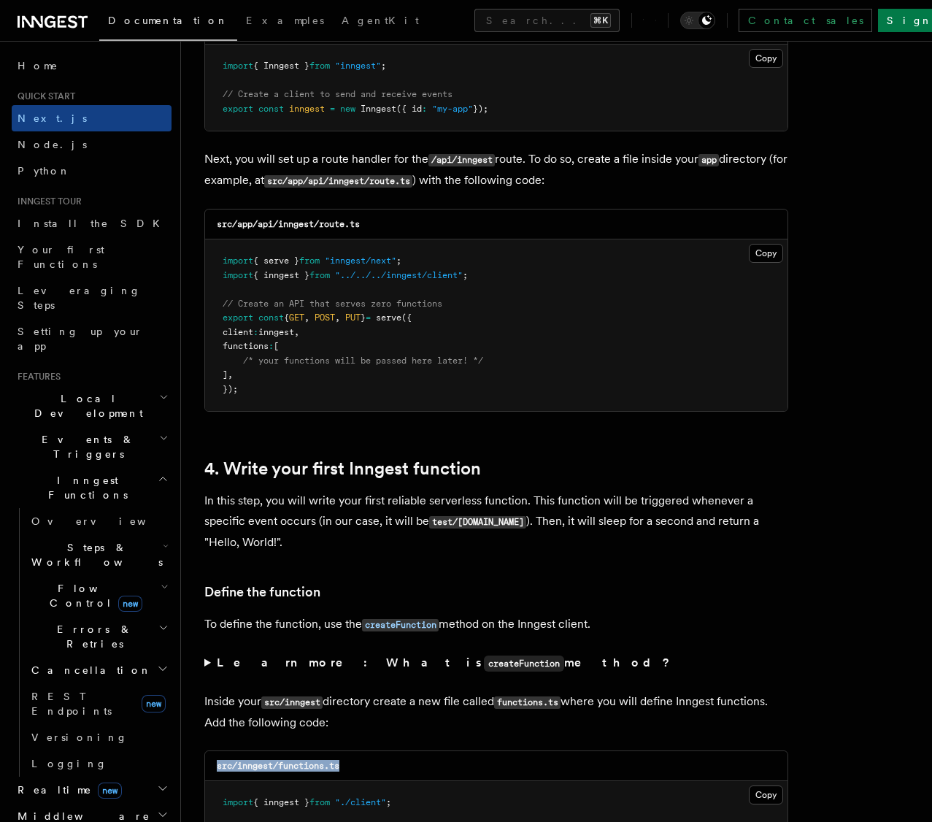
drag, startPoint x: 339, startPoint y: 768, endPoint x: 424, endPoint y: 727, distance: 94.0
click at [215, 769] on div "src/inngest/functions.ts" at bounding box center [496, 766] width 582 height 30
copy code "src/inngest/functions.ts"
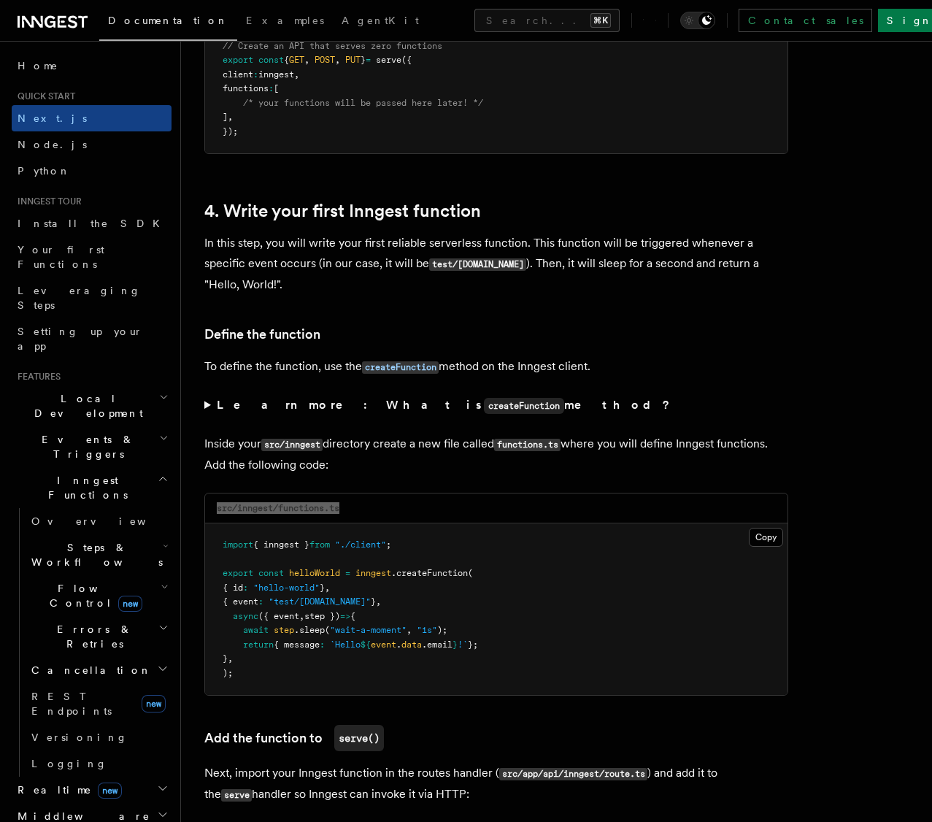
scroll to position [2638, 0]
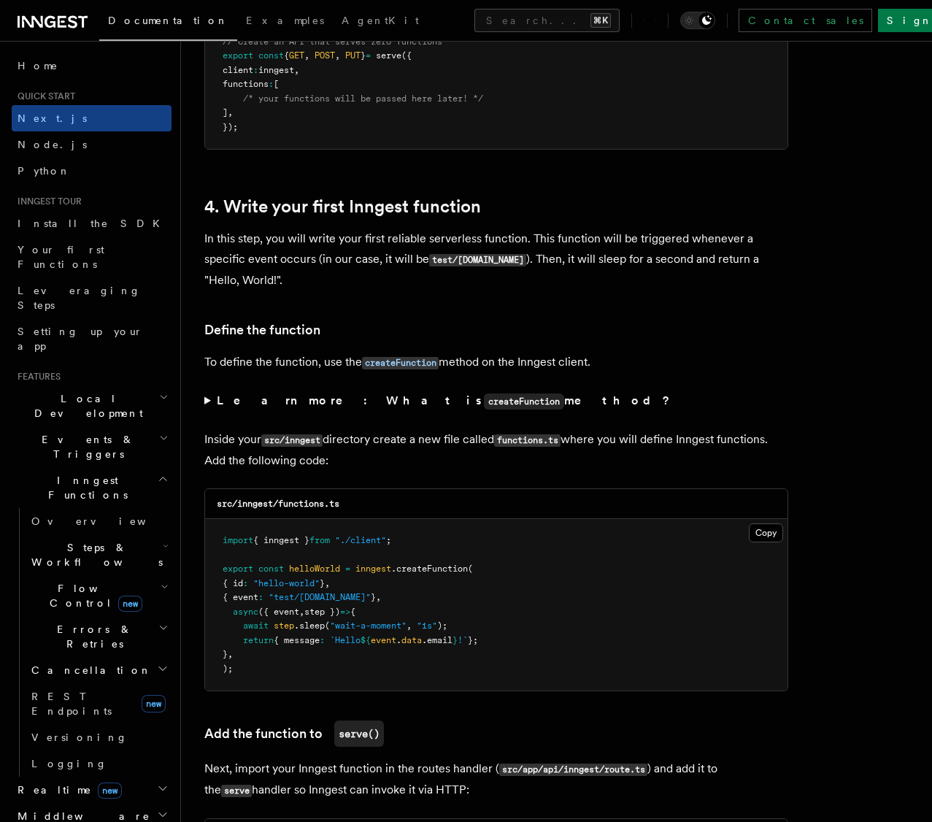
click at [285, 629] on span "step" at bounding box center [284, 625] width 20 height 10
click at [286, 628] on span "step" at bounding box center [284, 625] width 20 height 10
click at [309, 631] on pre "import { inngest } from "./client" ; export const helloWorld = inngest .createF…" at bounding box center [496, 604] width 582 height 171
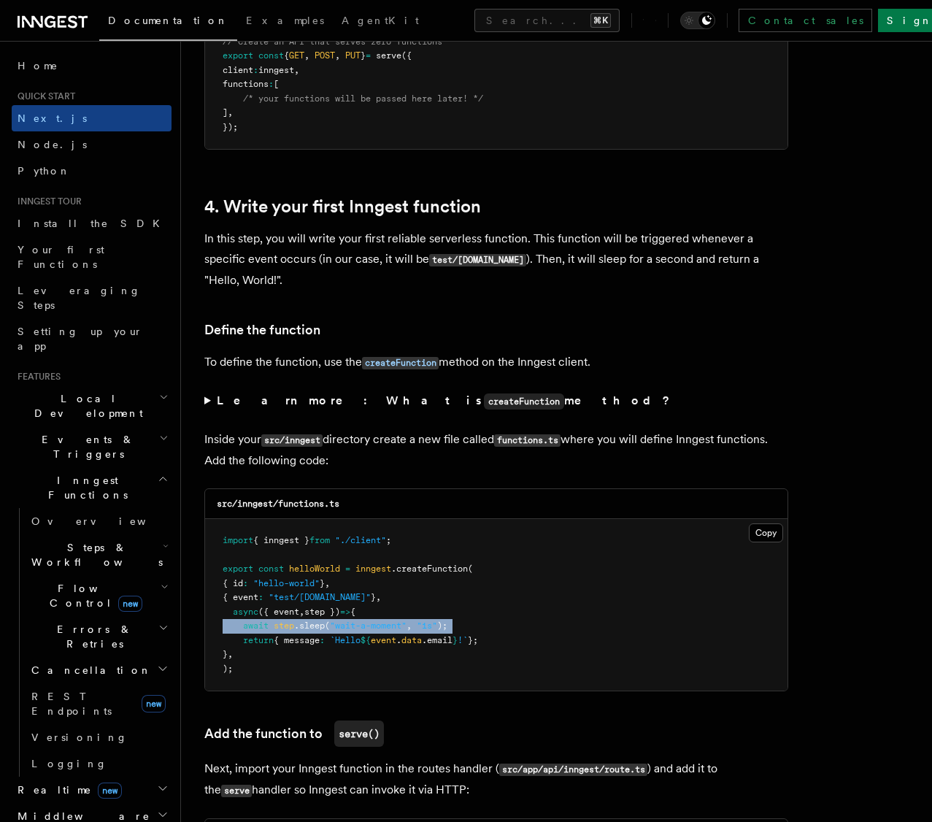
click at [309, 631] on pre "import { inngest } from "./client" ; export const helloWorld = inngest .createF…" at bounding box center [496, 604] width 582 height 171
drag, startPoint x: 499, startPoint y: 633, endPoint x: 446, endPoint y: 657, distance: 58.2
click at [498, 633] on pre "import { inngest } from "./client" ; export const helloWorld = inngest .createF…" at bounding box center [496, 604] width 582 height 171
click at [766, 538] on button "Copy Copied" at bounding box center [766, 532] width 34 height 19
click at [767, 533] on button "Copy Copied" at bounding box center [766, 532] width 34 height 19
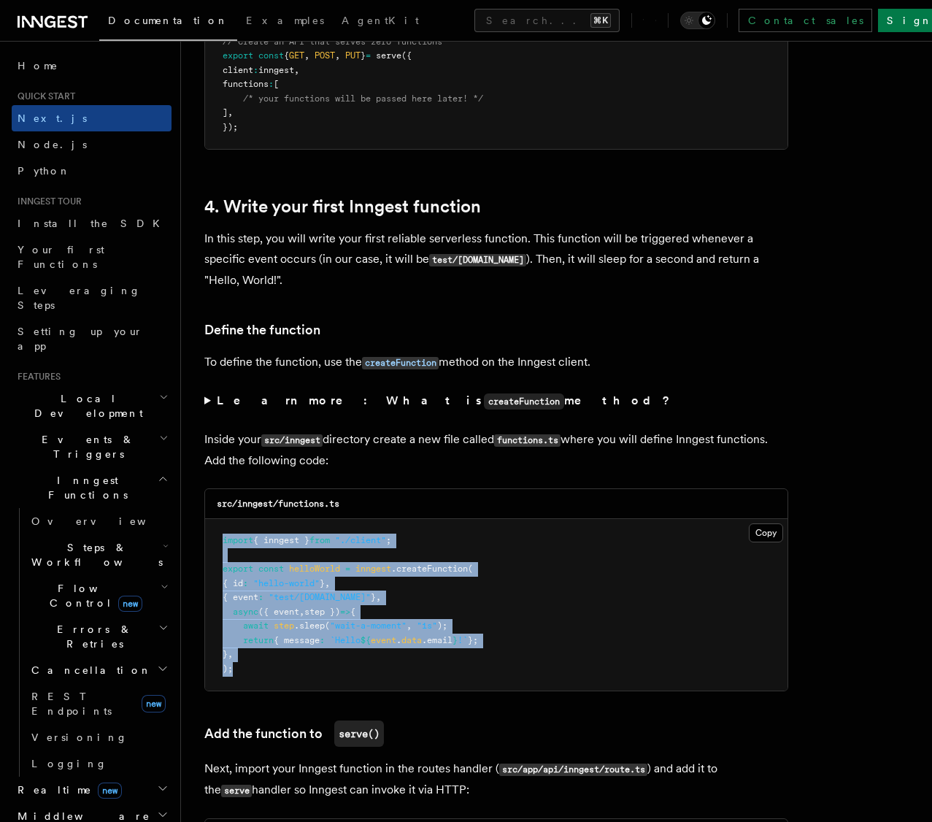
drag, startPoint x: 269, startPoint y: 670, endPoint x: 220, endPoint y: 529, distance: 148.8
click at [220, 529] on pre "import { inngest } from "./client" ; export const helloWorld = inngest .createF…" at bounding box center [496, 604] width 582 height 171
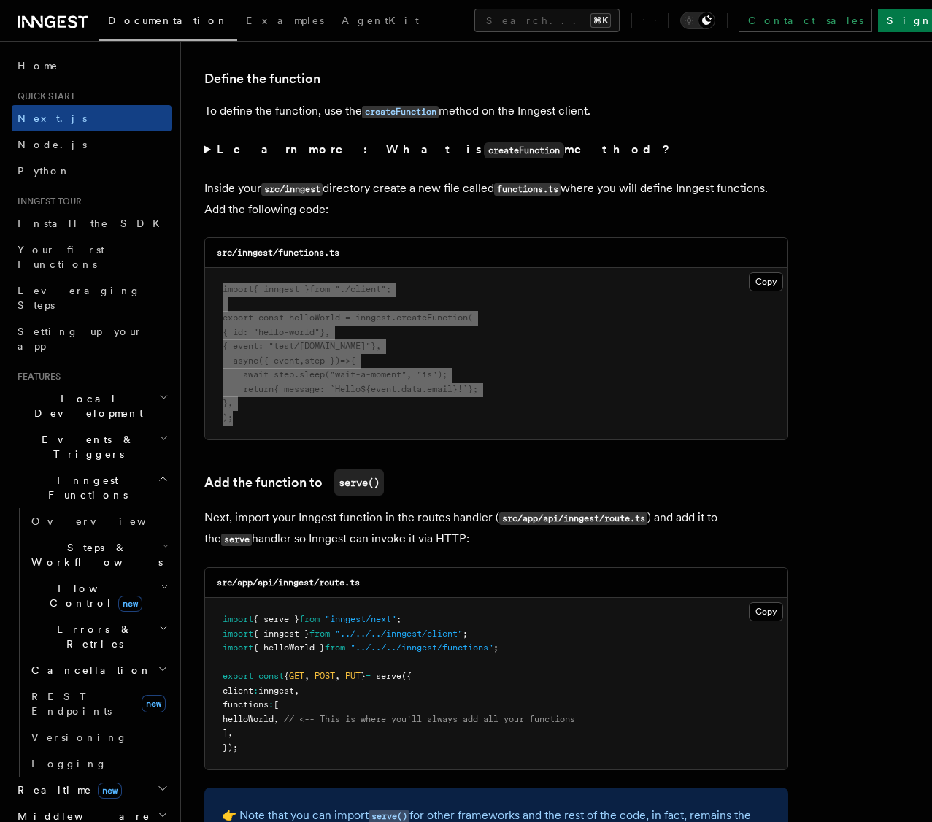
scroll to position [2892, 0]
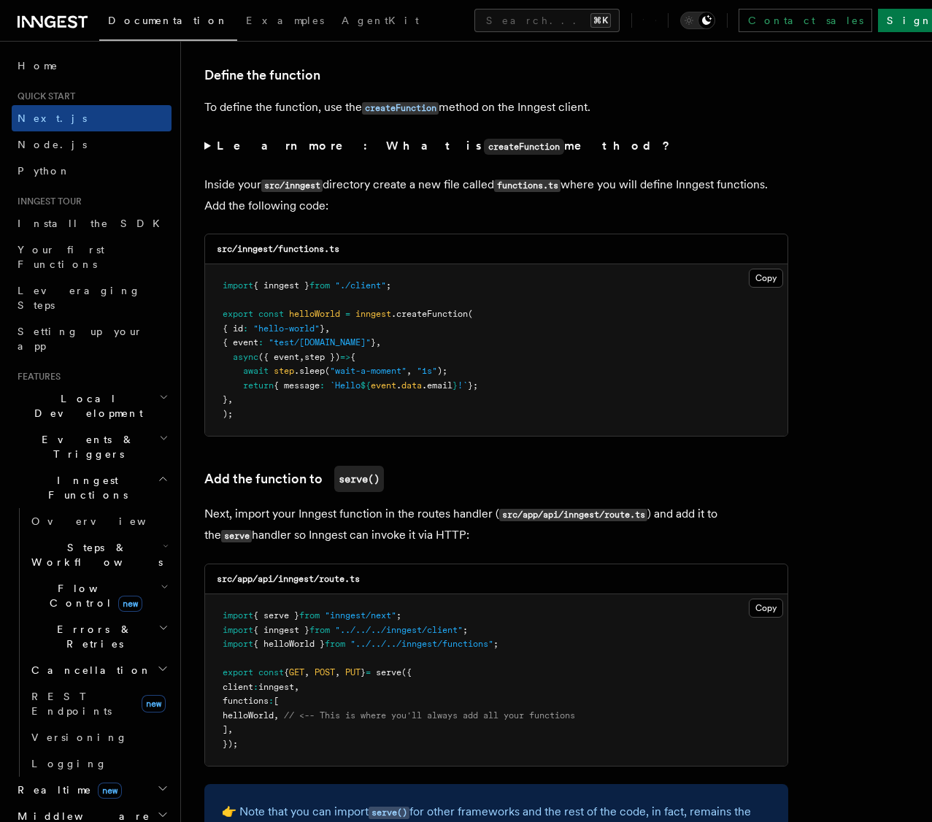
click at [309, 254] on h3 "src/inngest/functions.ts" at bounding box center [278, 249] width 123 height 12
copy code "functions"
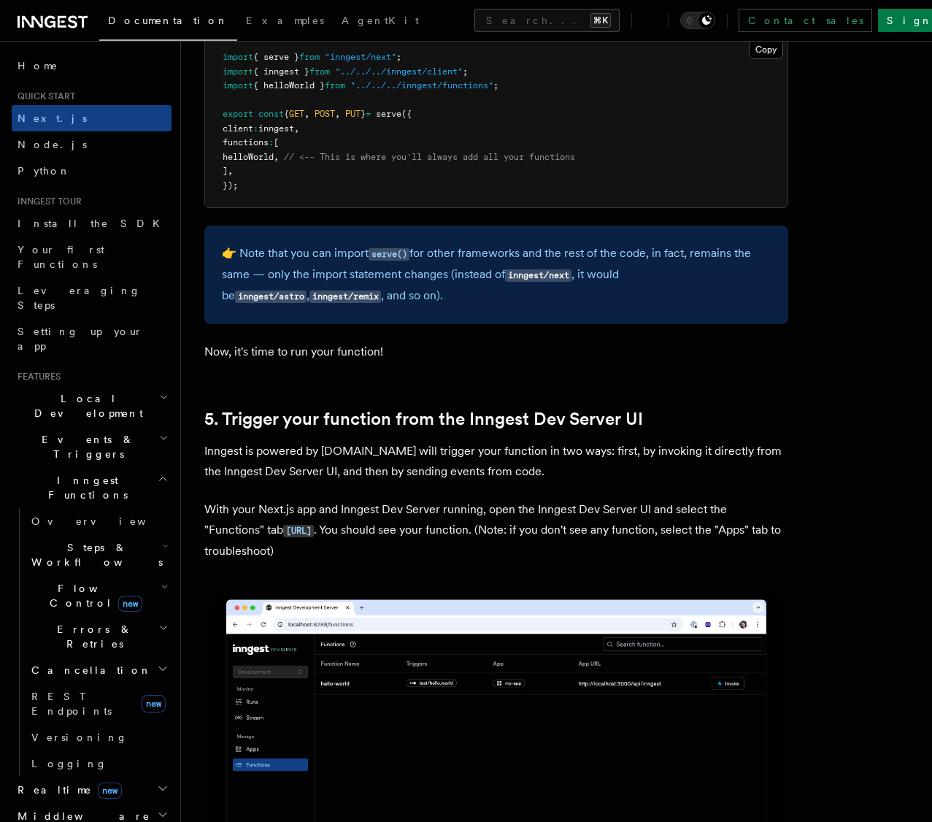
scroll to position [3457, 0]
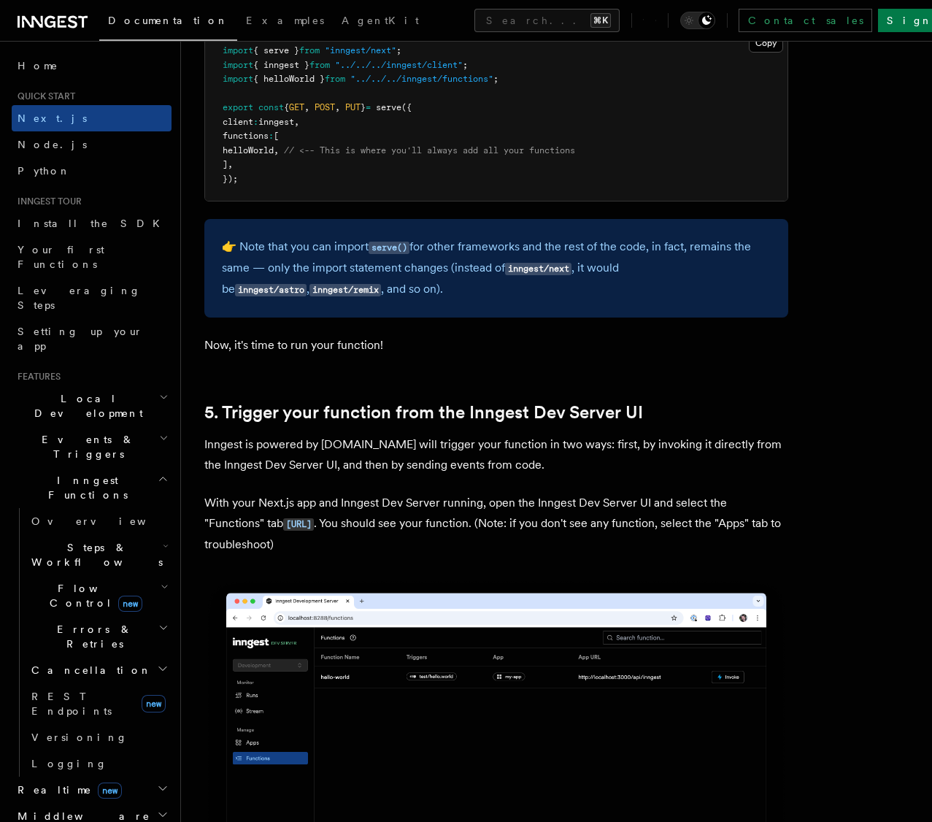
click at [239, 504] on p "With your Next.js app and Inngest Dev Server running, open the Inngest Dev Serv…" at bounding box center [496, 524] width 584 height 62
click at [474, 501] on p "With your Next.js app and Inngest Dev Server running, open the Inngest Dev Serv…" at bounding box center [496, 524] width 584 height 62
click at [474, 502] on p "With your Next.js app and Inngest Dev Server running, open the Inngest Dev Serv…" at bounding box center [496, 524] width 584 height 62
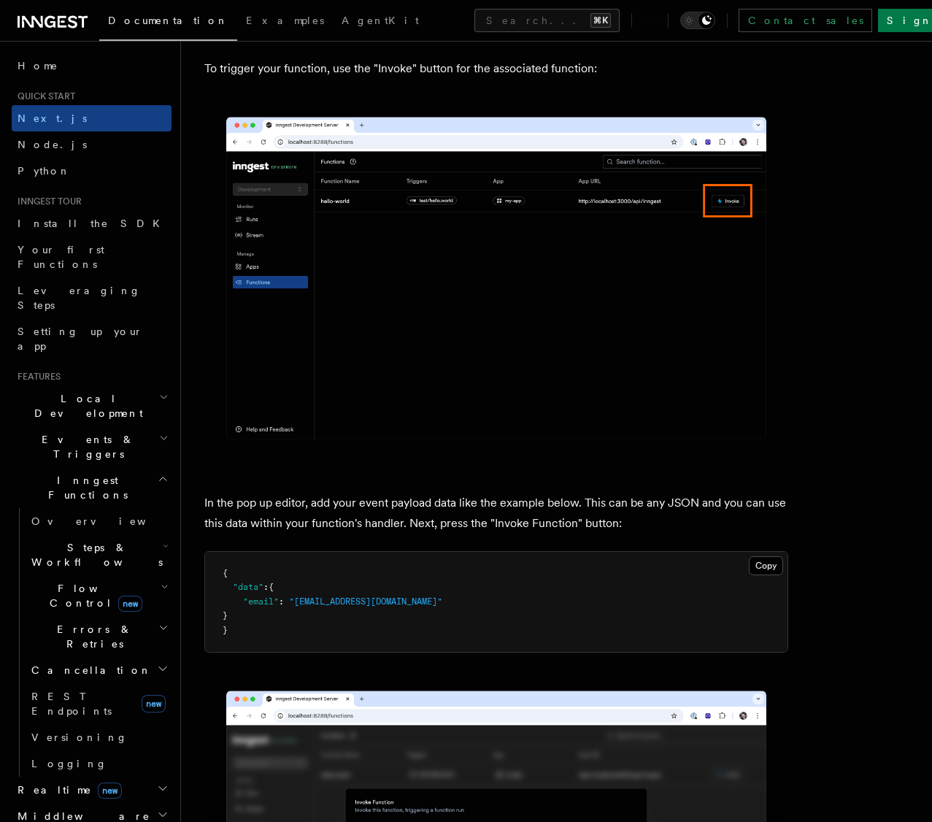
scroll to position [4363, 0]
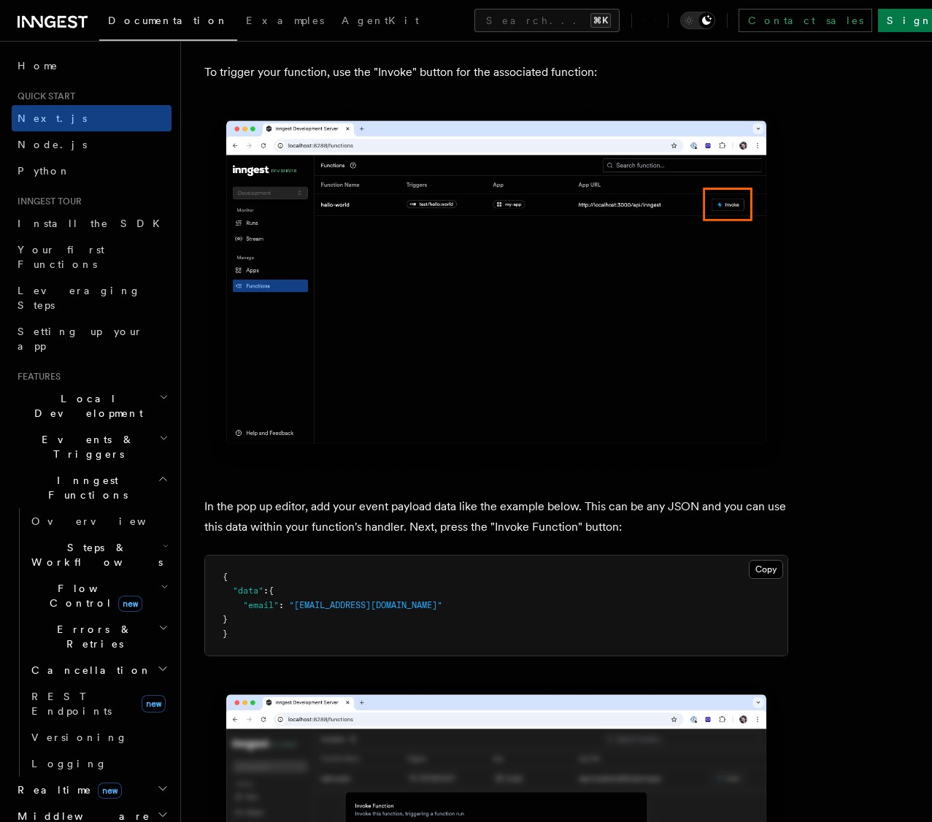
click at [241, 604] on span at bounding box center [233, 605] width 20 height 10
click at [772, 569] on button "Copy Copied" at bounding box center [766, 569] width 34 height 19
click at [762, 565] on button "Copy Copied" at bounding box center [766, 569] width 34 height 19
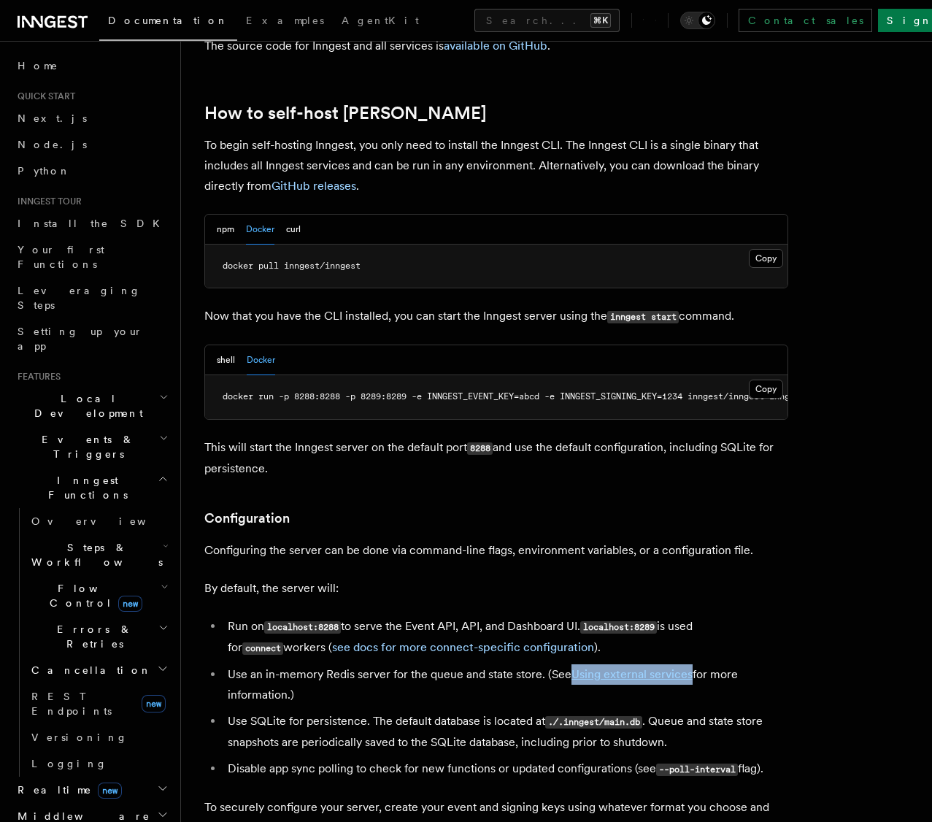
scroll to position [0, 83]
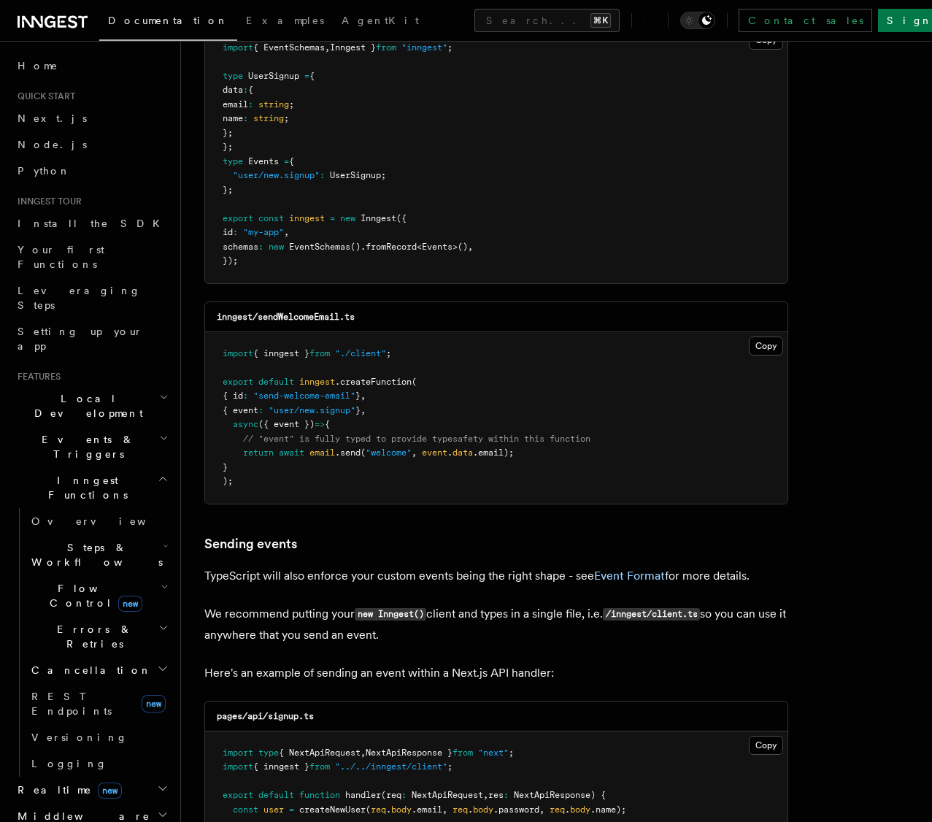
scroll to position [832, 0]
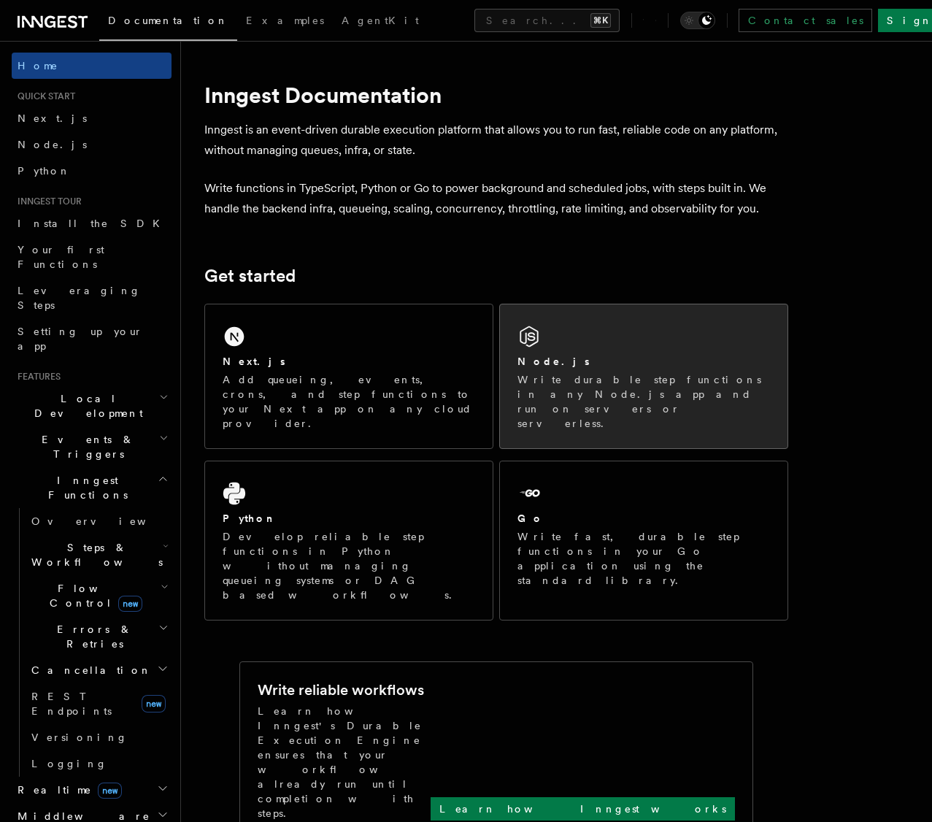
scroll to position [18, 0]
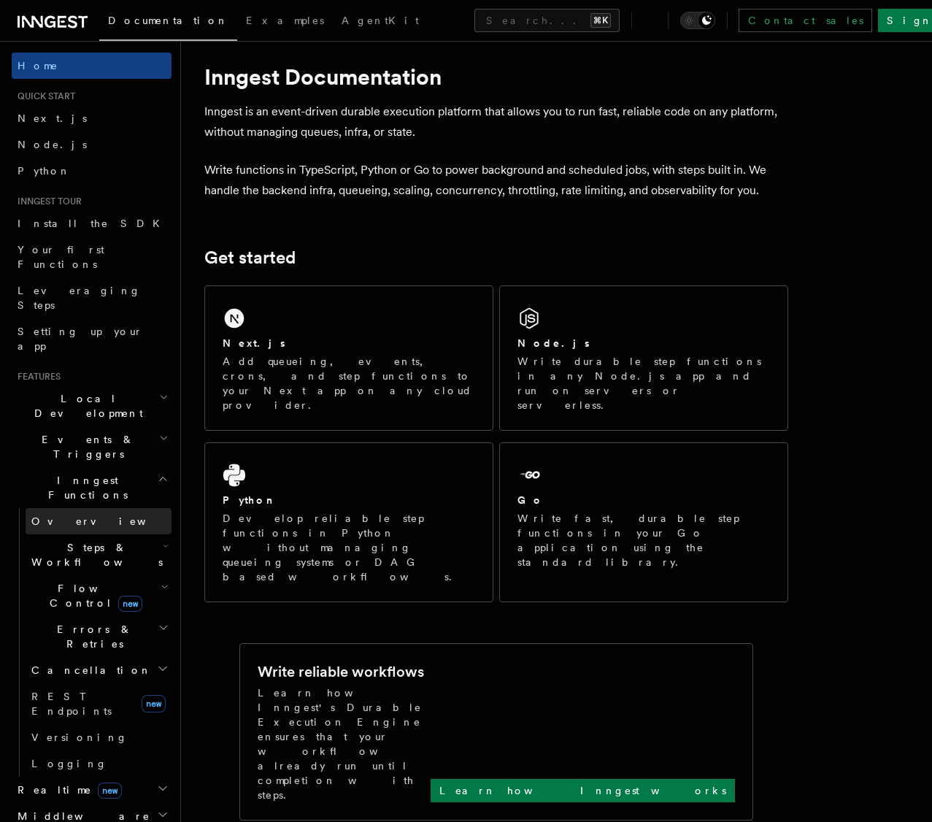
click at [59, 515] on span "Overview" at bounding box center [106, 521] width 150 height 12
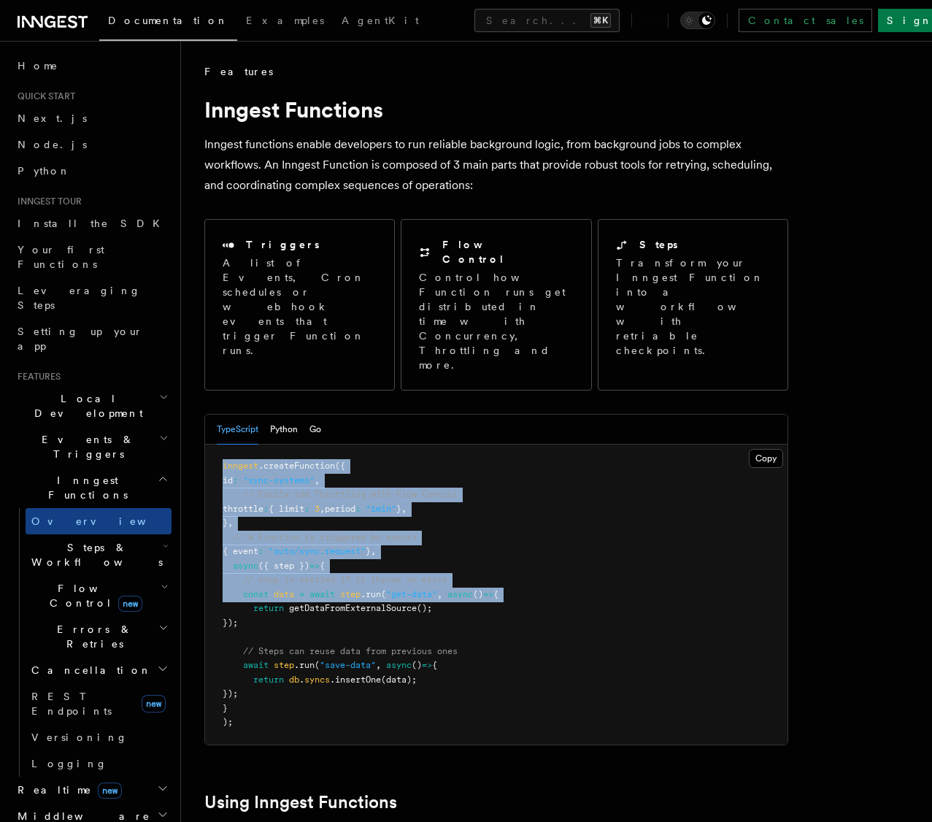
drag, startPoint x: 217, startPoint y: 409, endPoint x: 223, endPoint y: 544, distance: 135.8
click at [223, 544] on pre "inngest .createFunction ({ id : "sync-systems" , // Easily add Throttling with …" at bounding box center [496, 594] width 582 height 300
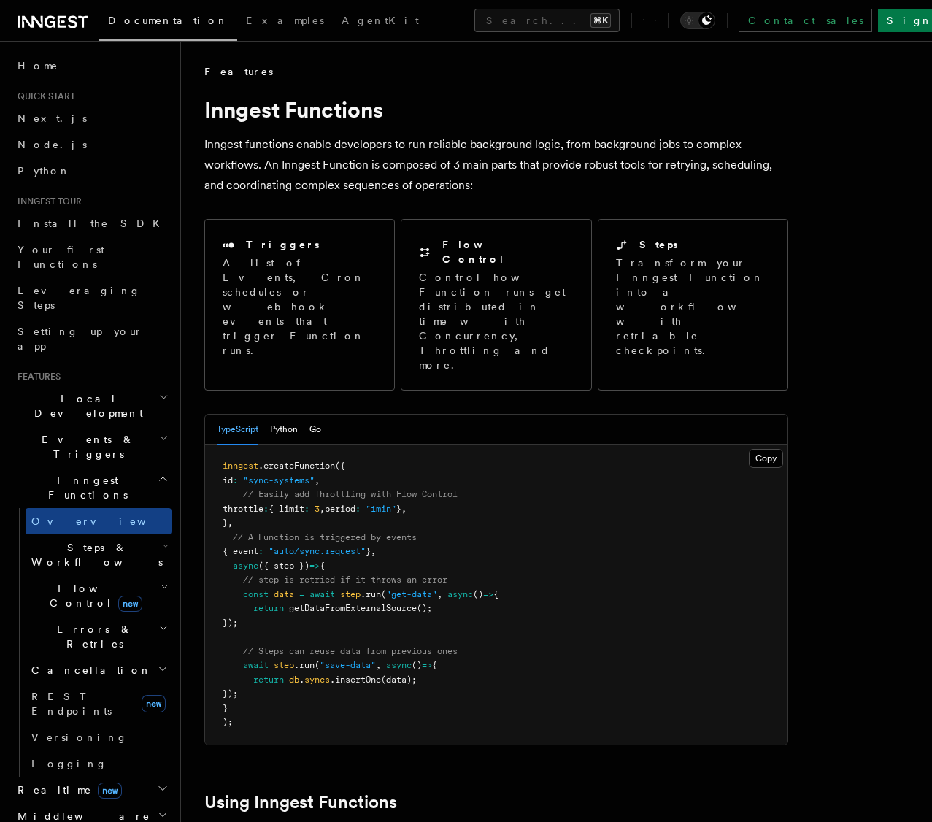
click at [428, 622] on pre "inngest .createFunction ({ id : "sync-systems" , // Easily add Throttling with …" at bounding box center [496, 594] width 582 height 300
click at [292, 560] on span "({ step })" at bounding box center [283, 565] width 51 height 10
copy span "step"
click at [479, 493] on pre "inngest .createFunction ({ id : "sync-systems" , // Easily add Throttling with …" at bounding box center [496, 594] width 582 height 300
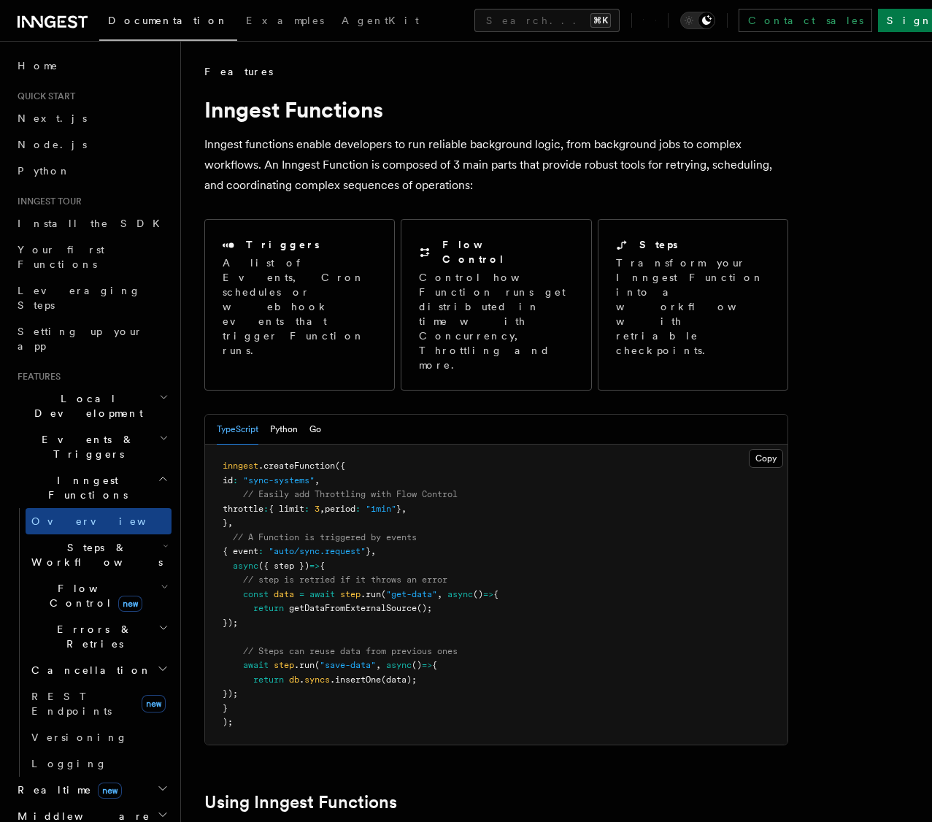
click at [324, 589] on span "await" at bounding box center [322, 594] width 26 height 10
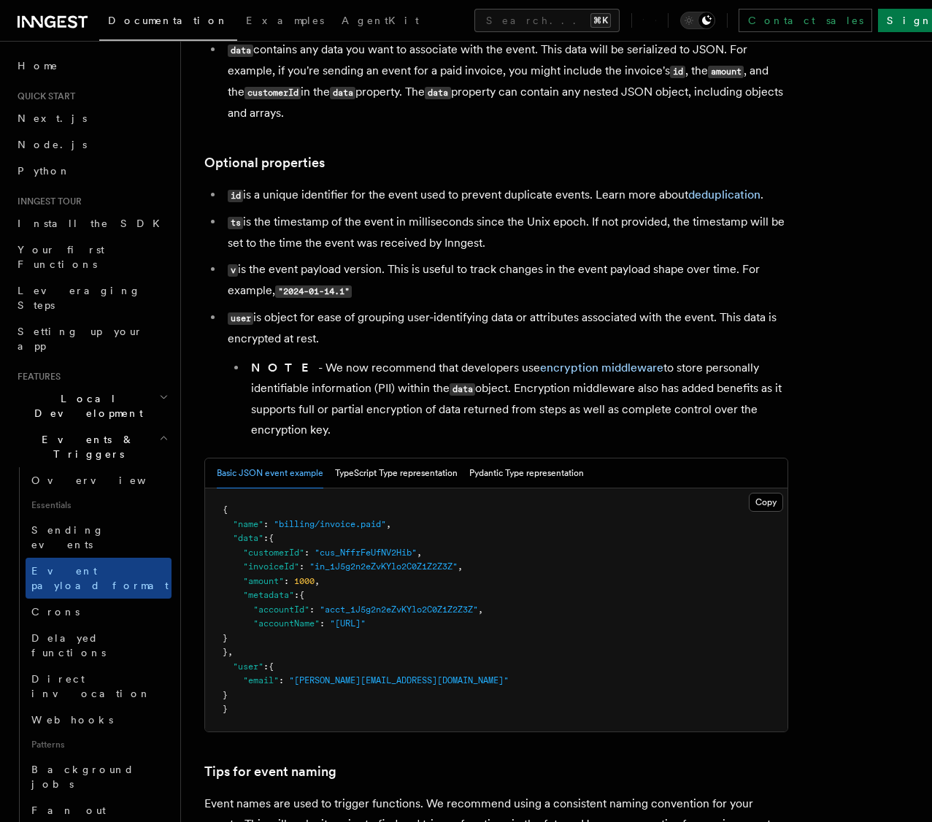
scroll to position [252, 0]
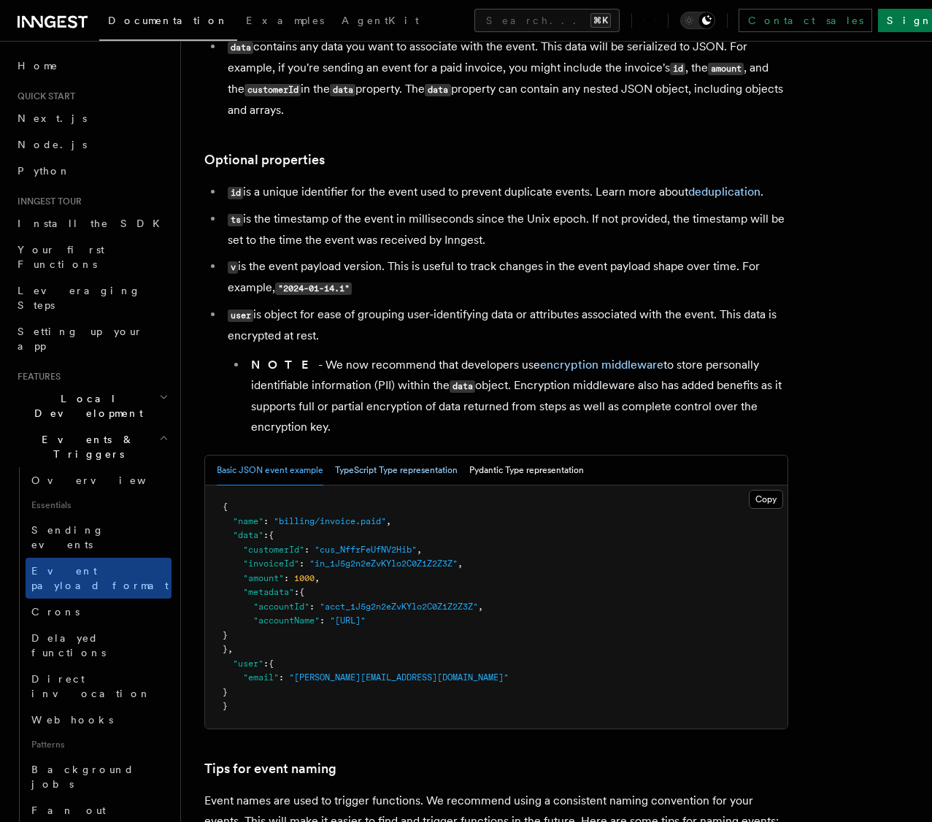
click at [408, 465] on button "TypeScript Type representation" at bounding box center [396, 470] width 123 height 30
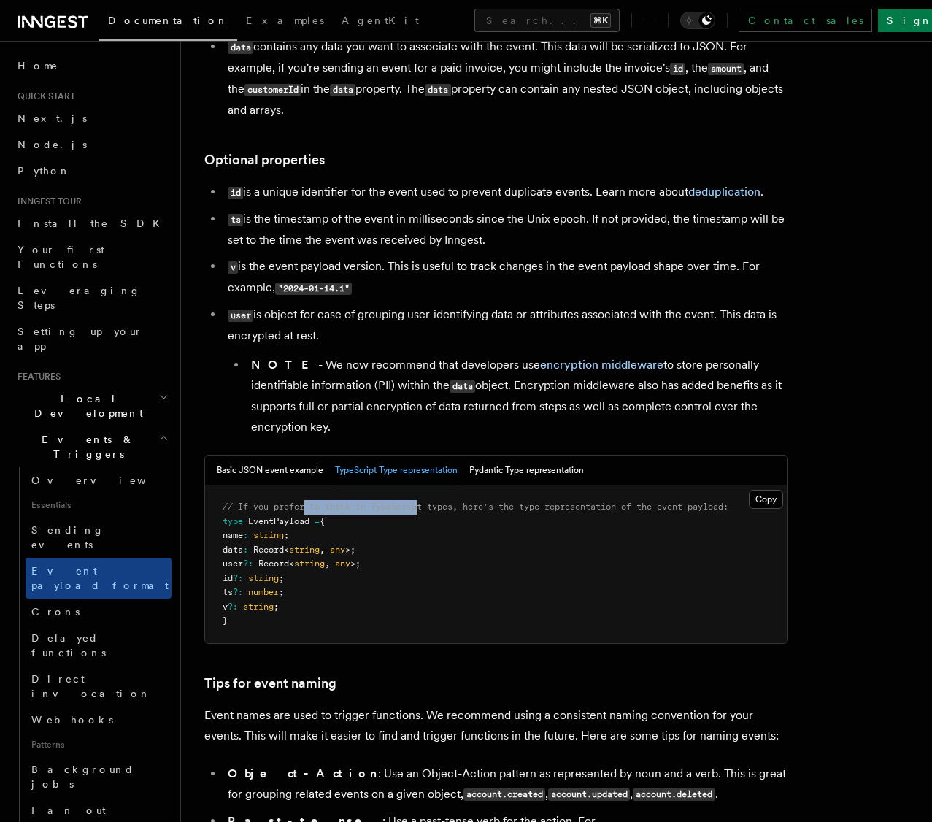
drag, startPoint x: 306, startPoint y: 509, endPoint x: 440, endPoint y: 505, distance: 133.6
click at [421, 503] on span "// If you prefer to think in TypeScript types, here's the type representation o…" at bounding box center [476, 506] width 506 height 10
click at [440, 505] on span "// If you prefer to think in TypeScript types, here's the type representation o…" at bounding box center [476, 506] width 506 height 10
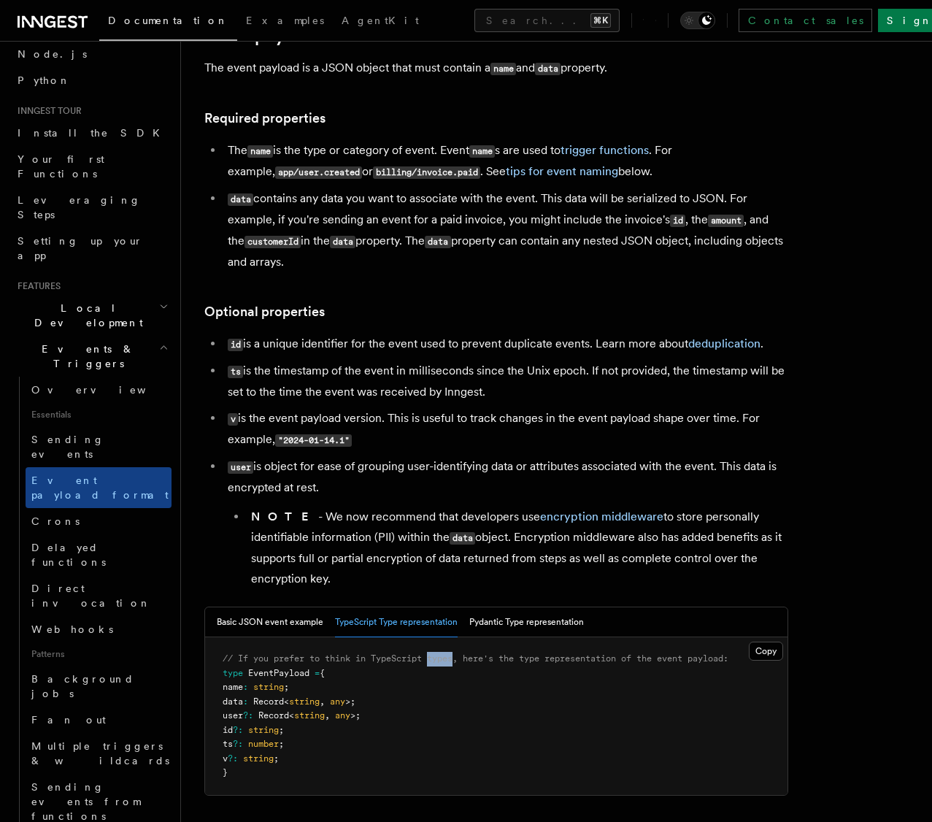
scroll to position [106, 0]
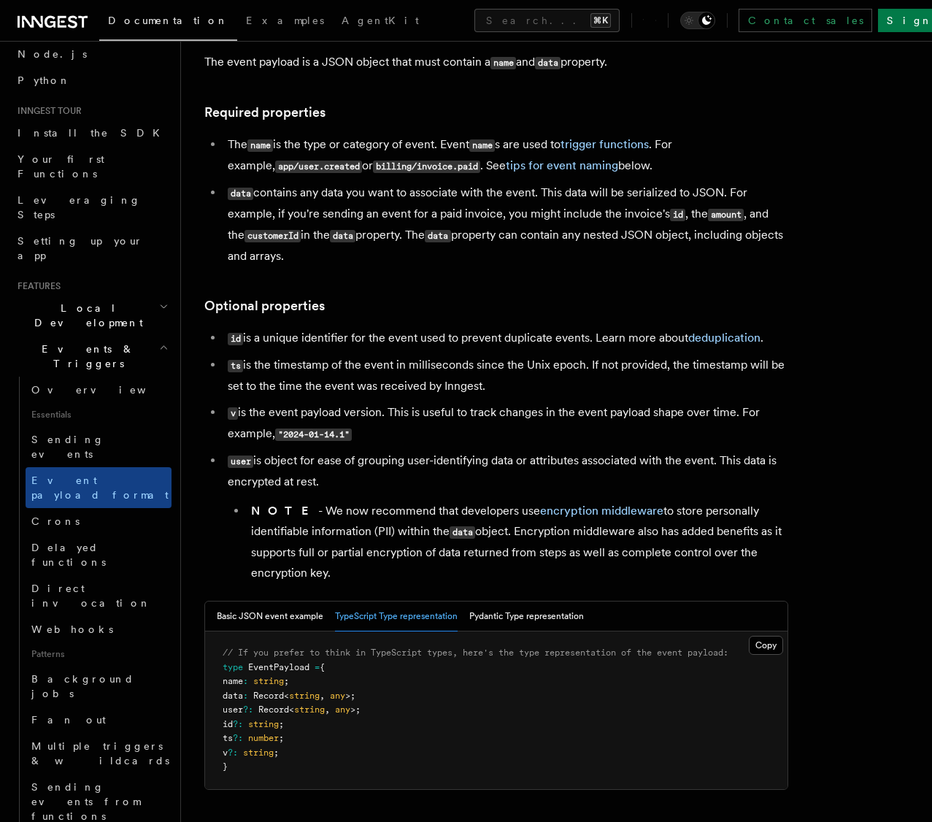
click at [244, 341] on li "id is a unique identifier for the event used to prevent duplicate events. Learn…" at bounding box center [505, 338] width 565 height 21
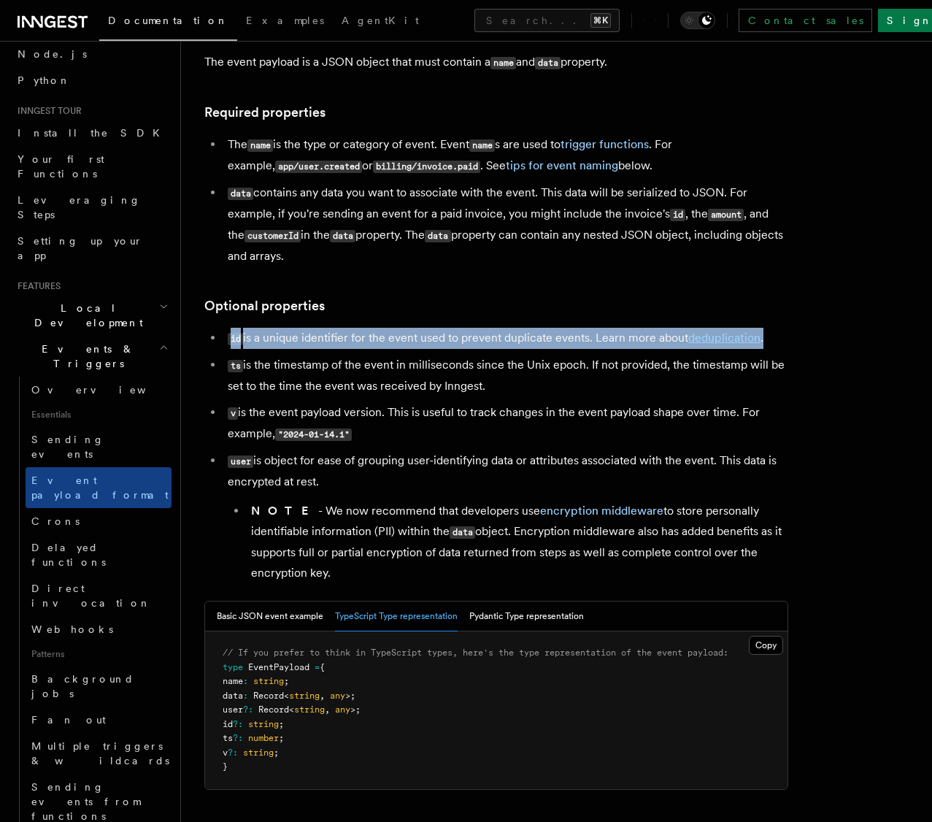
click at [244, 341] on li "id is a unique identifier for the event used to prevent duplicate events. Learn…" at bounding box center [505, 338] width 565 height 21
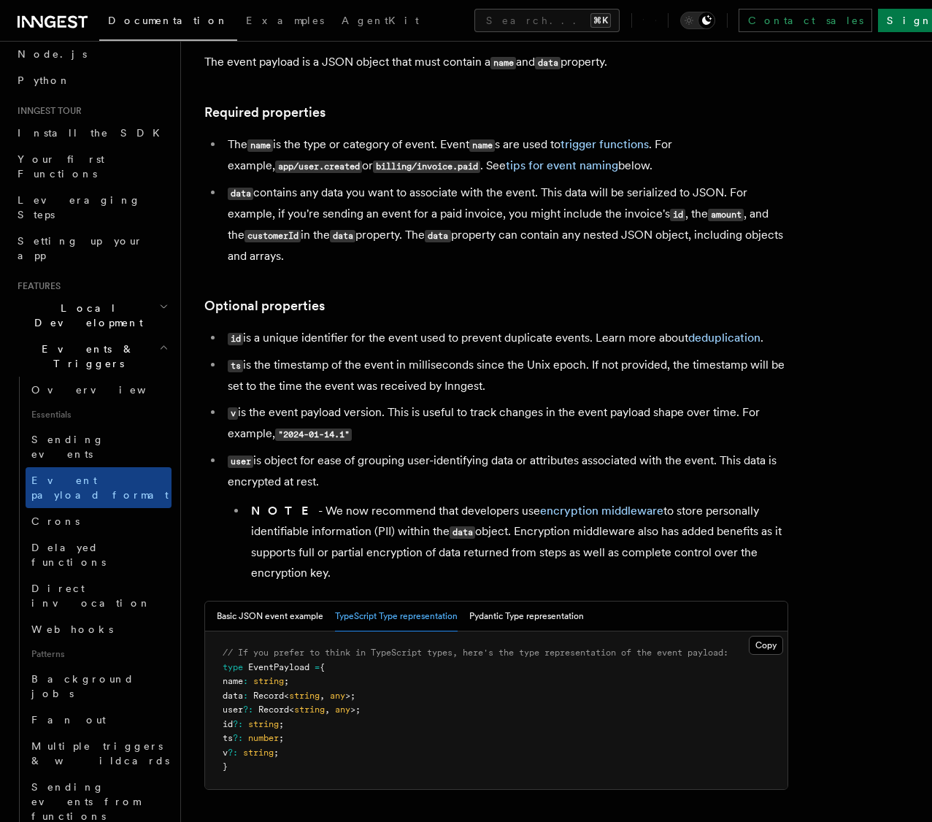
click at [238, 367] on code "ts" at bounding box center [235, 366] width 15 height 12
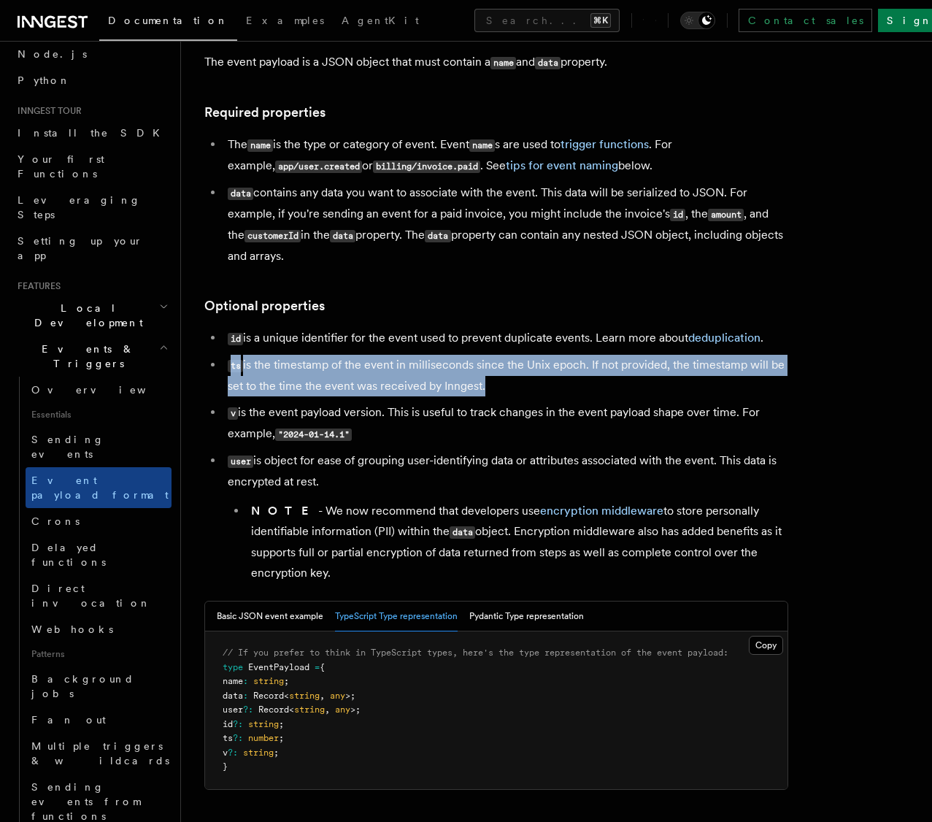
click at [238, 367] on code "ts" at bounding box center [235, 366] width 15 height 12
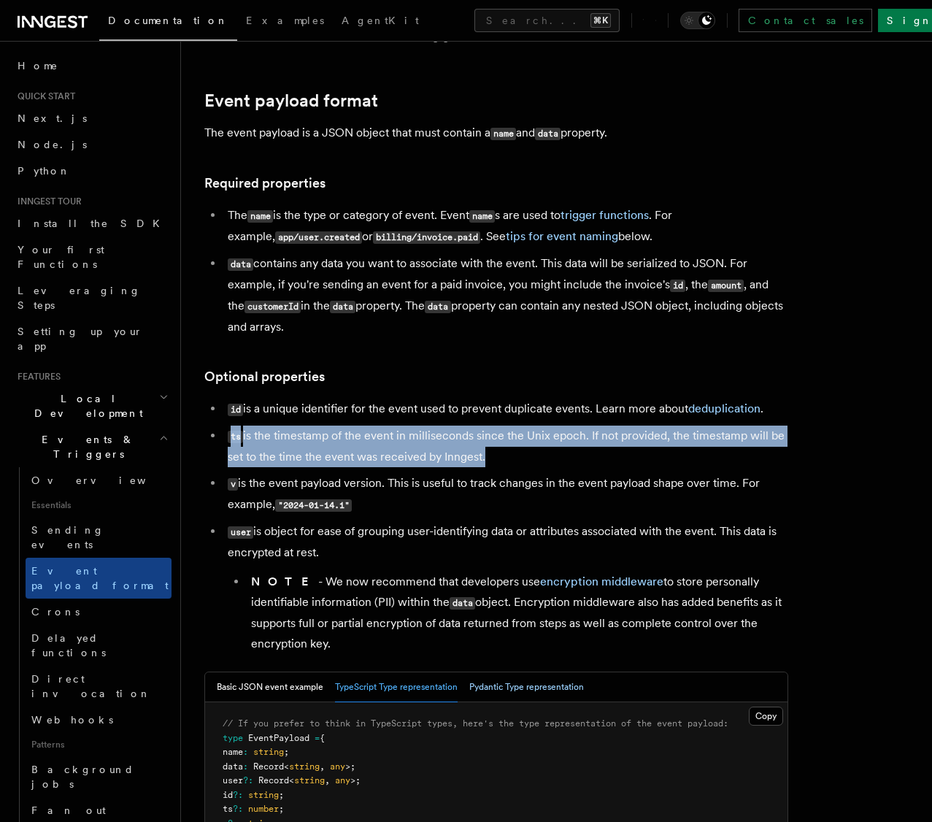
scroll to position [39, 0]
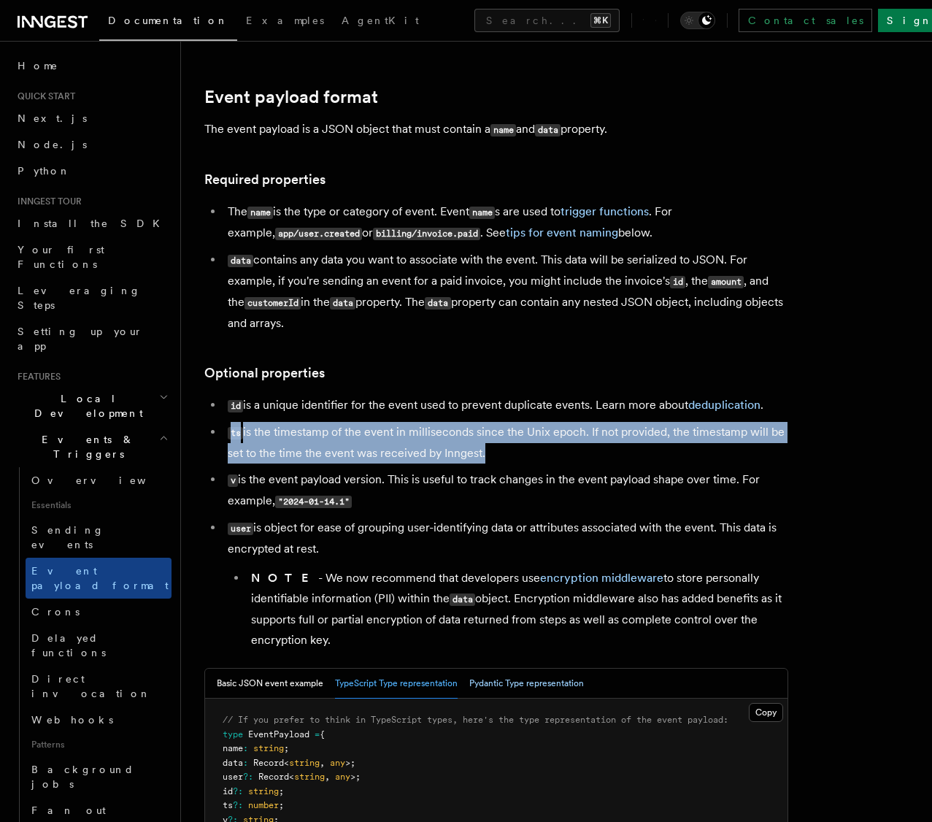
click at [509, 693] on button "Pydantic Type representation" at bounding box center [526, 683] width 115 height 30
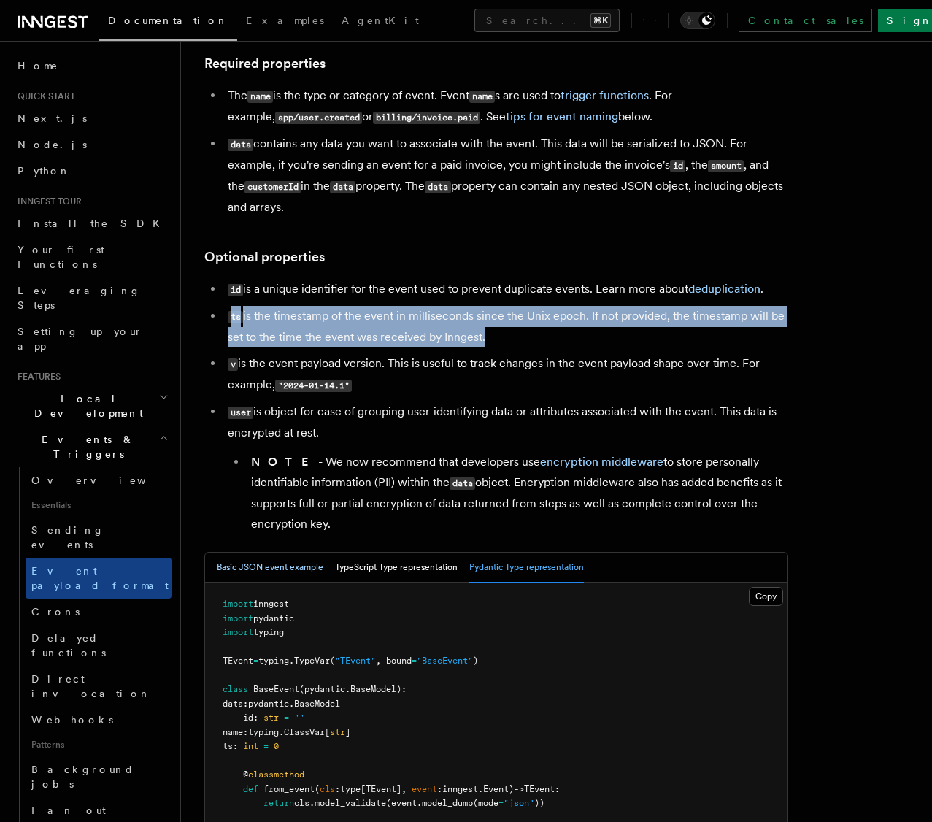
scroll to position [152, 0]
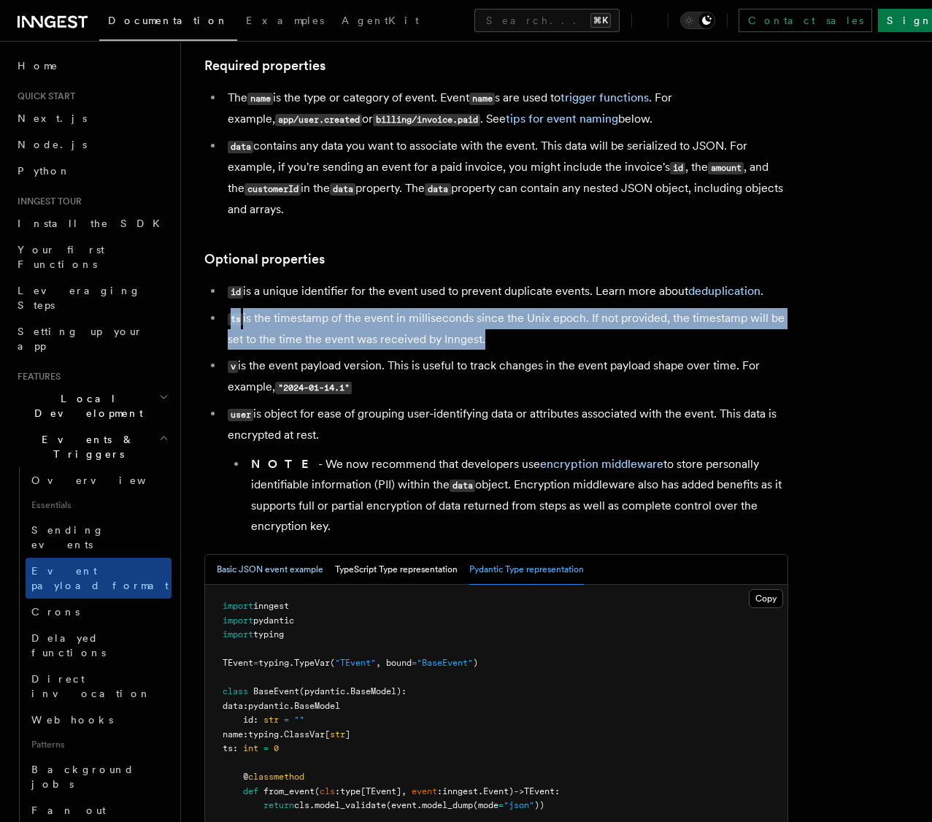
click at [311, 578] on button "Basic JSON event example" at bounding box center [270, 570] width 107 height 30
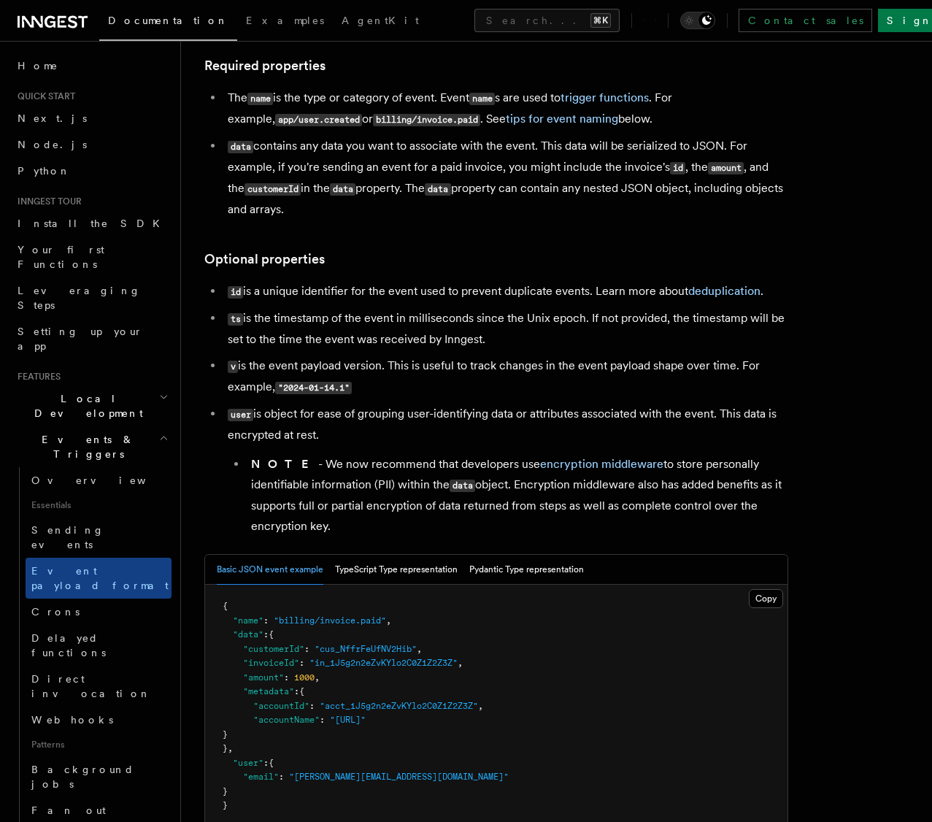
click at [409, 547] on article "Features Events & Triggers Event payload format The event payload is a JSON obj…" at bounding box center [556, 706] width 704 height 1588
click at [409, 558] on button "TypeScript Type representation" at bounding box center [396, 570] width 123 height 30
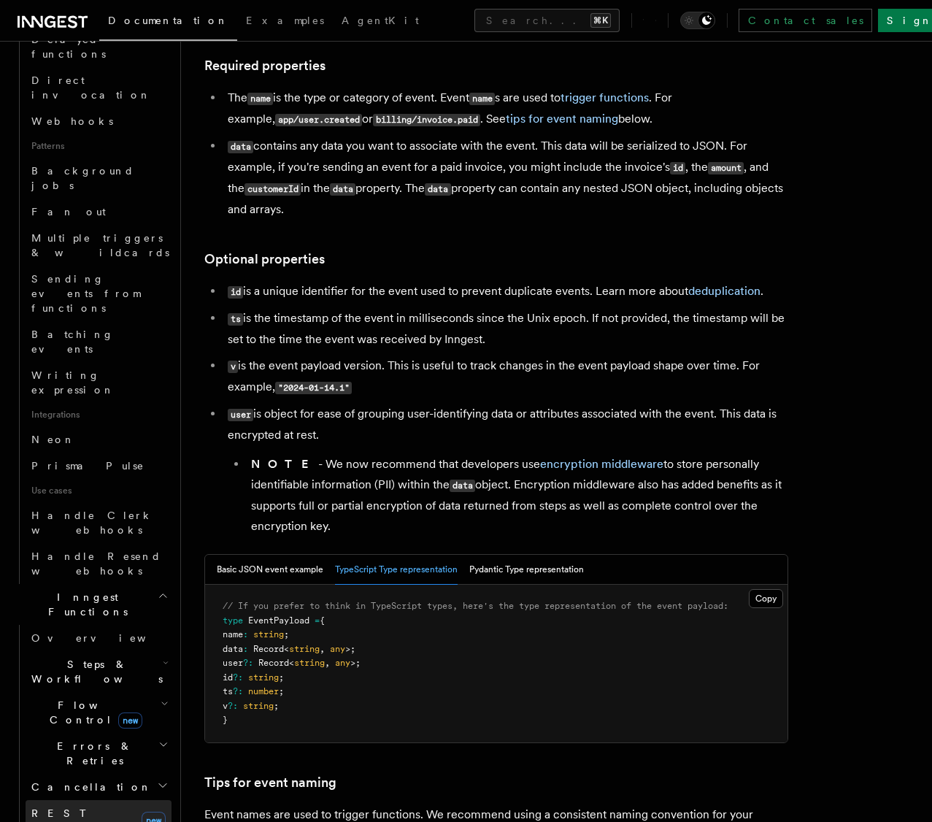
scroll to position [600, 0]
click at [168, 654] on icon "button" at bounding box center [166, 660] width 6 height 12
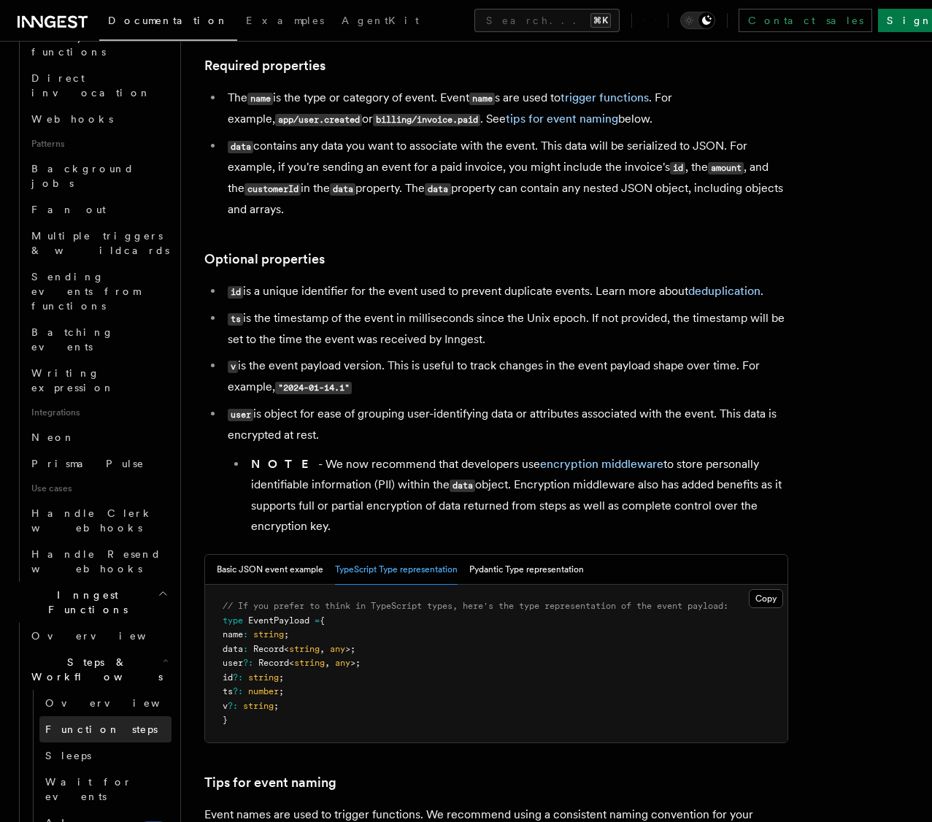
click at [128, 716] on link "Function steps" at bounding box center [105, 729] width 132 height 26
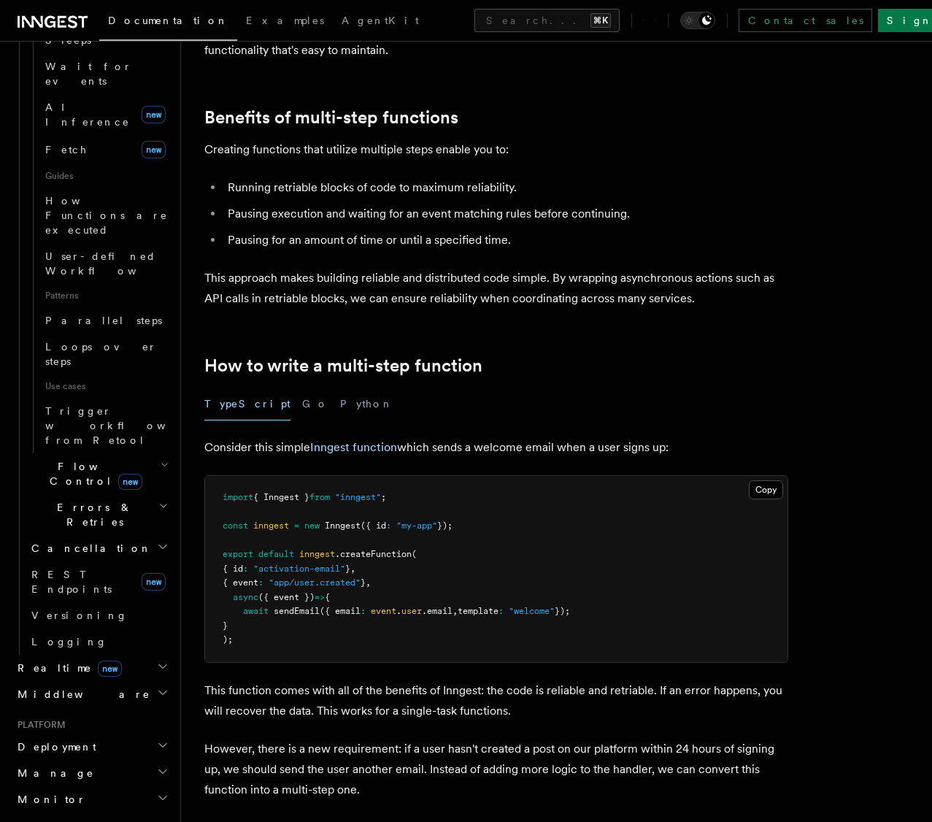
scroll to position [174, 0]
click at [293, 596] on span "({ event })" at bounding box center [286, 596] width 56 height 10
copy span "event"
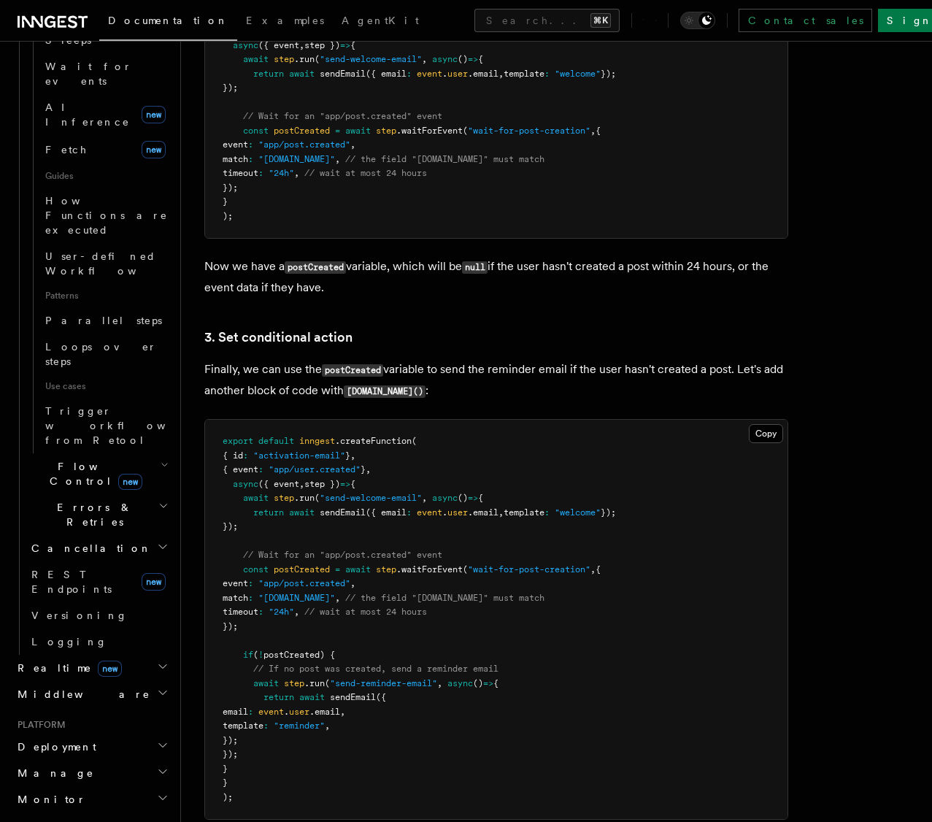
scroll to position [1658, 0]
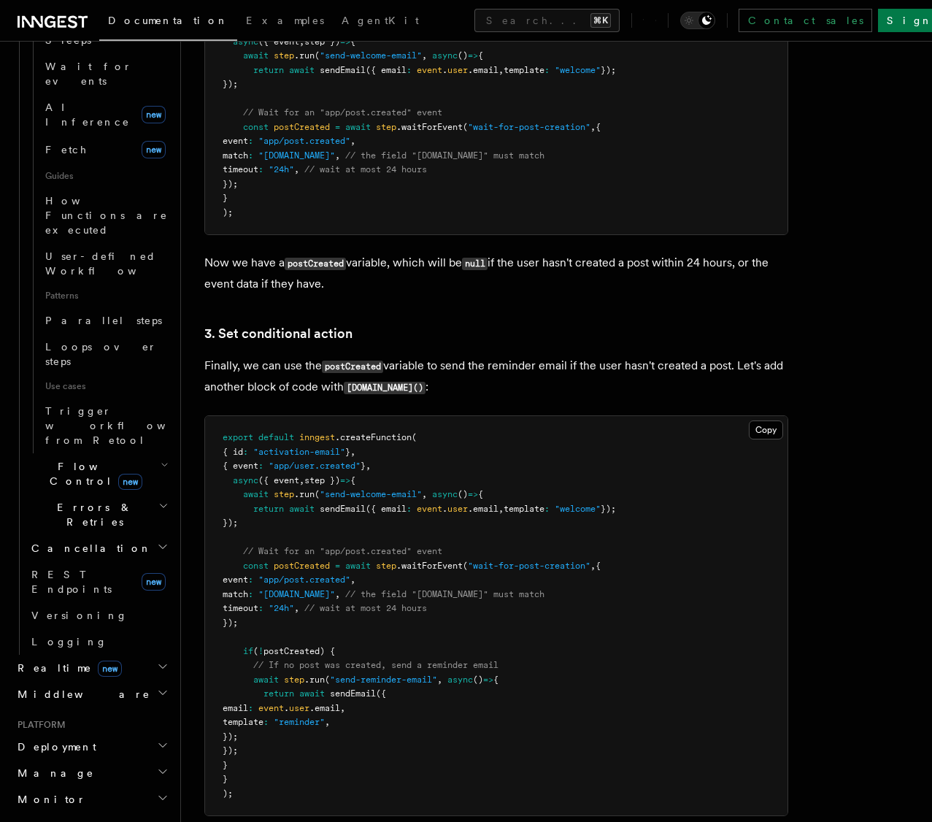
click at [450, 599] on pre "export default inngest .createFunction ( { id : "activation-email" } , { event …" at bounding box center [496, 615] width 582 height 399
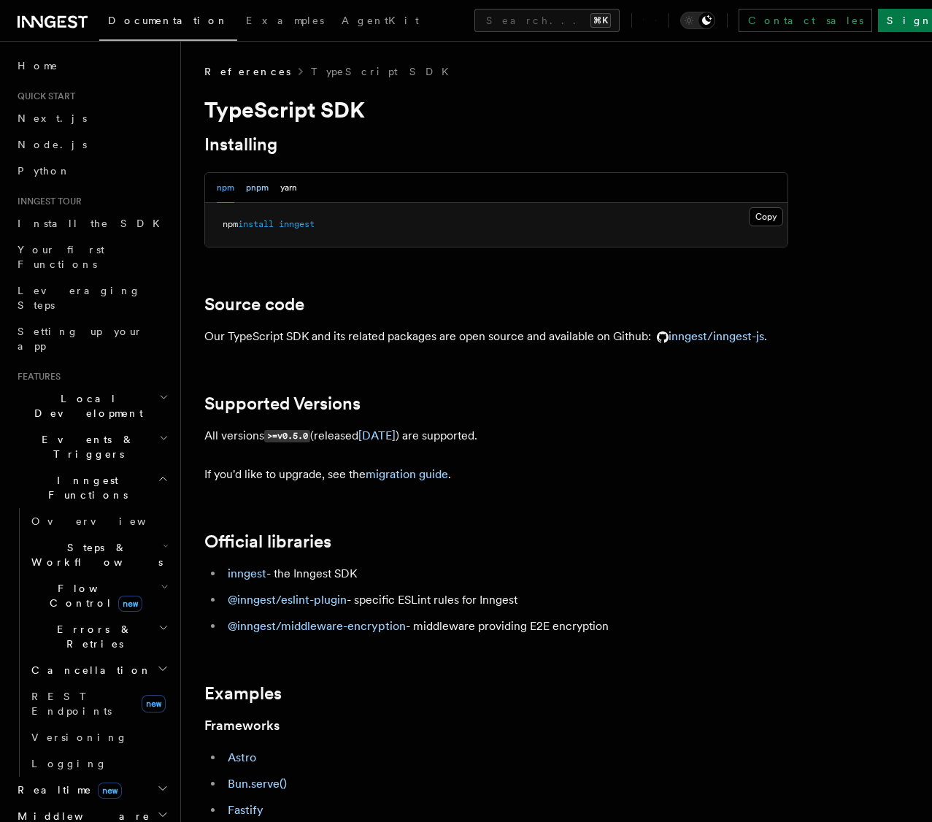
click at [260, 190] on button "pnpm" at bounding box center [257, 188] width 23 height 30
click at [749, 339] on link "inngest/inngest-js" at bounding box center [707, 336] width 113 height 14
